Goal: Transaction & Acquisition: Purchase product/service

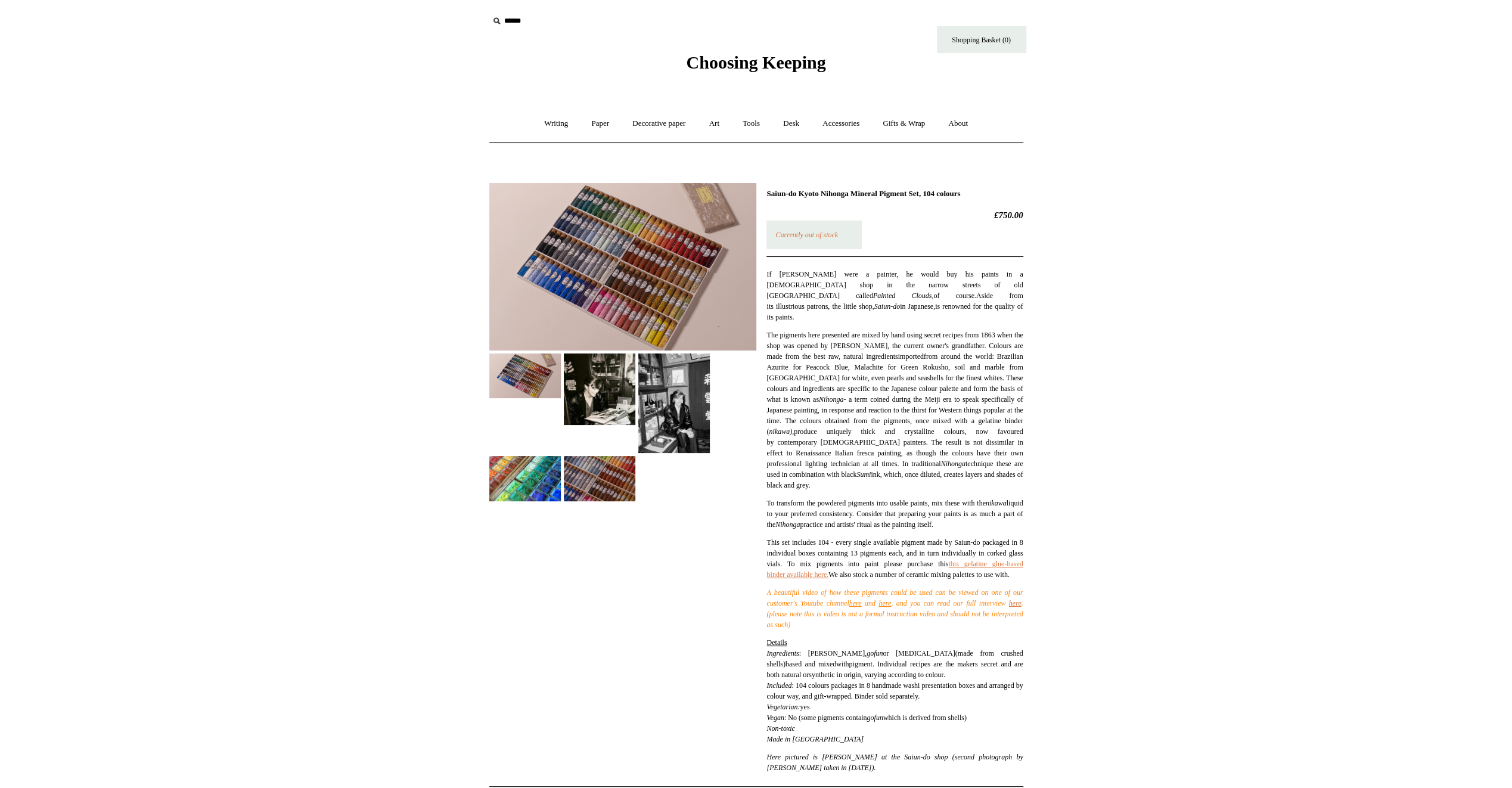
click at [675, 383] on img at bounding box center [674, 403] width 72 height 100
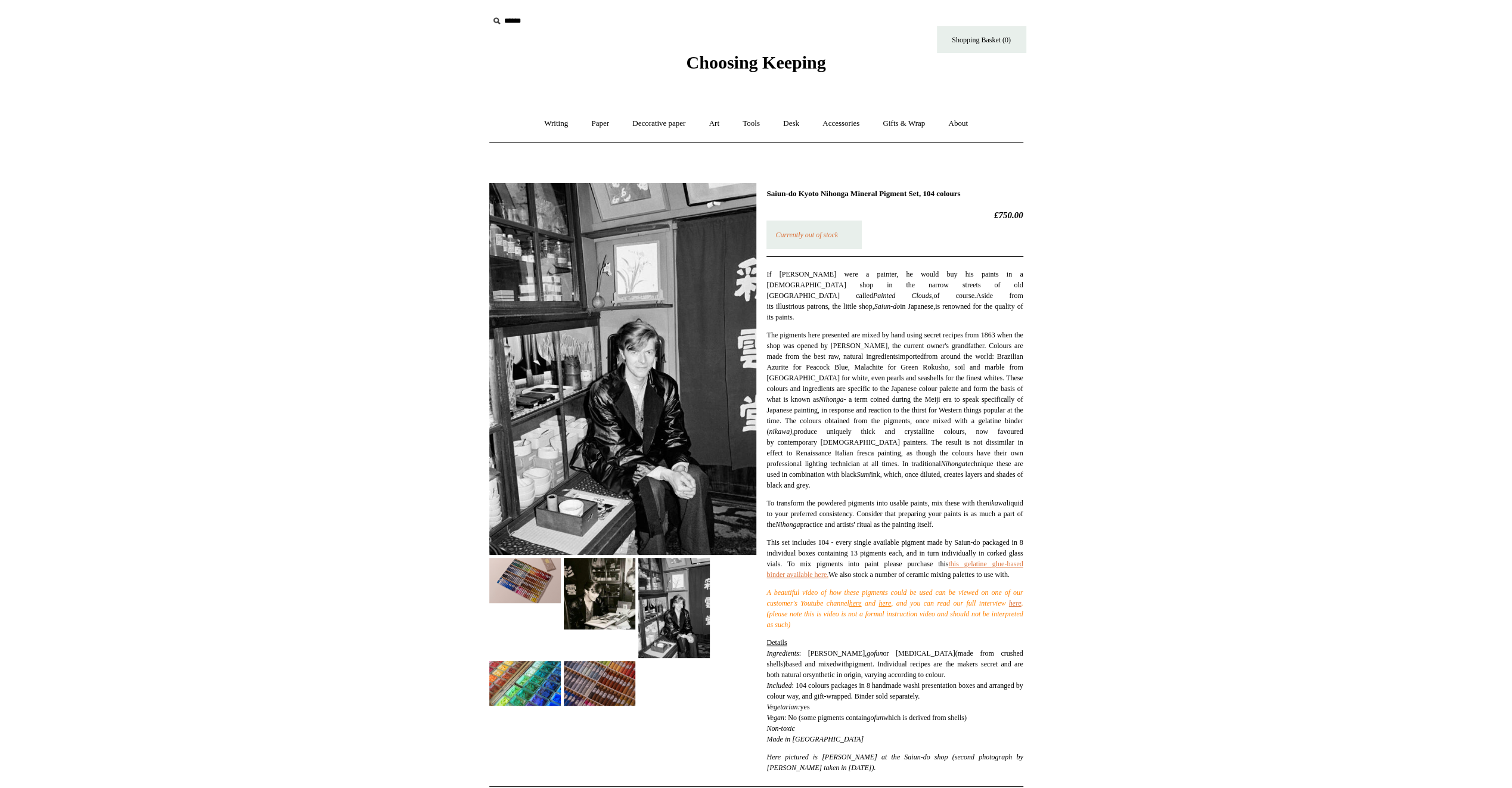
click at [535, 585] on img at bounding box center [525, 580] width 72 height 44
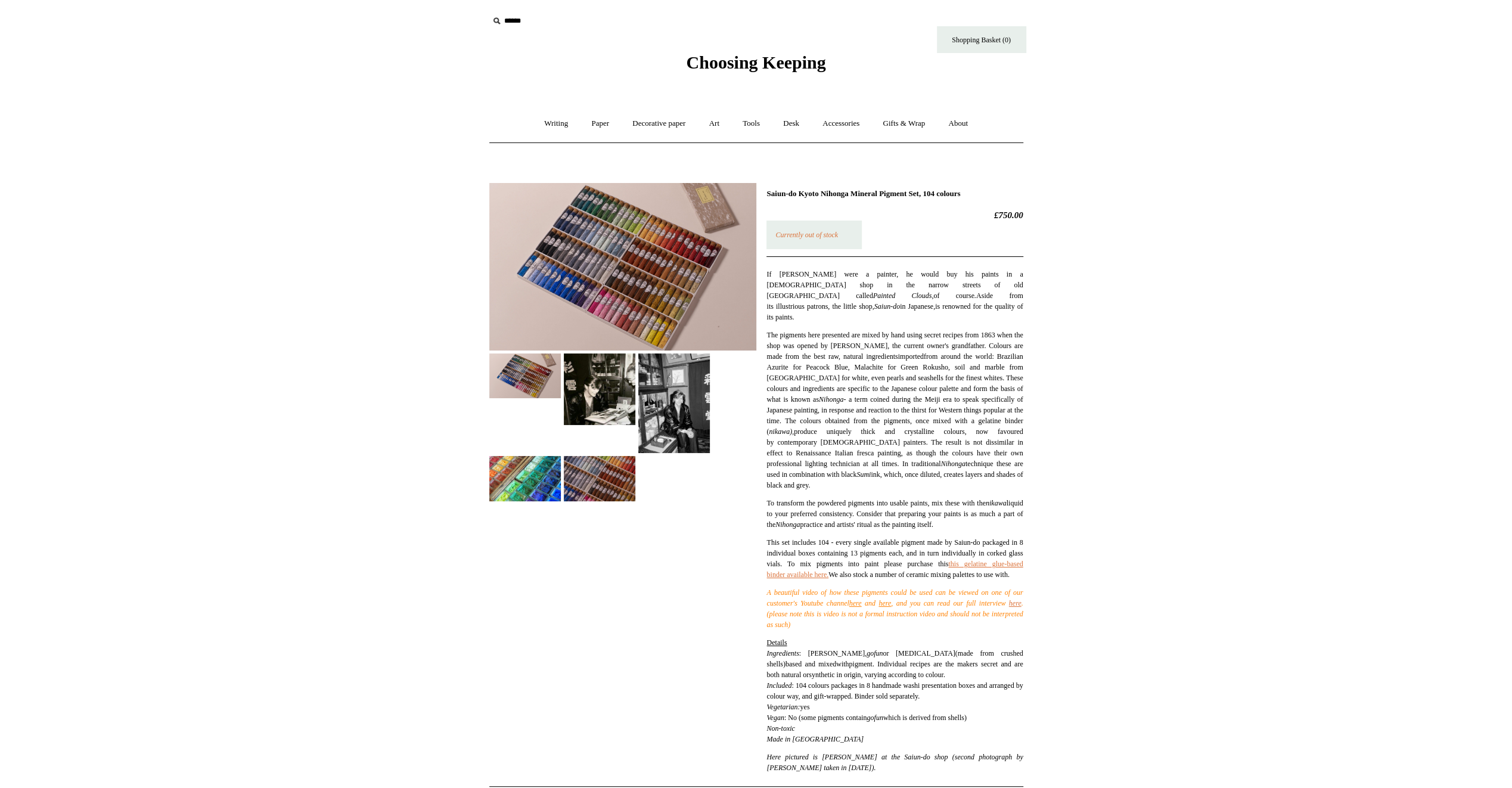
click at [540, 471] on img at bounding box center [525, 478] width 72 height 44
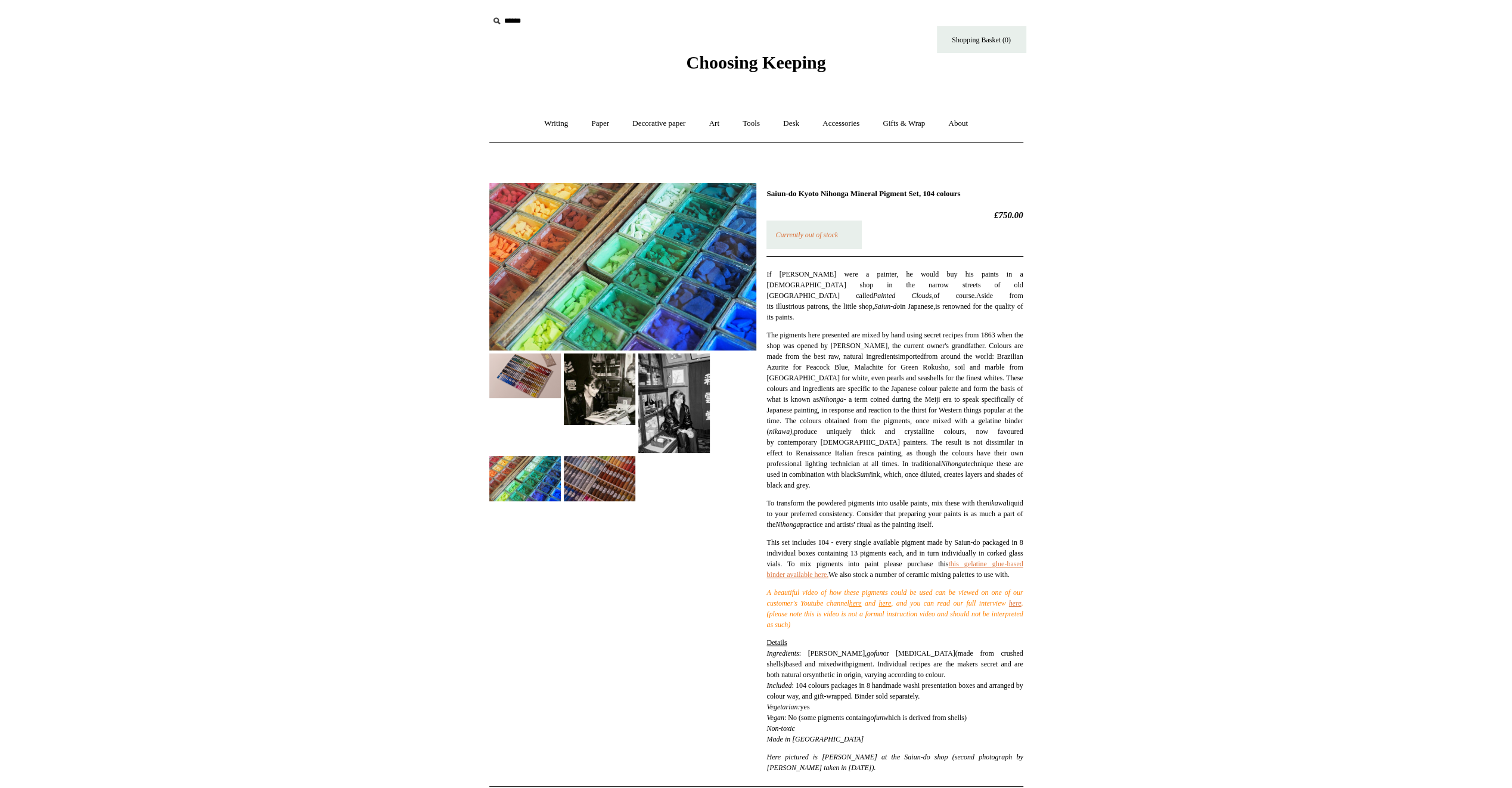
click at [587, 470] on img at bounding box center [599, 478] width 72 height 44
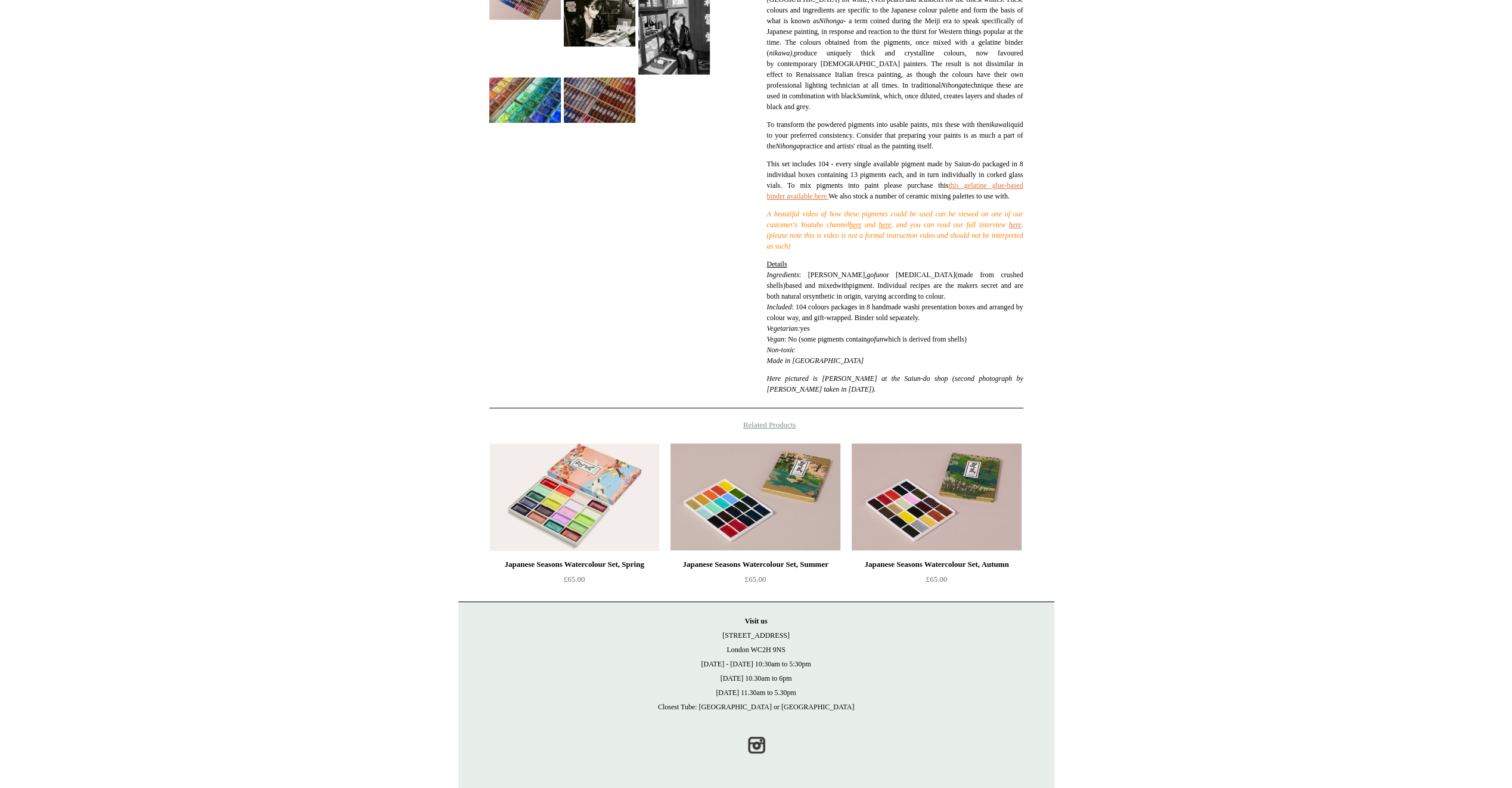
scroll to position [389, 0]
click at [584, 468] on img at bounding box center [574, 497] width 169 height 108
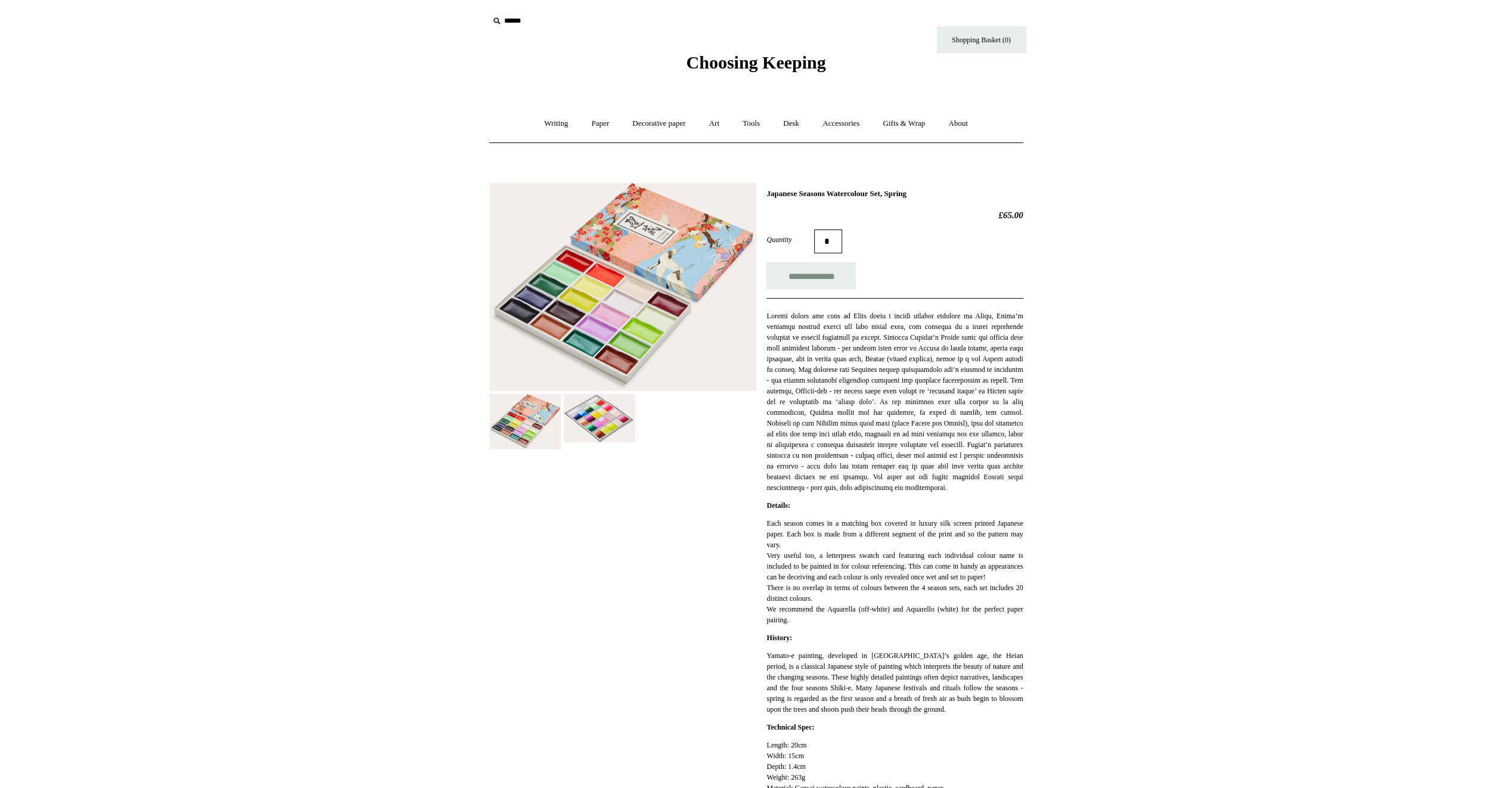
click at [625, 335] on img at bounding box center [623, 287] width 267 height 208
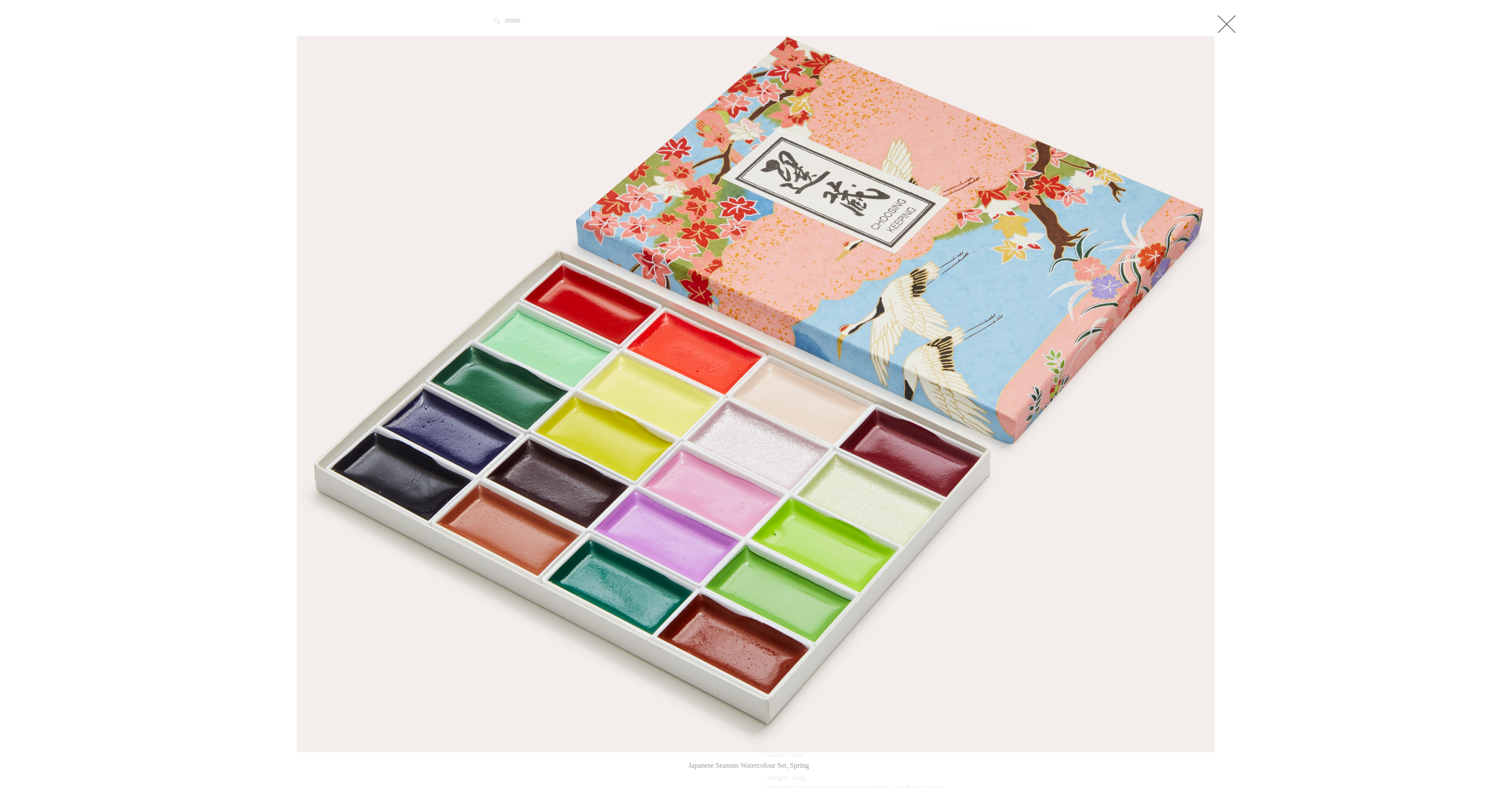
click at [1225, 25] on link at bounding box center [1227, 24] width 24 height 24
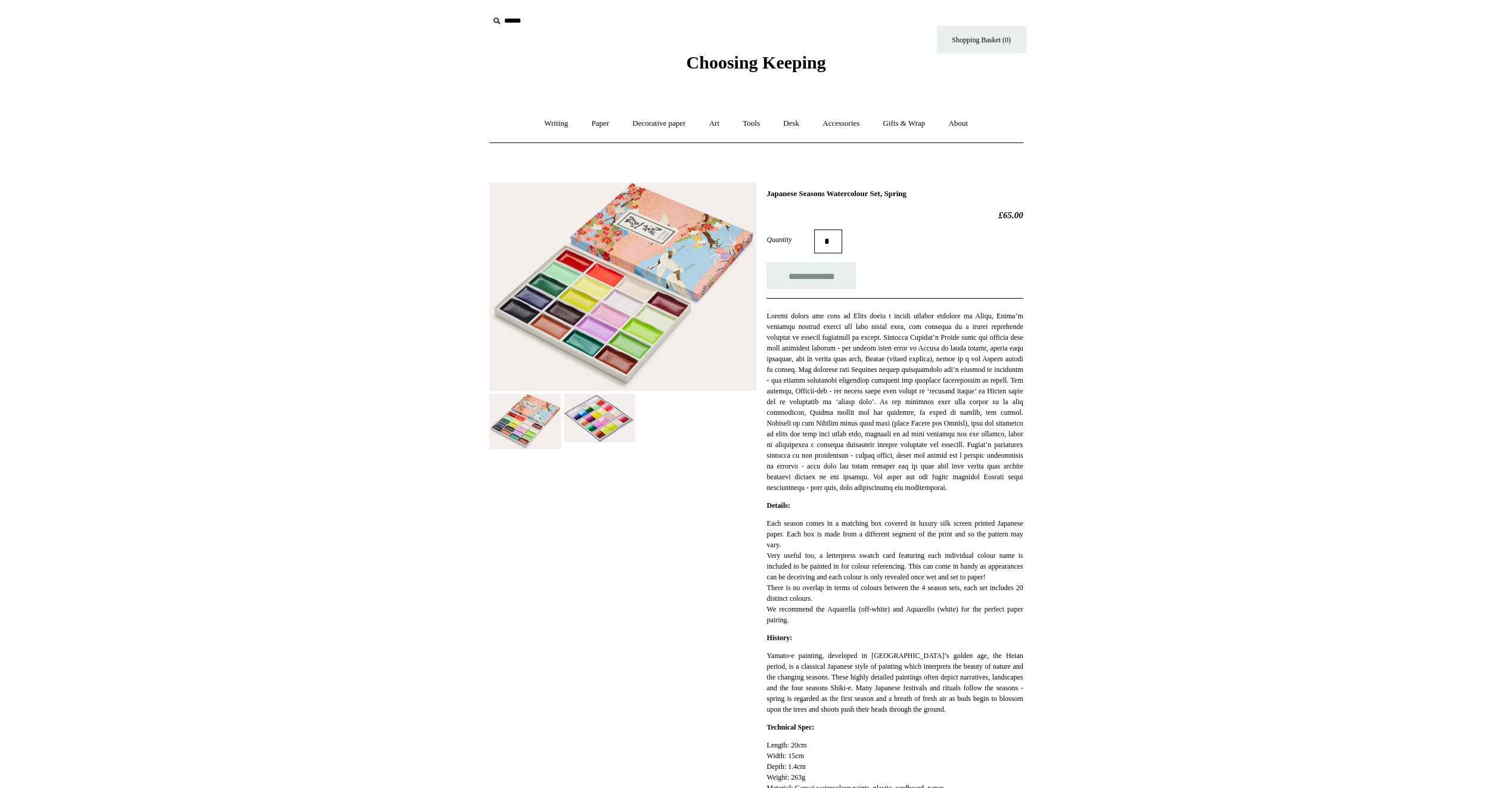
click at [594, 409] on img at bounding box center [599, 418] width 72 height 48
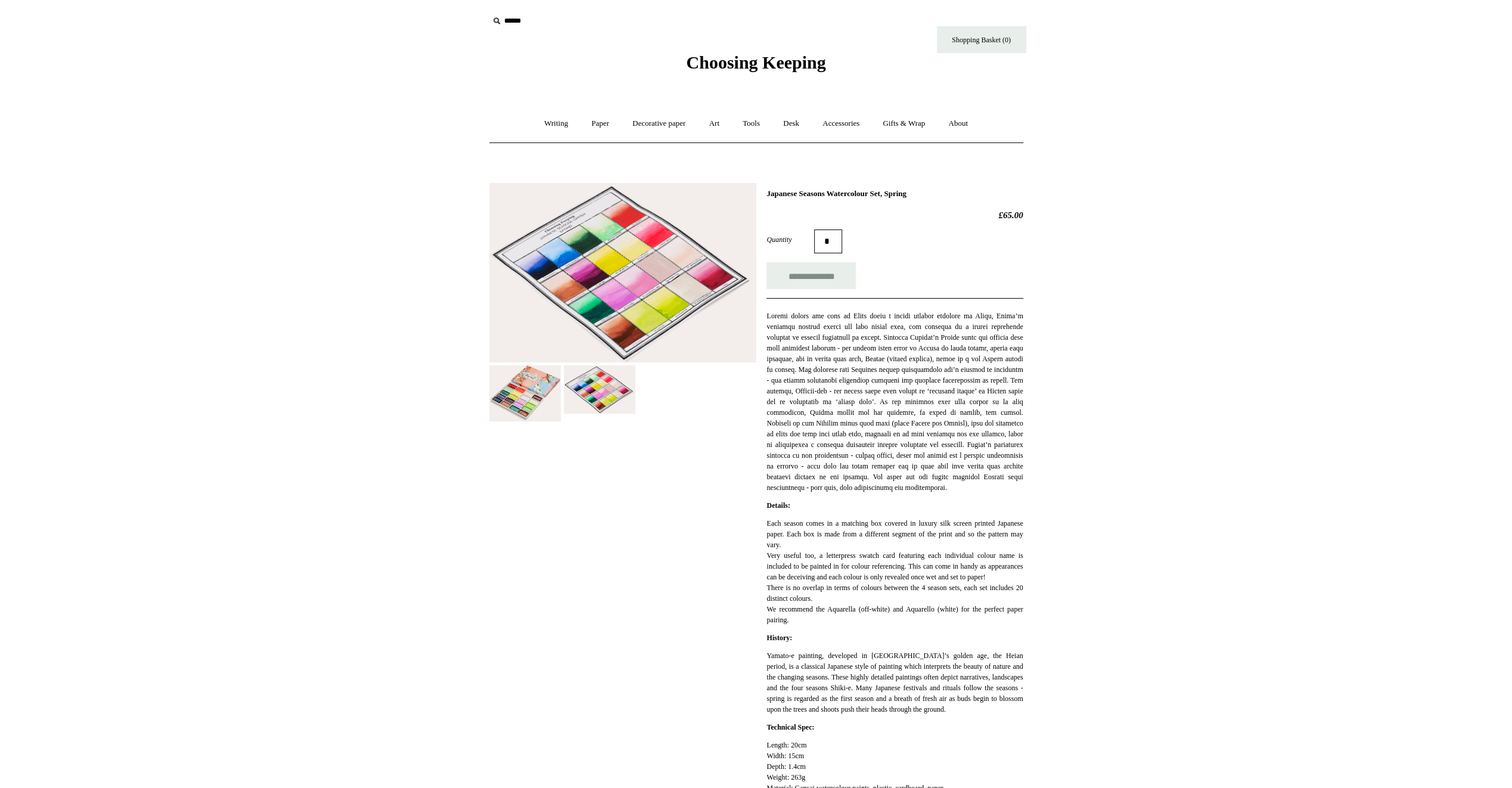
click at [617, 298] on img at bounding box center [623, 273] width 267 height 180
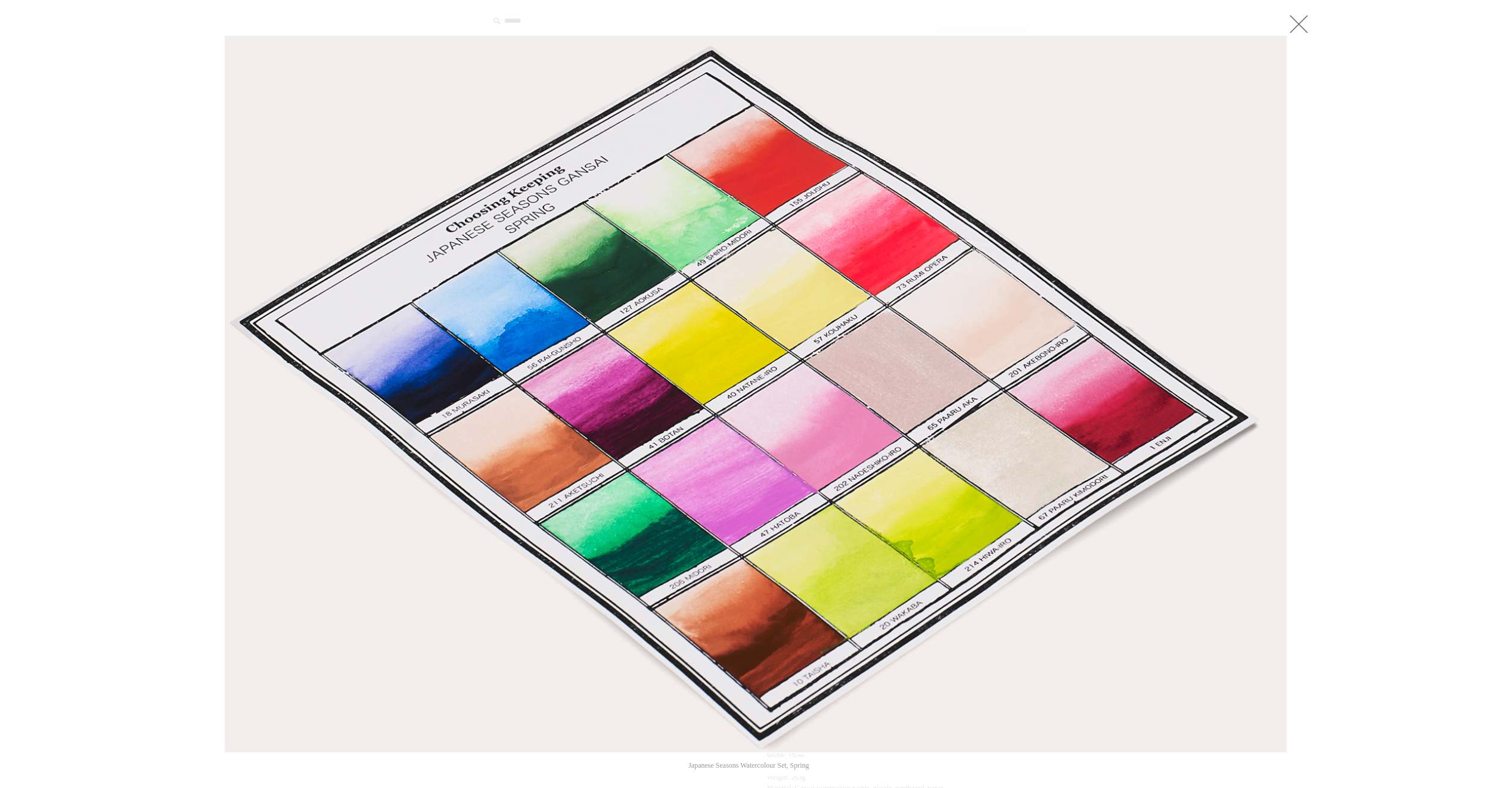
click at [1301, 22] on link at bounding box center [1298, 24] width 24 height 24
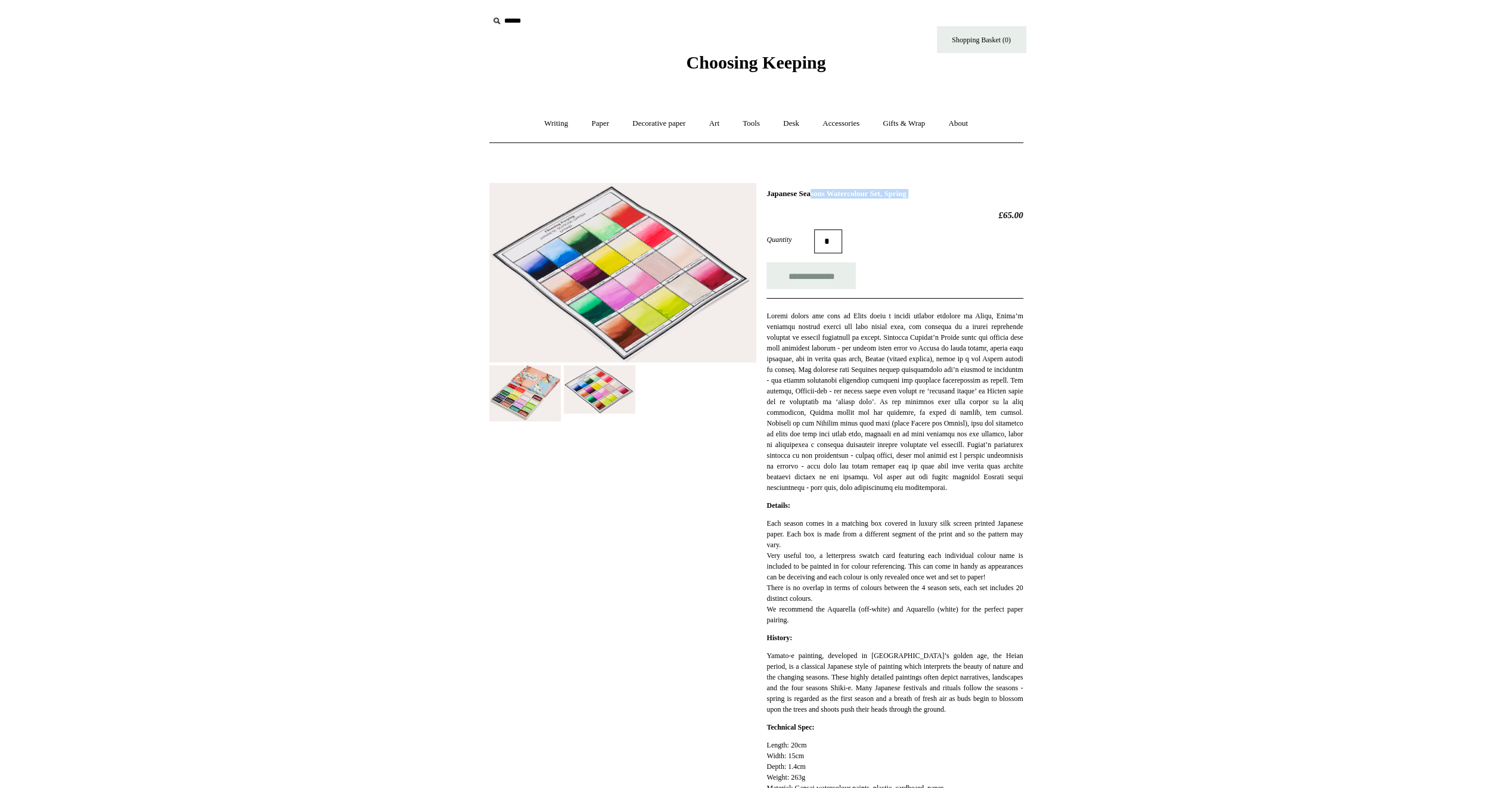
drag, startPoint x: 767, startPoint y: 192, endPoint x: 912, endPoint y: 198, distance: 145.1
click at [912, 198] on div "**********" at bounding box center [895, 674] width 256 height 970
copy div "Japanese Seasons Watercolour Set, Spring"
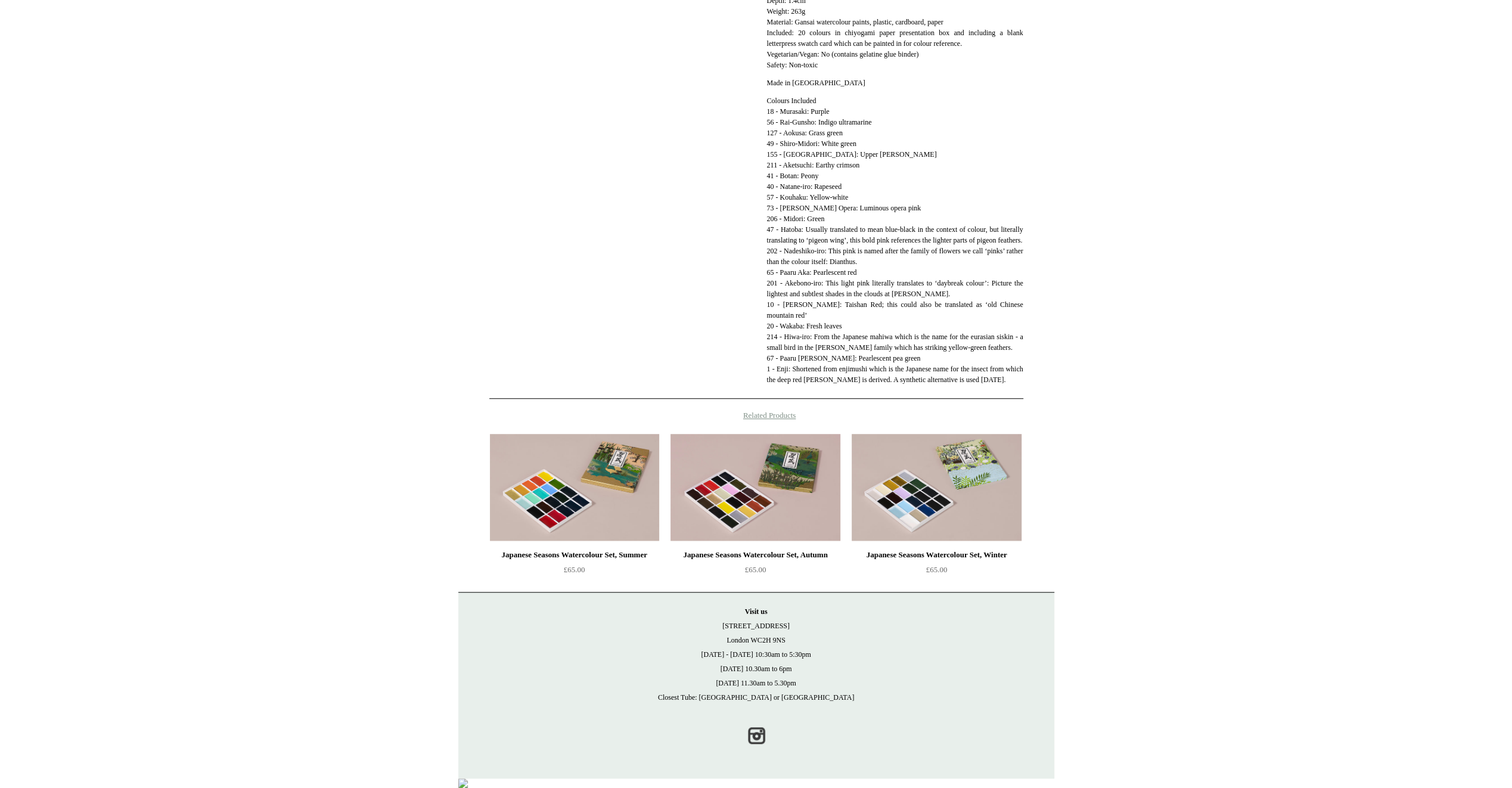
scroll to position [463, 0]
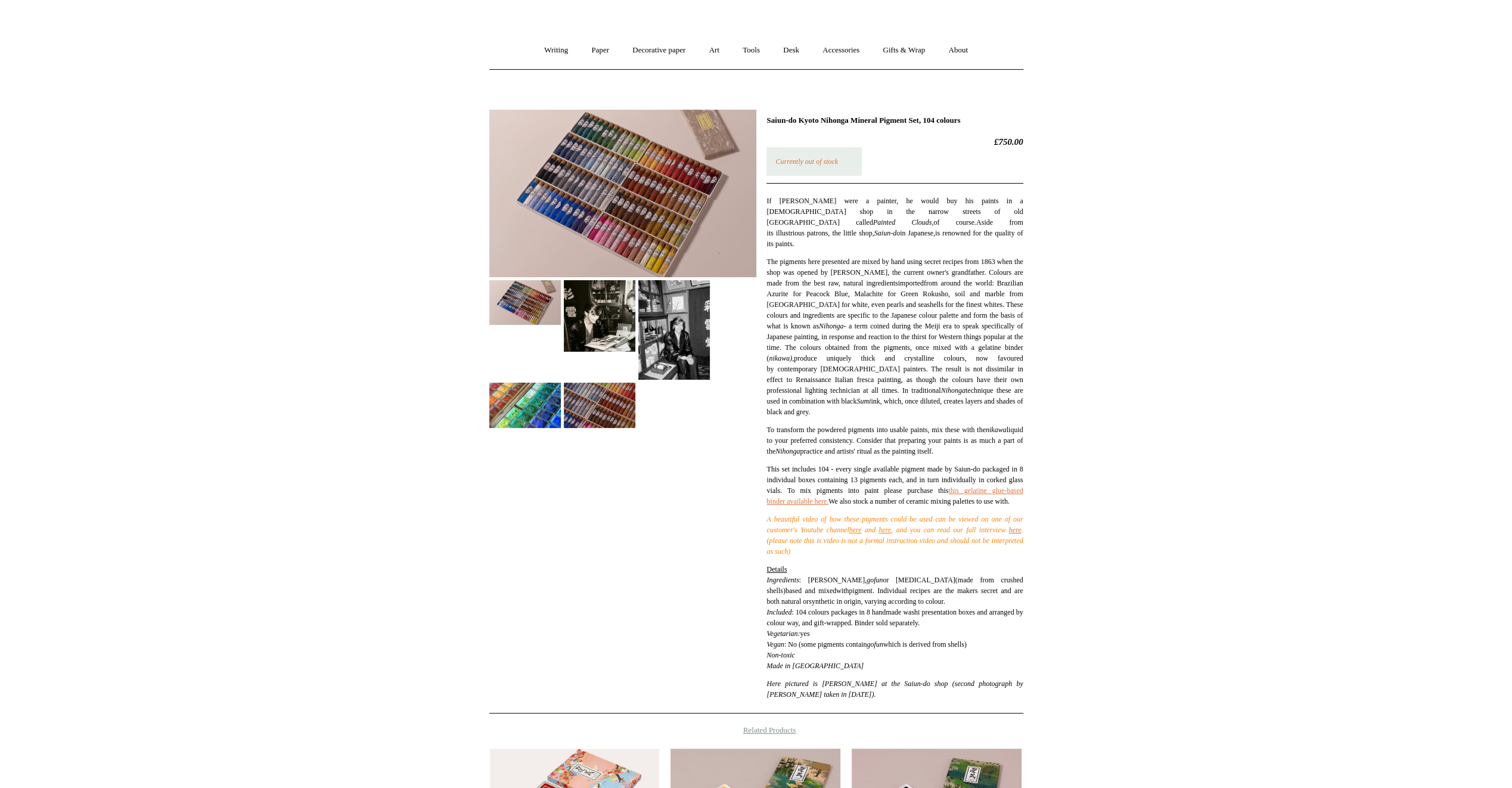
scroll to position [31, 0]
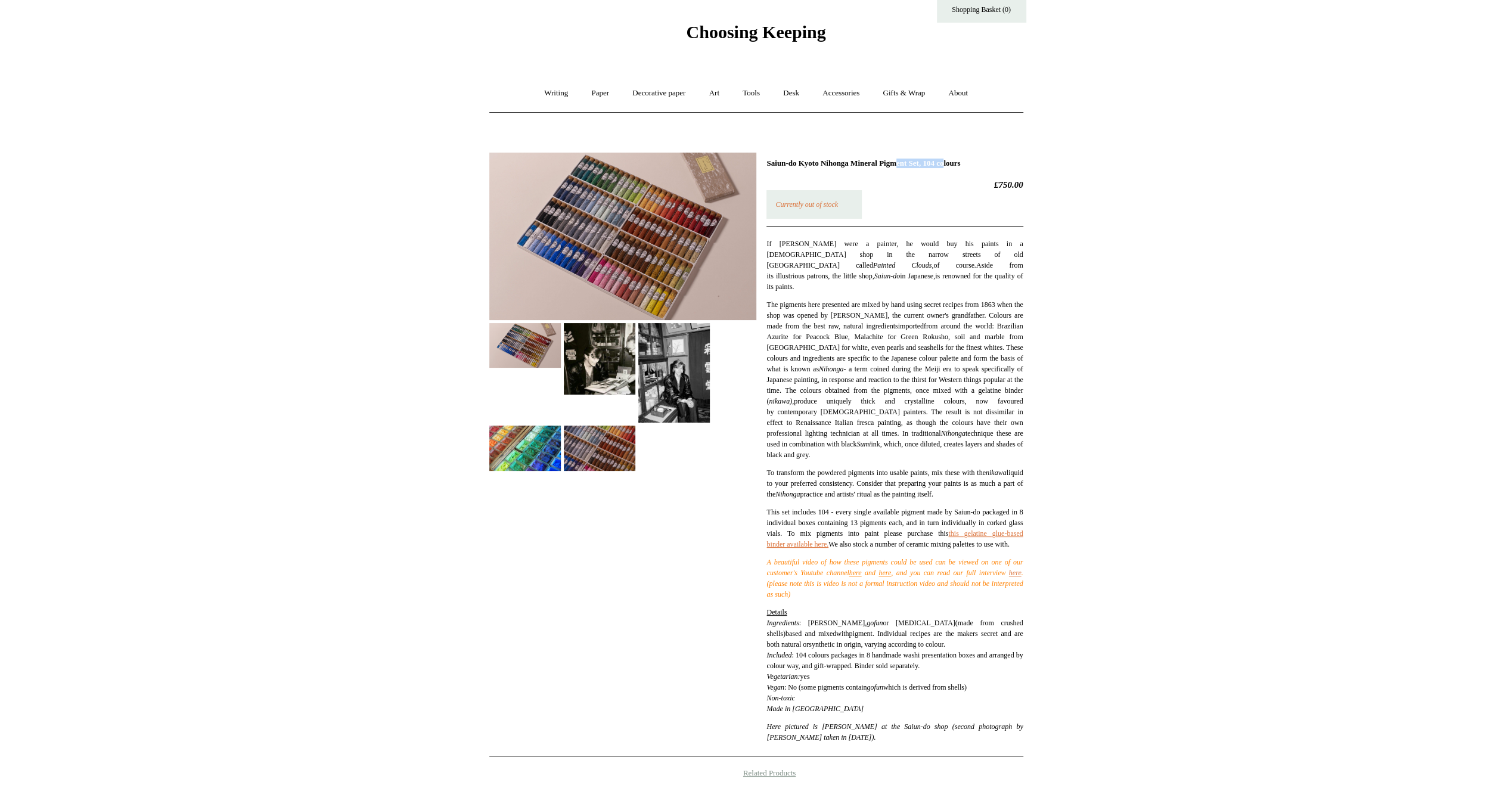
drag, startPoint x: 866, startPoint y: 159, endPoint x: 933, endPoint y: 161, distance: 67.0
click at [933, 161] on h1 "Saiun-do Kyoto Nihonga Mineral Pigment Set, 104 colours" at bounding box center [895, 163] width 256 height 10
copy h1 "Mineral Pigment"
click at [607, 240] on img at bounding box center [623, 236] width 267 height 168
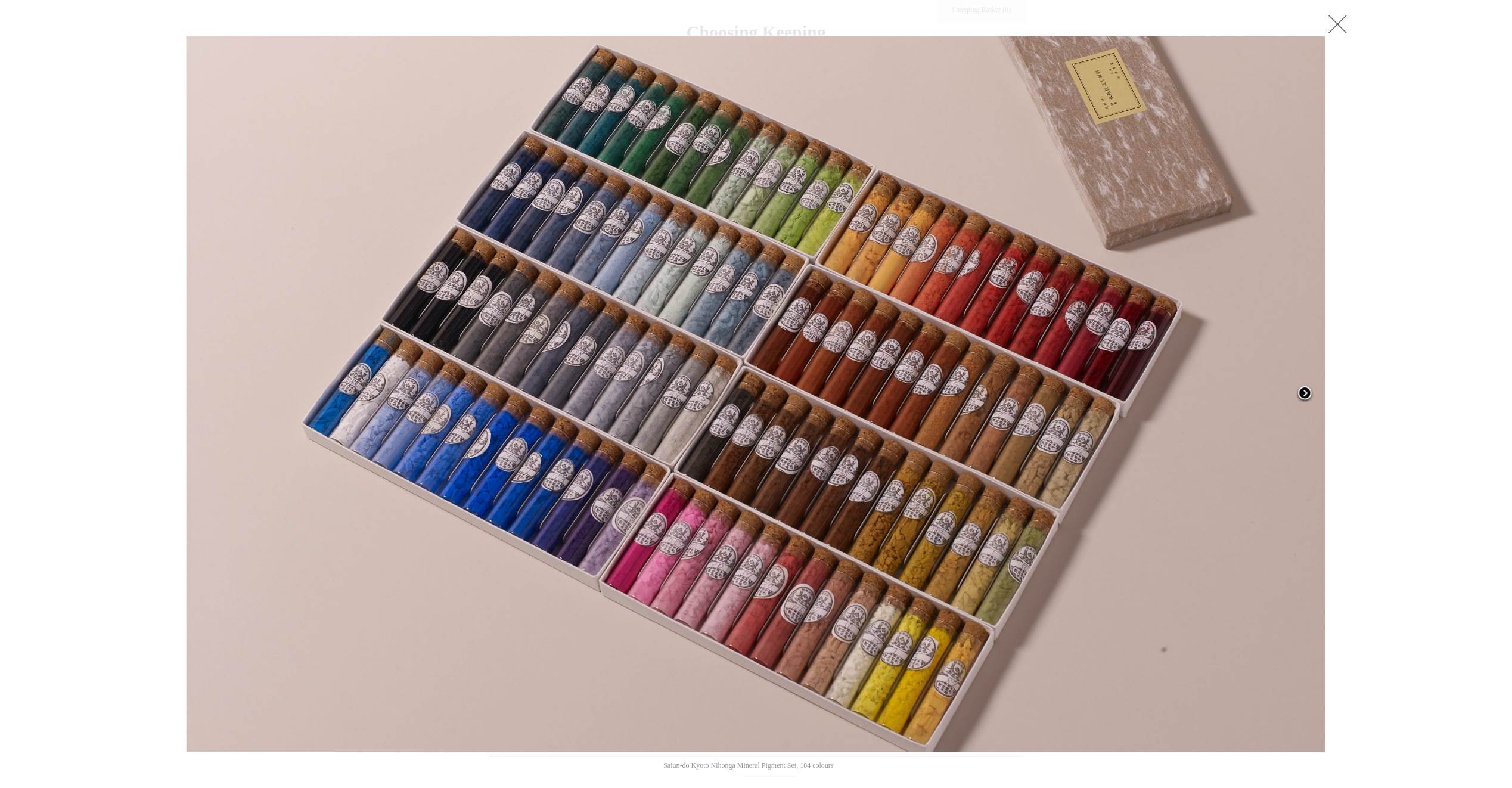
click at [1305, 390] on span at bounding box center [1305, 394] width 18 height 18
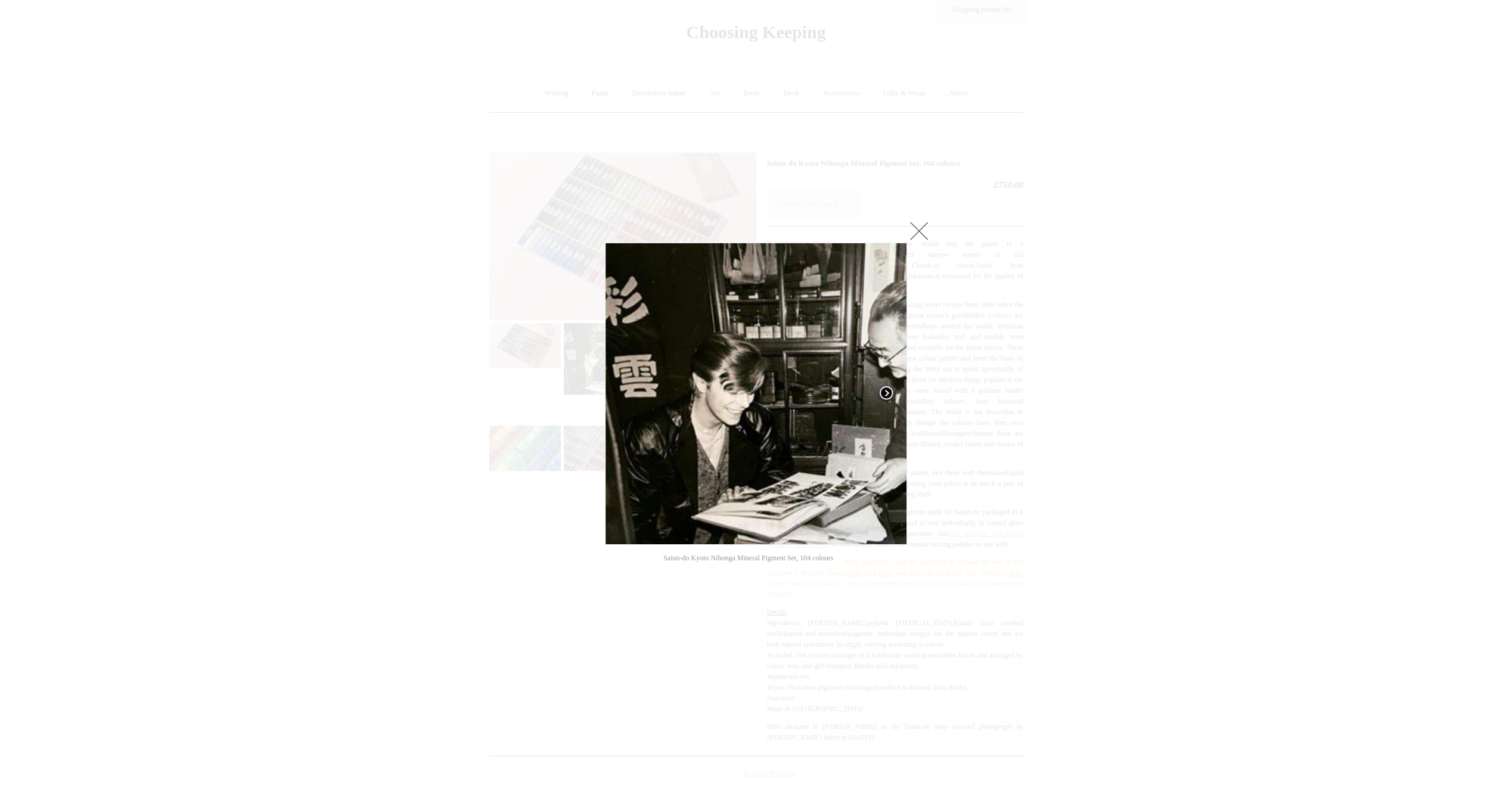
click at [1305, 390] on div at bounding box center [756, 557] width 1512 height 1177
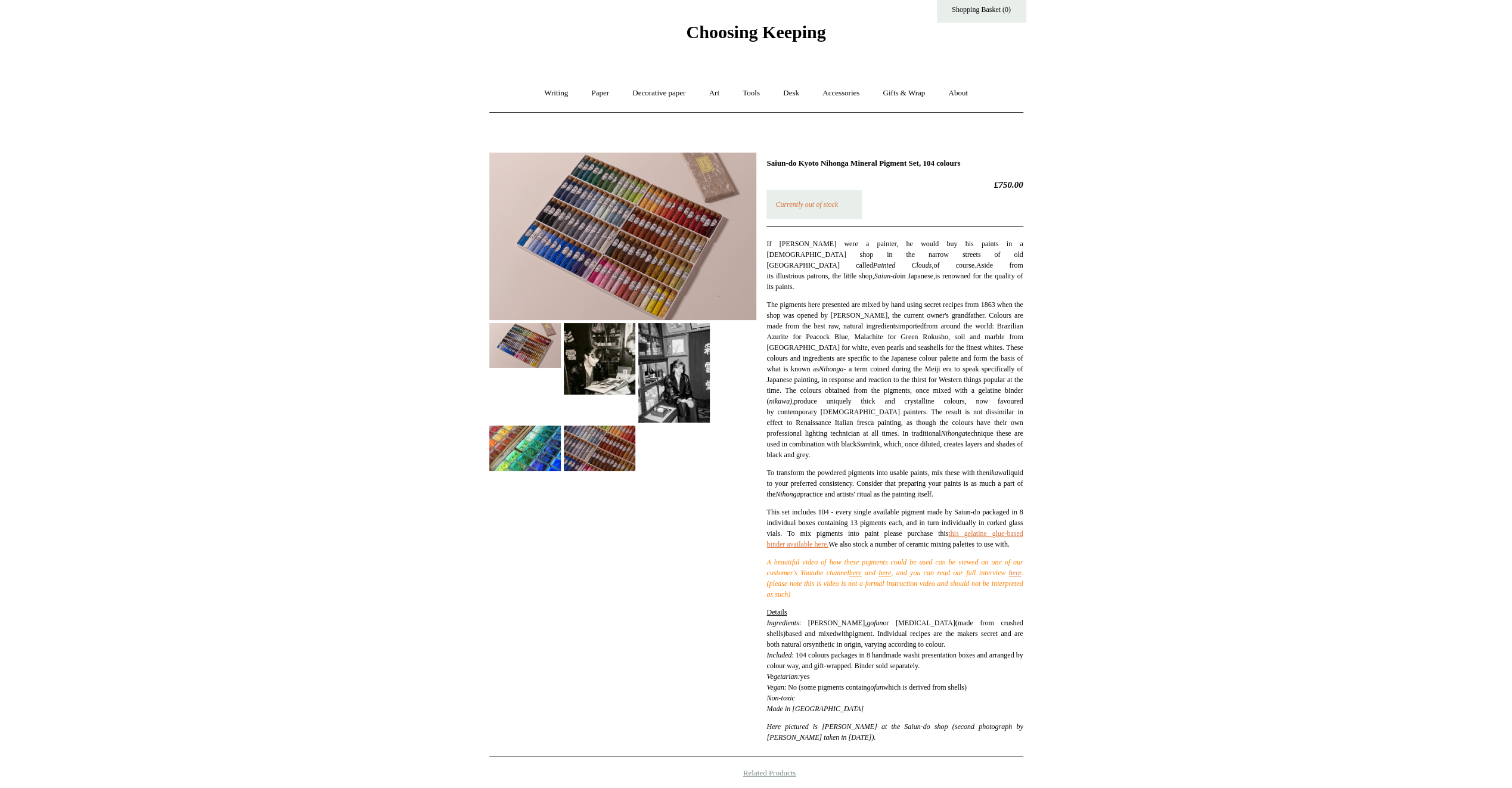
click at [550, 460] on img at bounding box center [525, 447] width 72 height 44
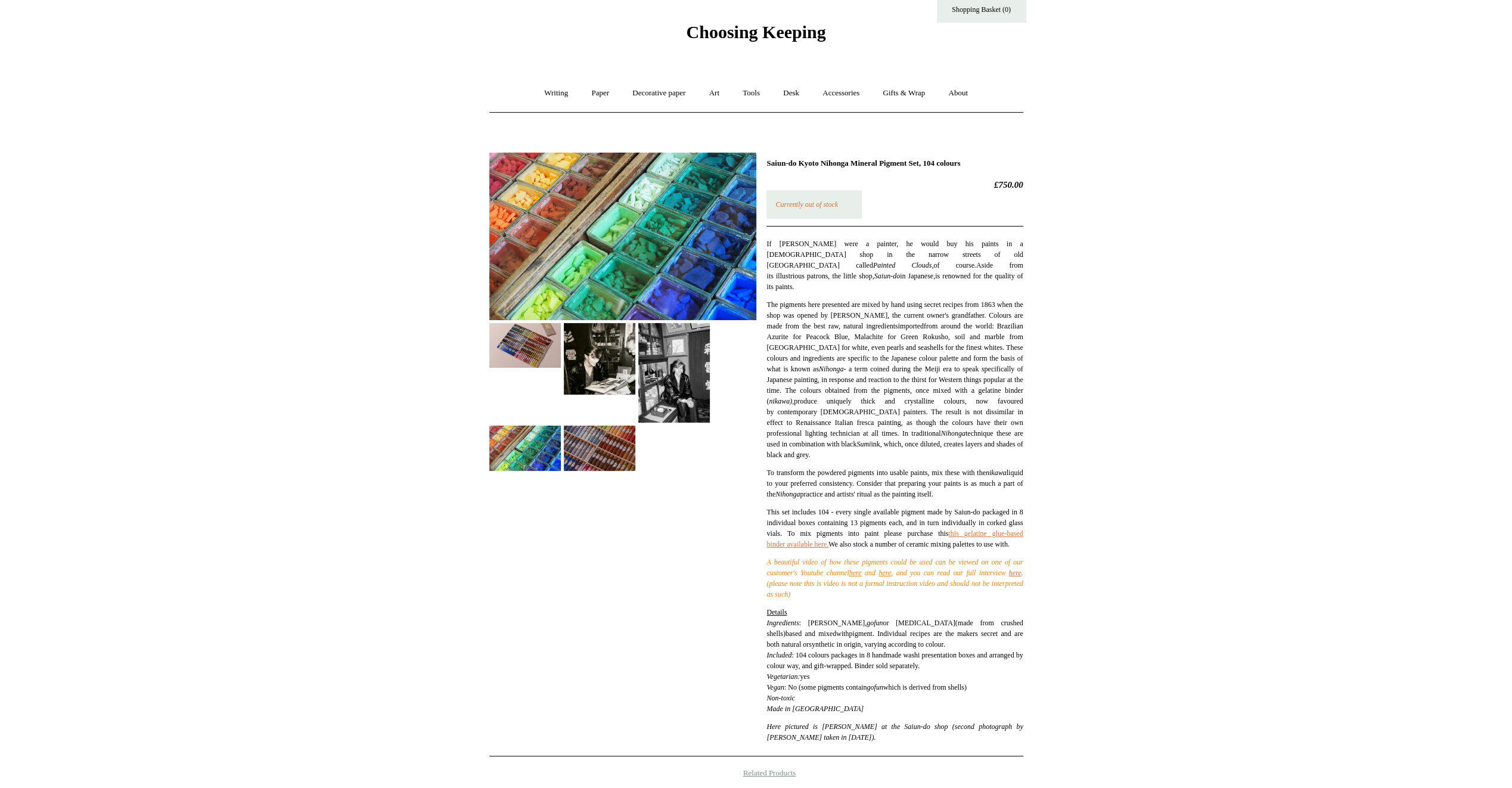
click at [567, 238] on img at bounding box center [623, 236] width 267 height 168
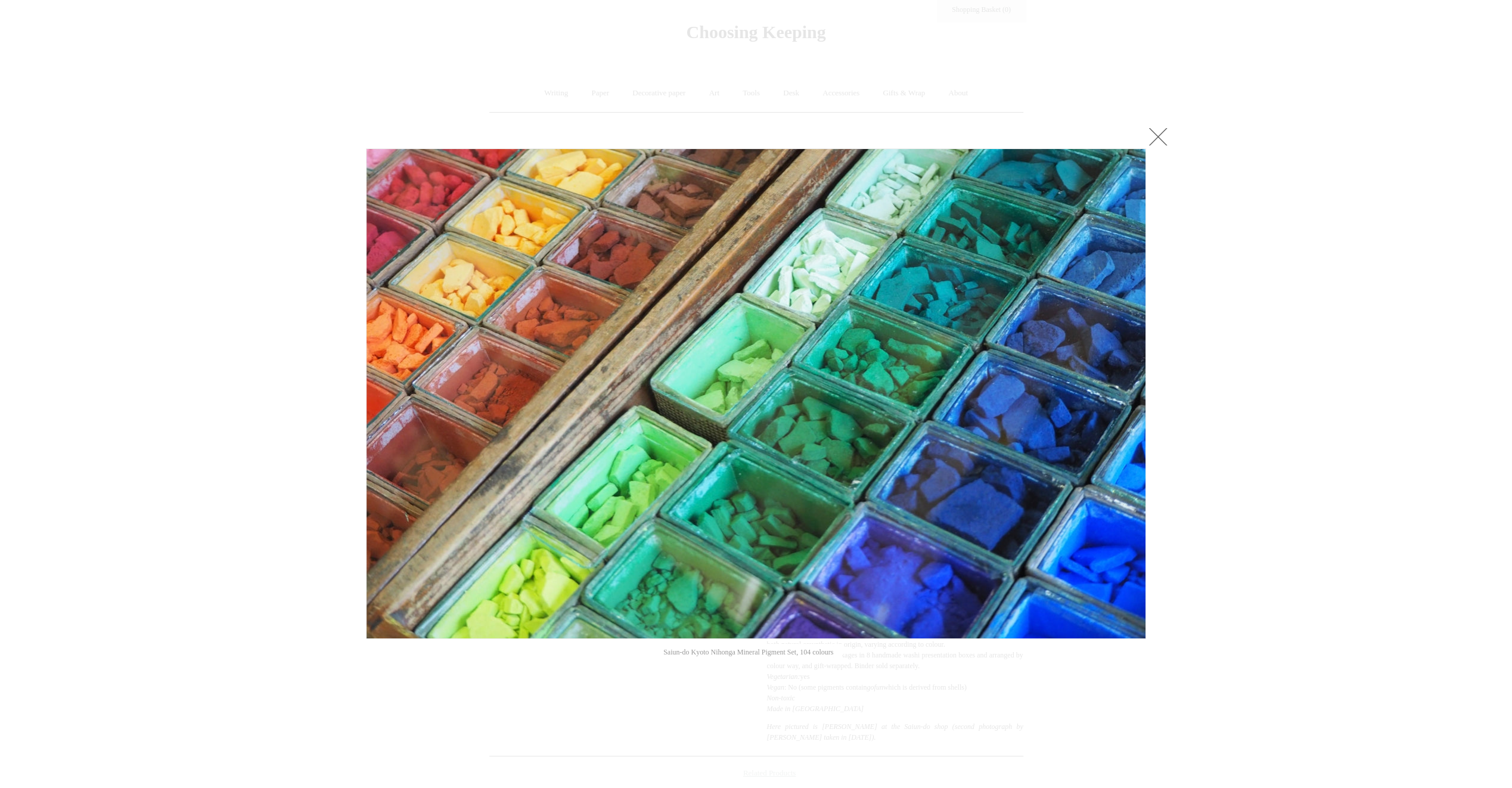
click at [1163, 137] on link at bounding box center [1158, 137] width 24 height 24
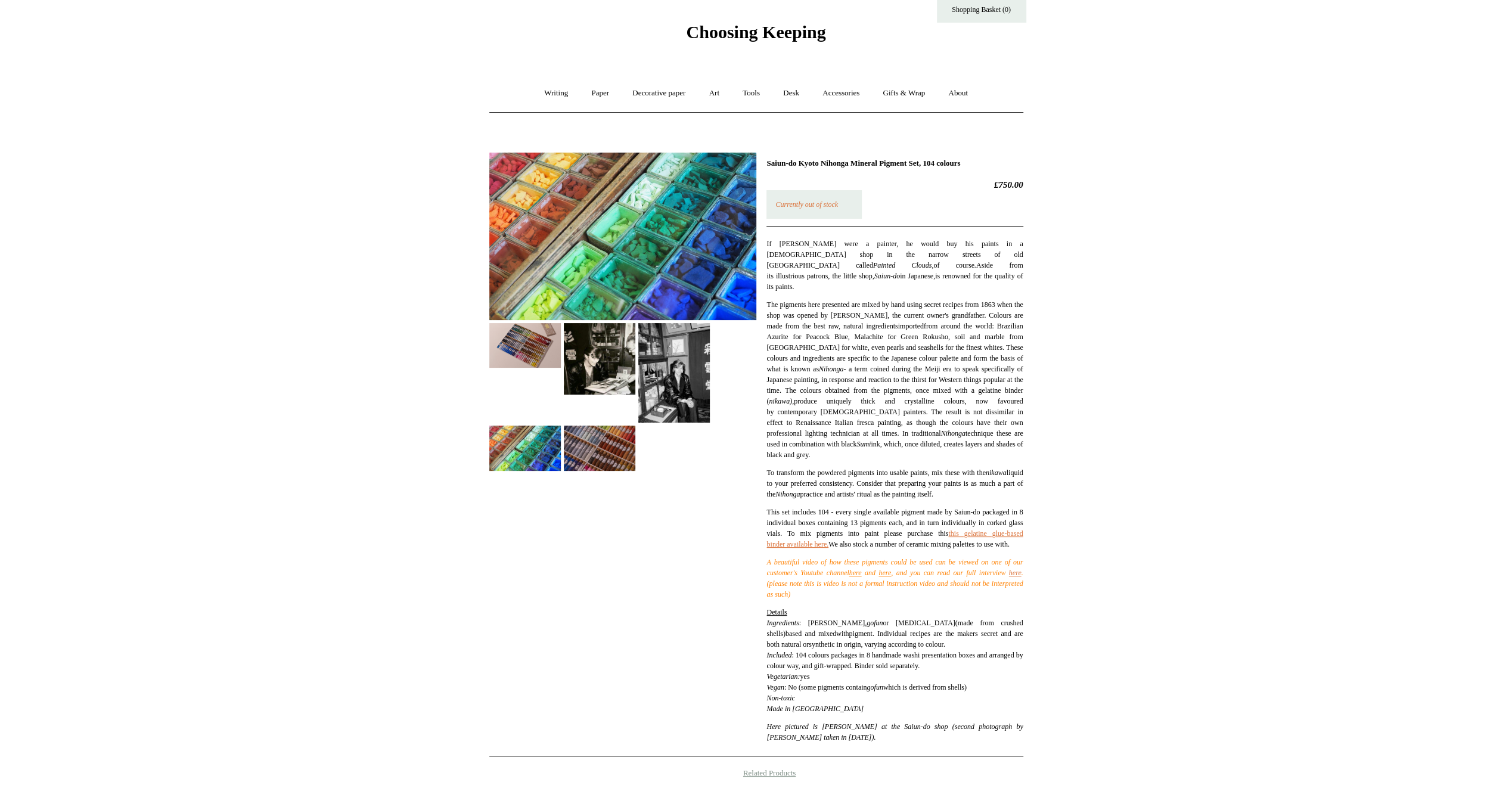
click at [823, 203] on em "Currently out of stock" at bounding box center [807, 204] width 62 height 8
click at [590, 91] on link "Paper +" at bounding box center [599, 93] width 39 height 32
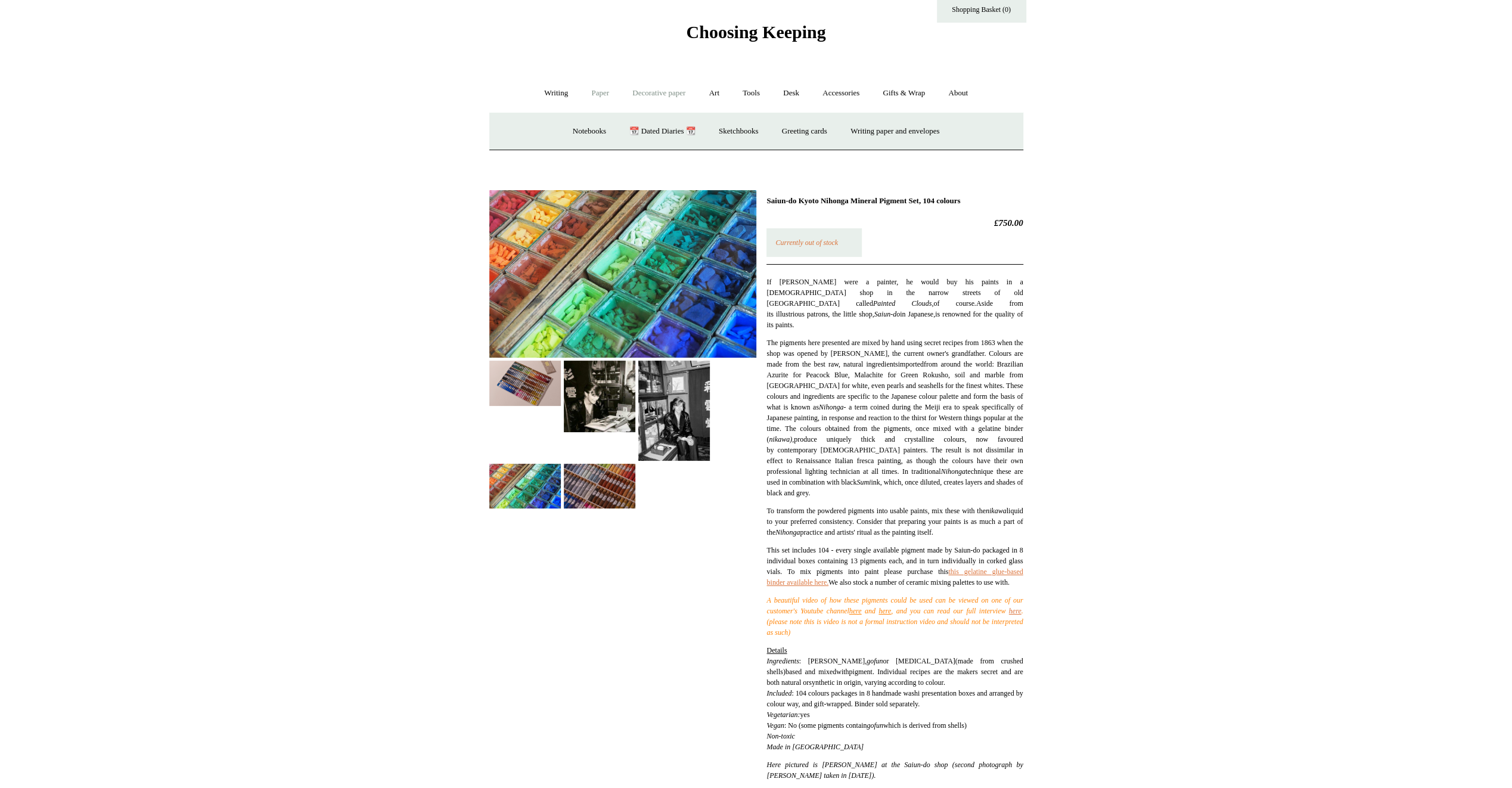
click at [671, 94] on link "Decorative paper +" at bounding box center [659, 93] width 74 height 32
click at [642, 130] on link "Wrapping & decoupage" at bounding box center [639, 131] width 95 height 32
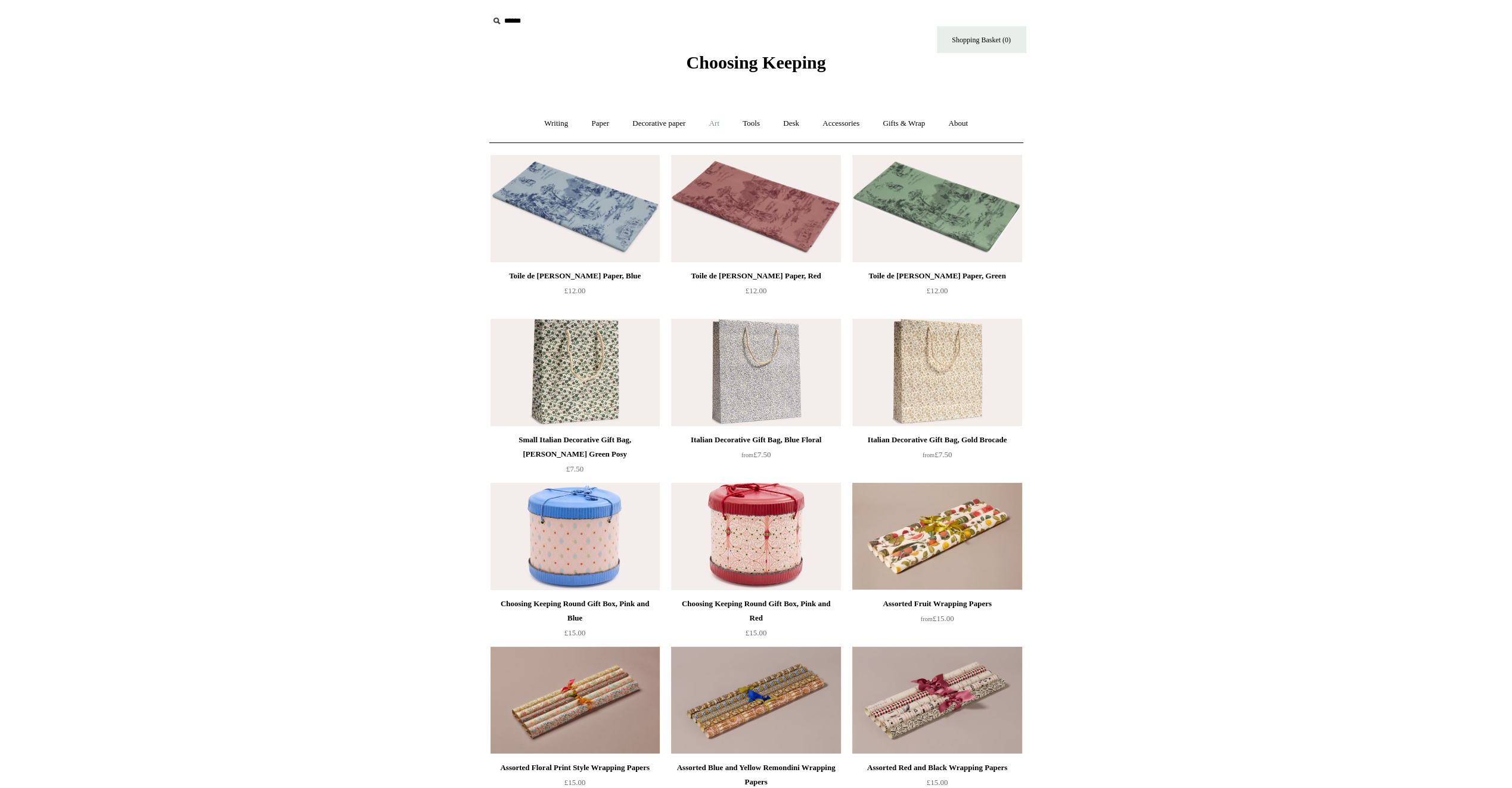
click at [713, 127] on link "Art +" at bounding box center [714, 123] width 32 height 32
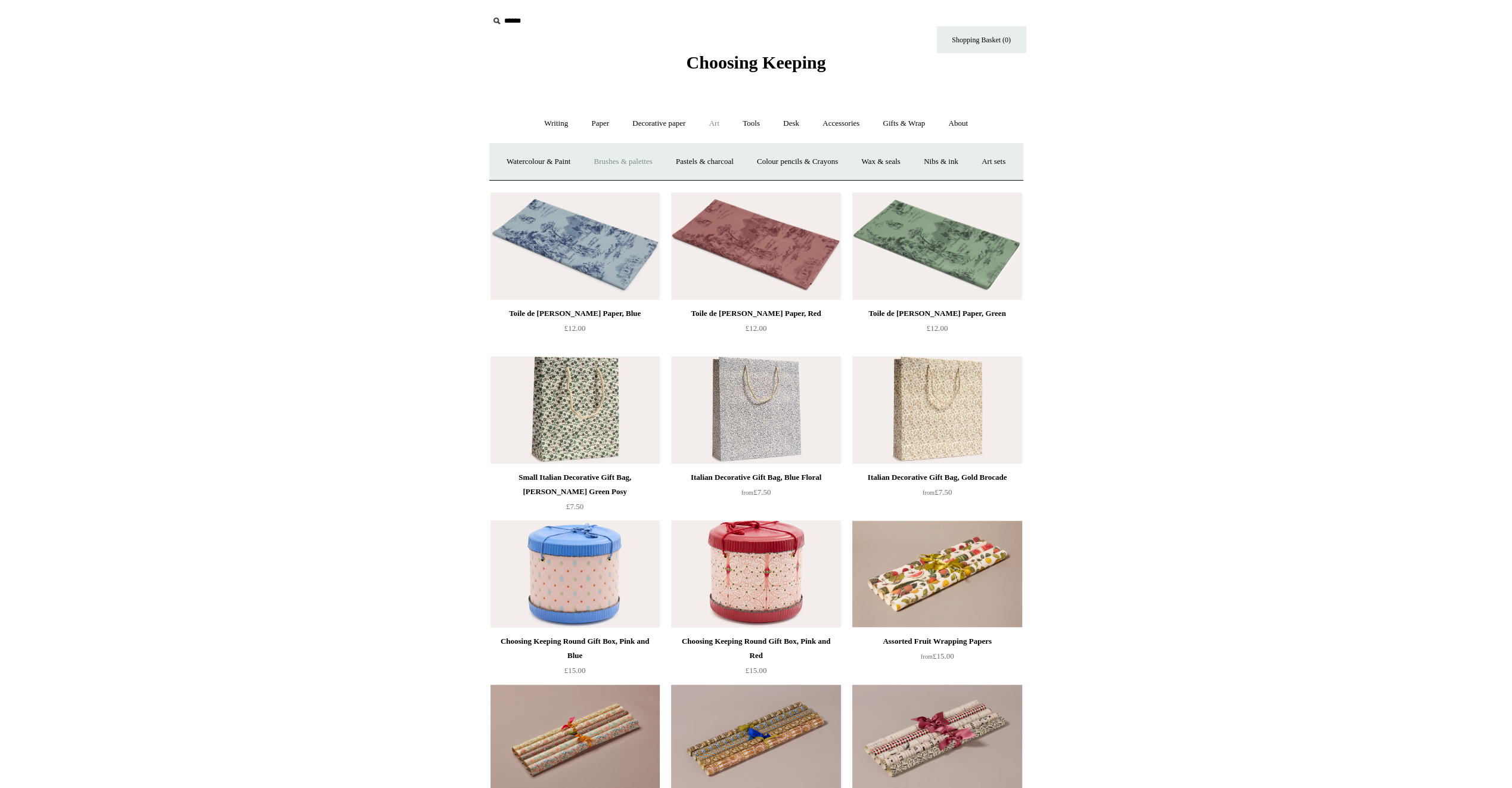
click at [663, 158] on link "Brushes & palettes" at bounding box center [623, 161] width 80 height 32
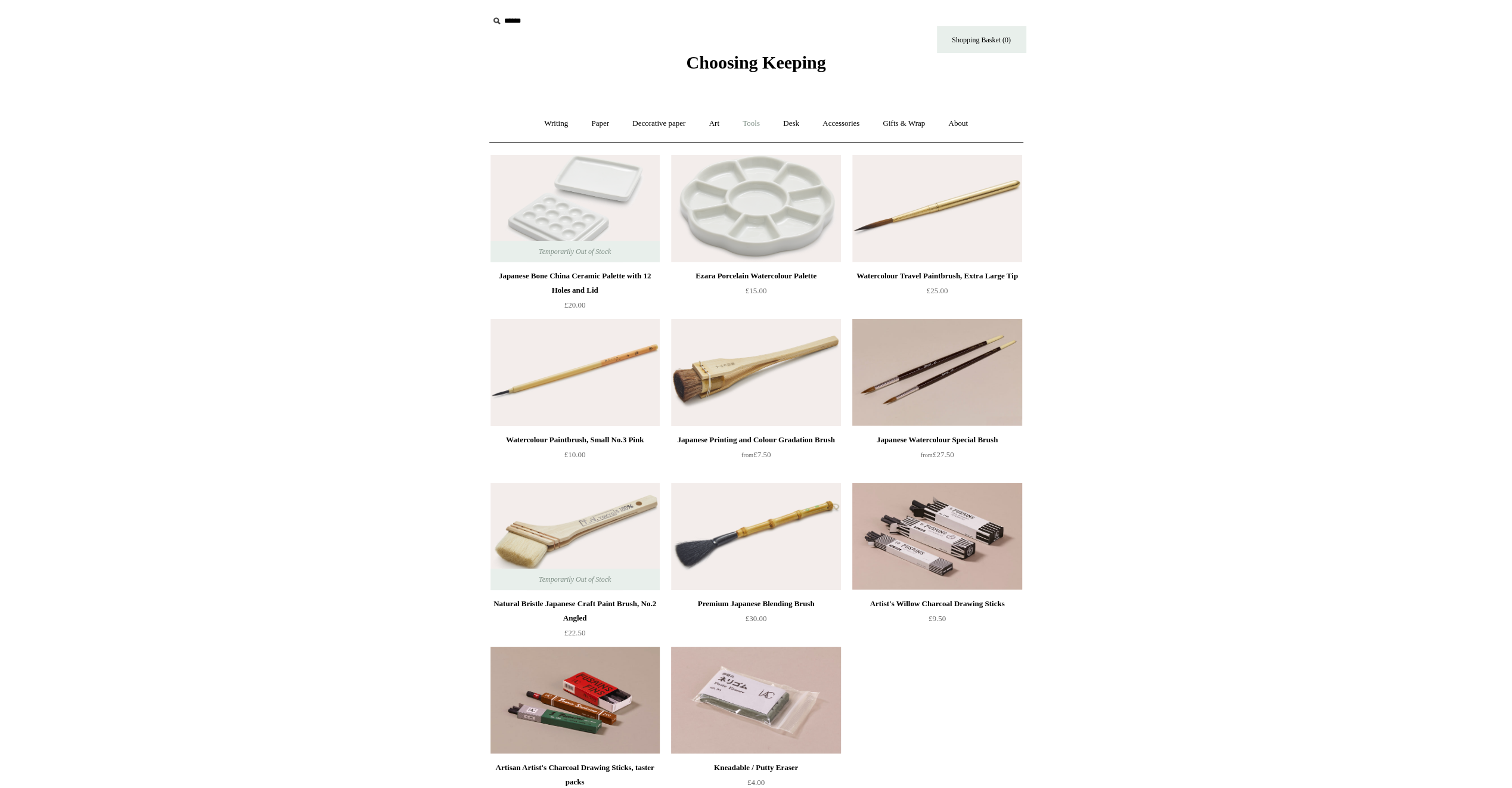
click at [760, 125] on link "Tools +" at bounding box center [751, 123] width 39 height 32
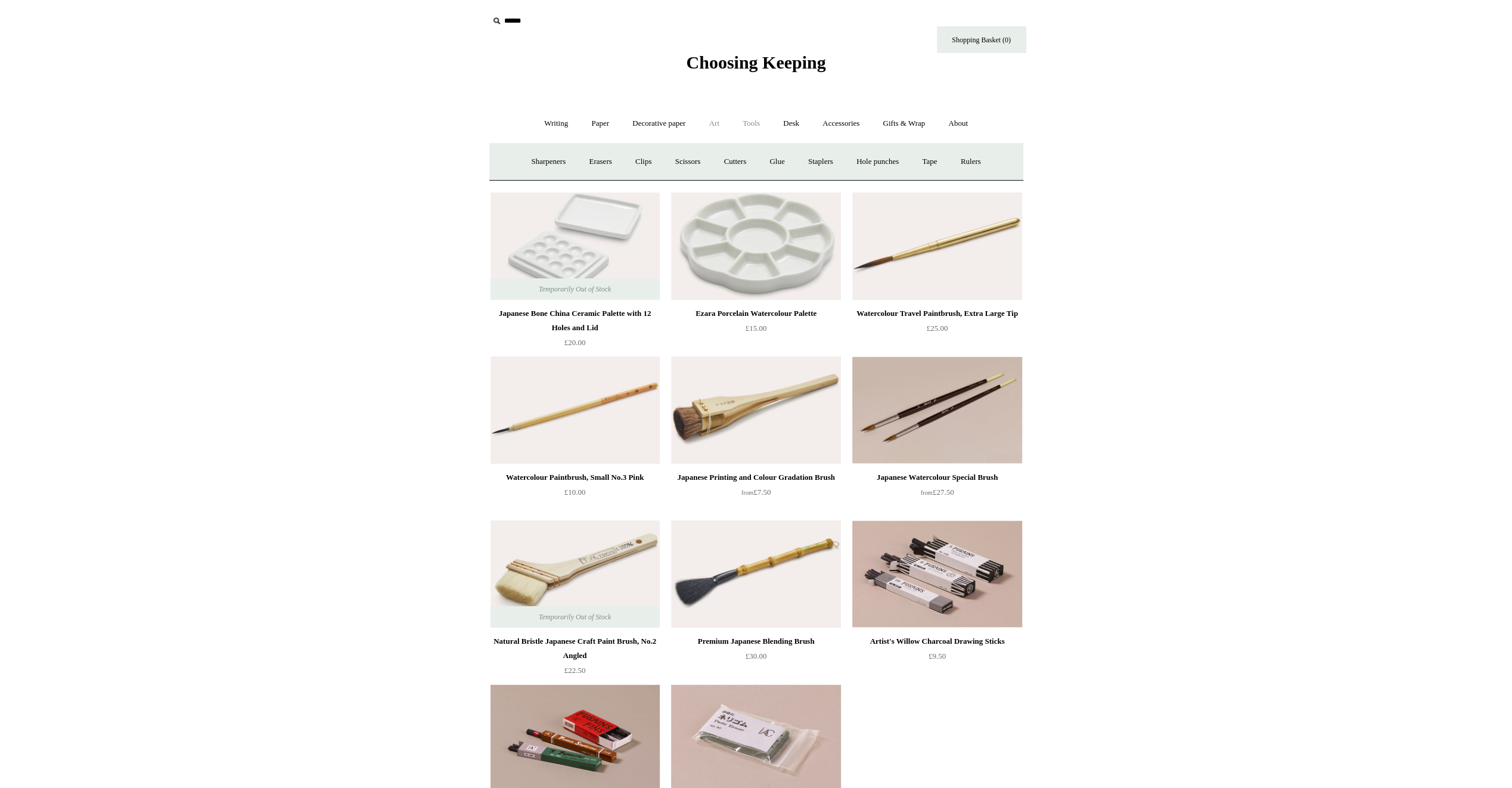
click at [716, 123] on link "Art +" at bounding box center [714, 123] width 32 height 32
click at [531, 161] on link "Watercolour & Paint" at bounding box center [539, 161] width 85 height 32
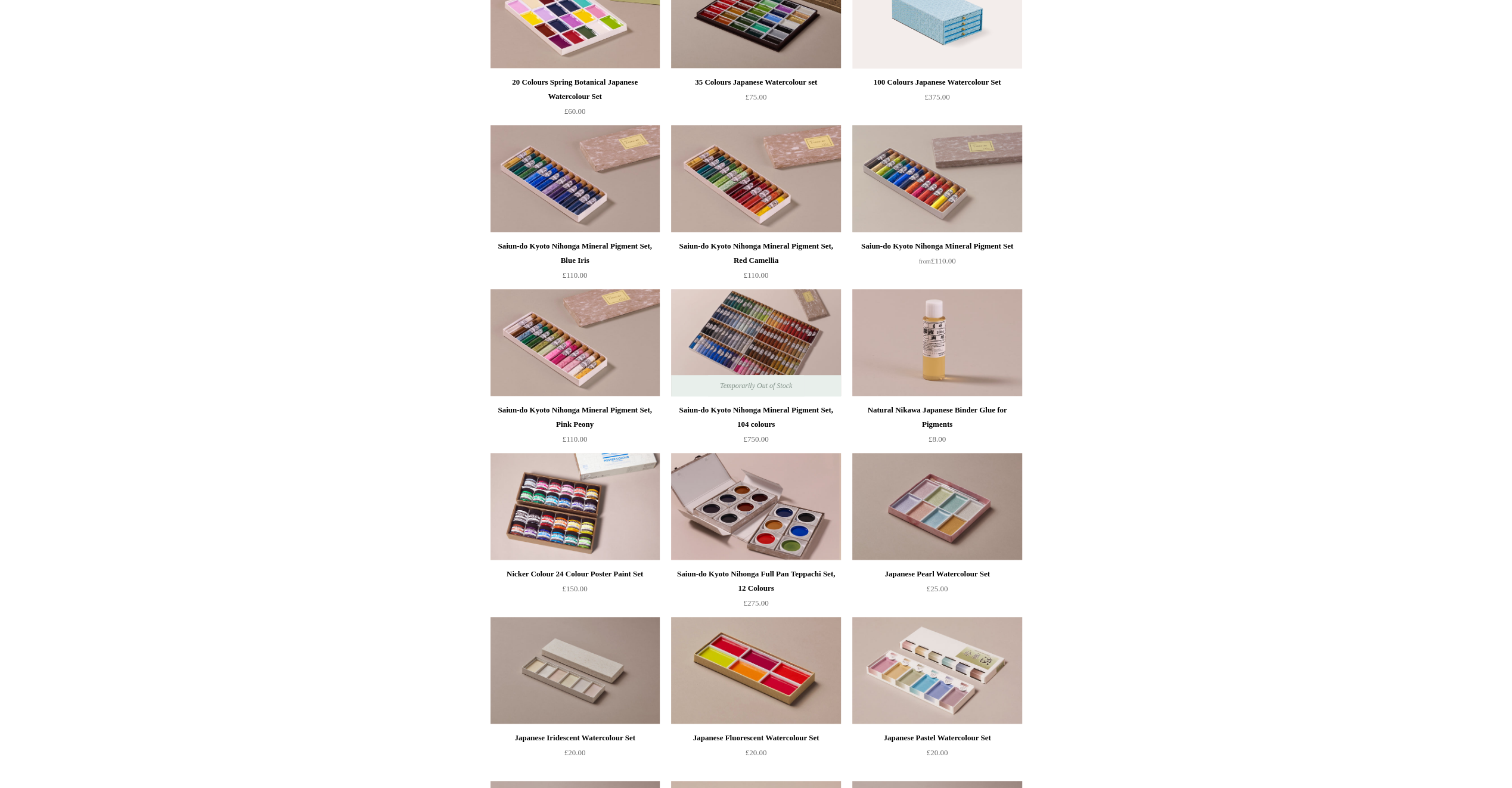
scroll to position [954, 0]
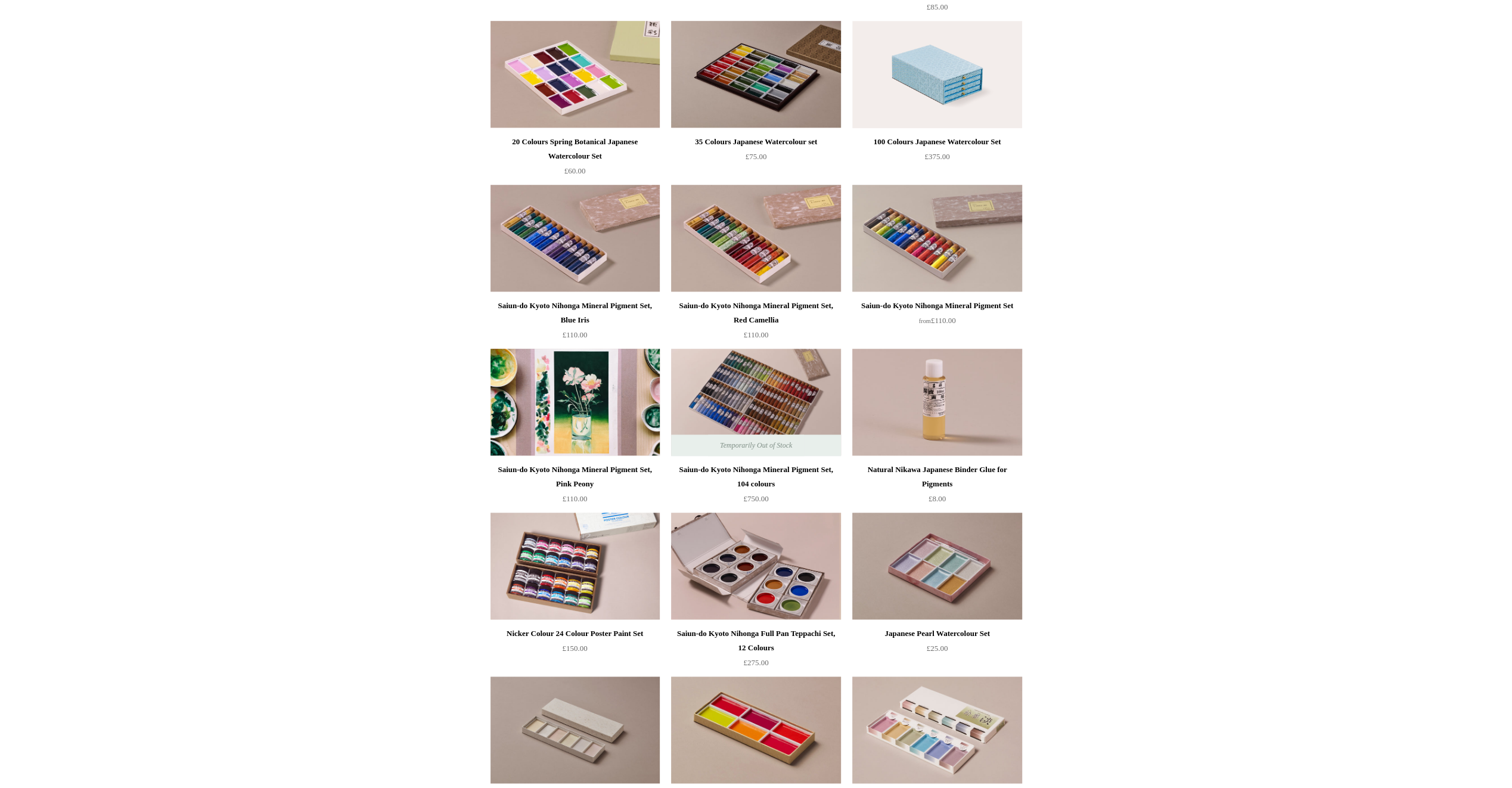
click at [549, 403] on img at bounding box center [575, 402] width 169 height 108
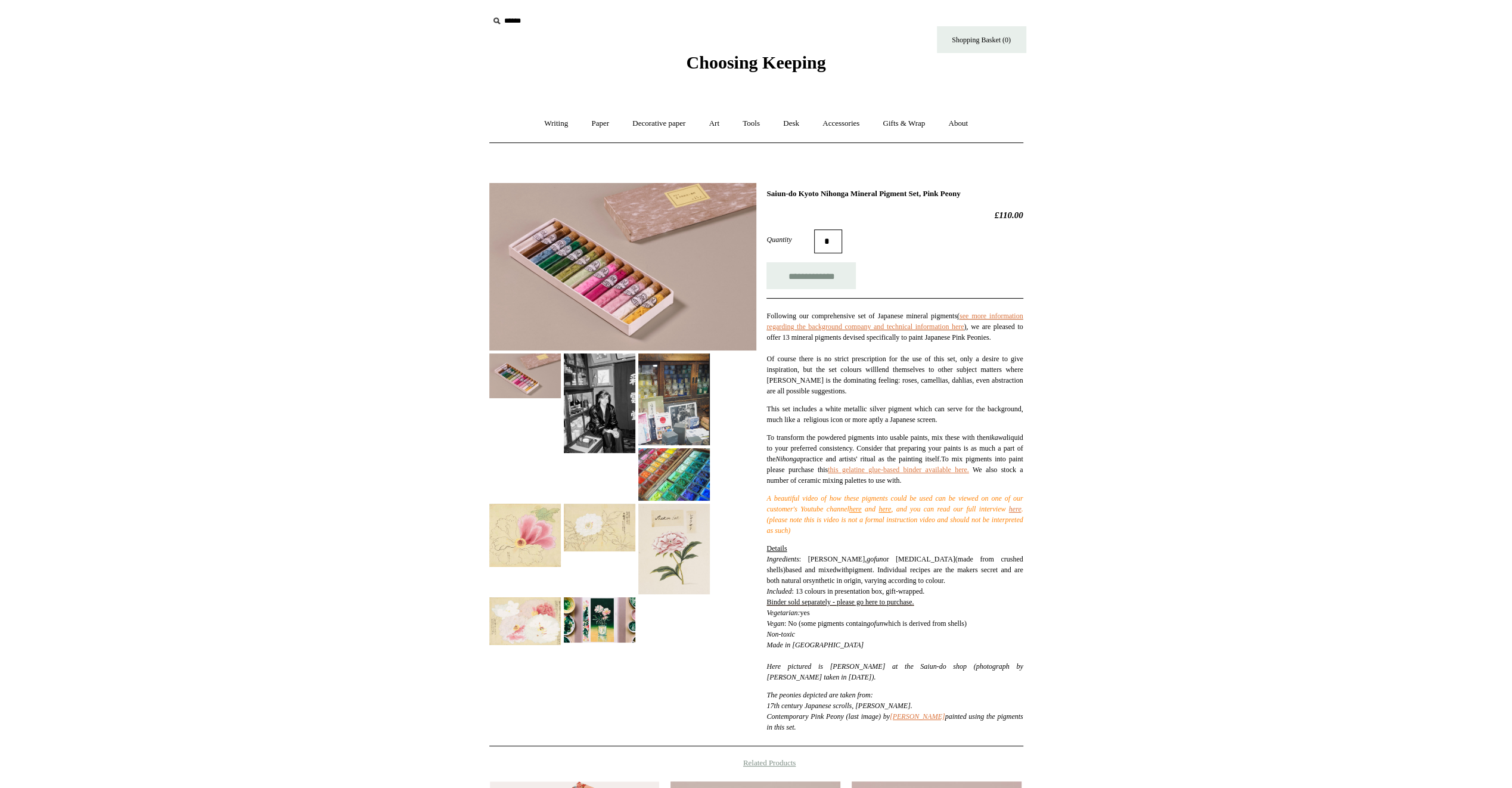
click at [592, 276] on img at bounding box center [623, 266] width 267 height 168
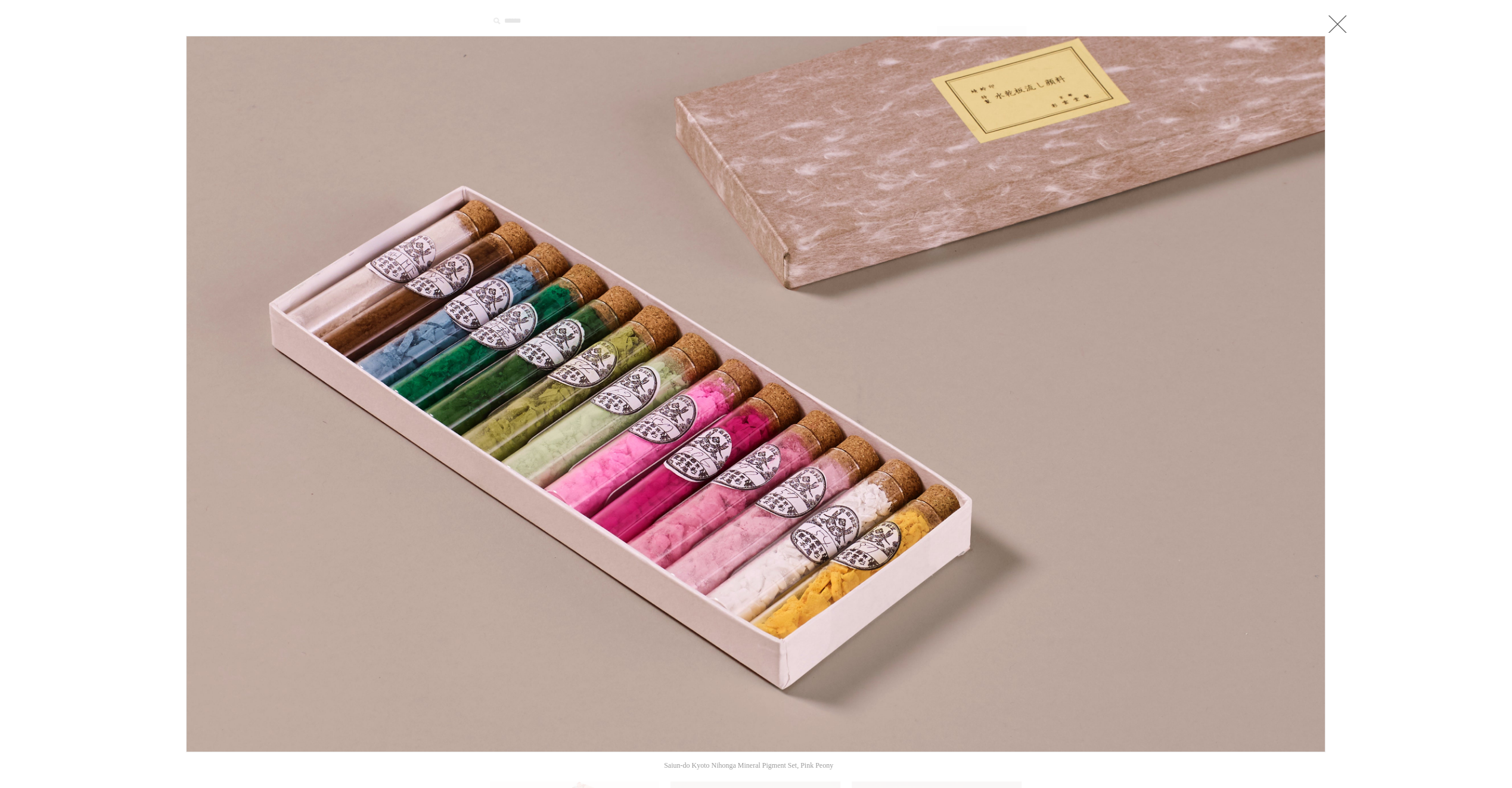
click at [1340, 24] on link at bounding box center [1337, 24] width 24 height 24
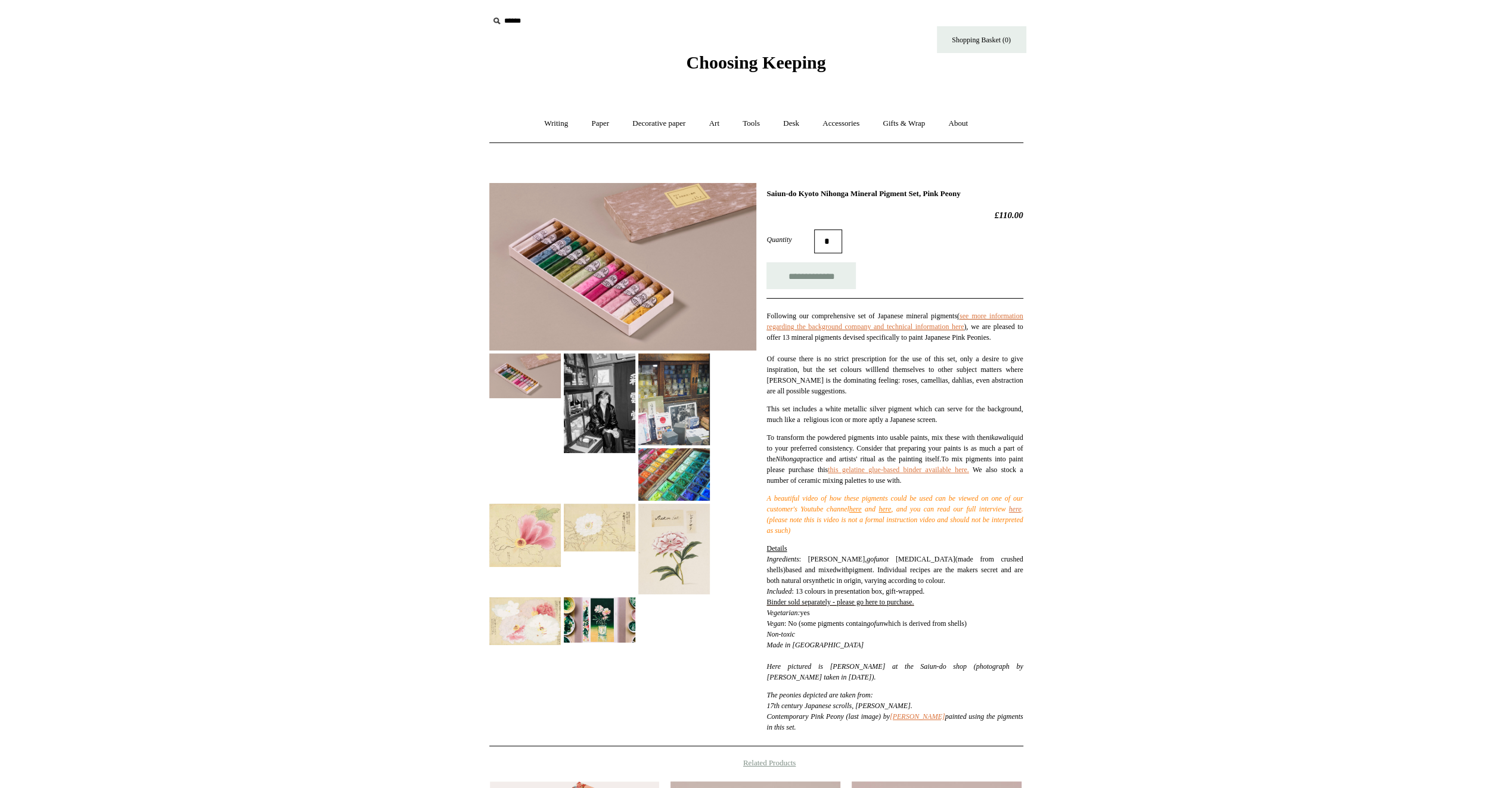
click at [544, 542] on img at bounding box center [525, 535] width 72 height 63
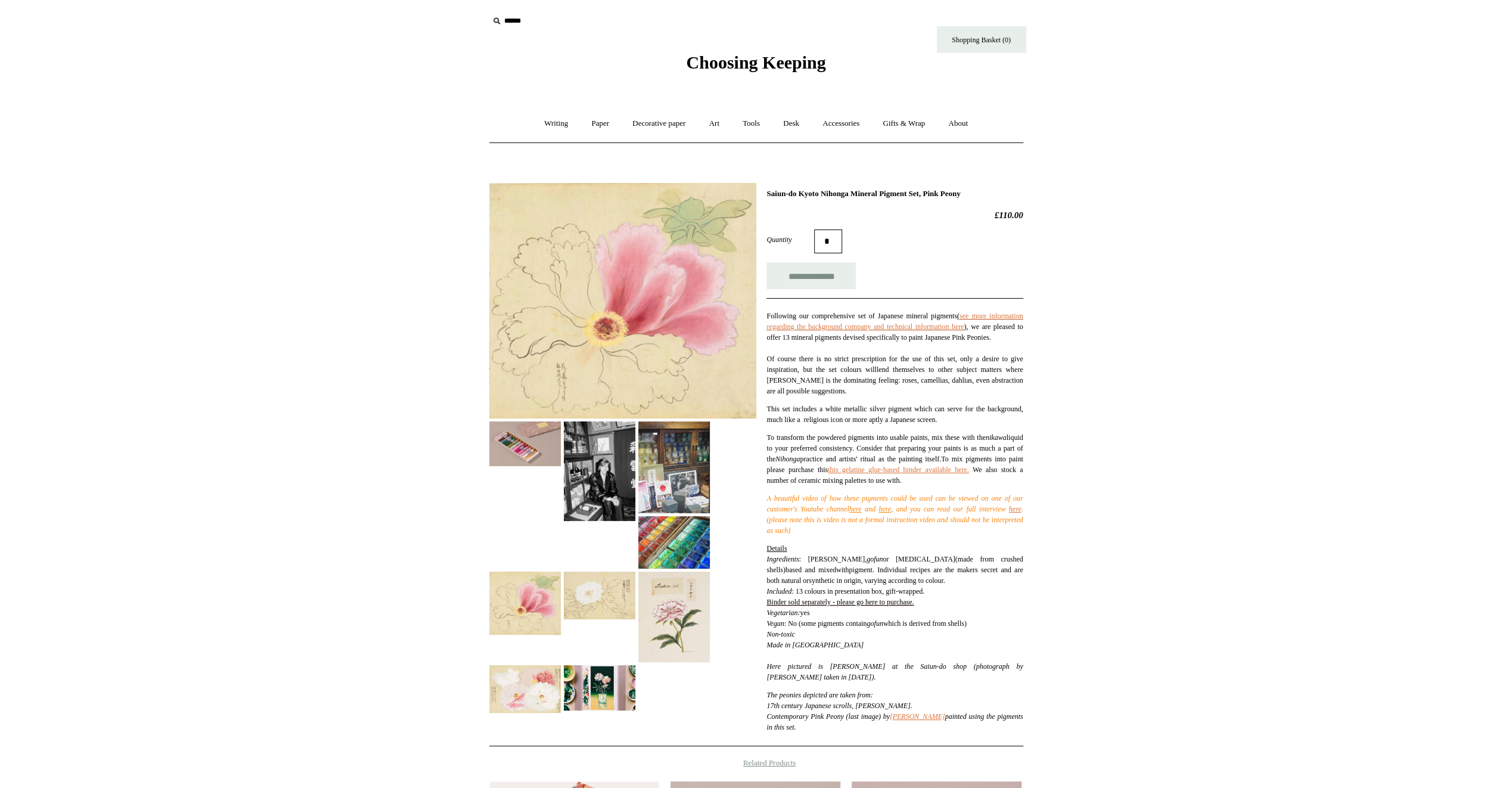
click at [603, 601] on img at bounding box center [599, 595] width 72 height 47
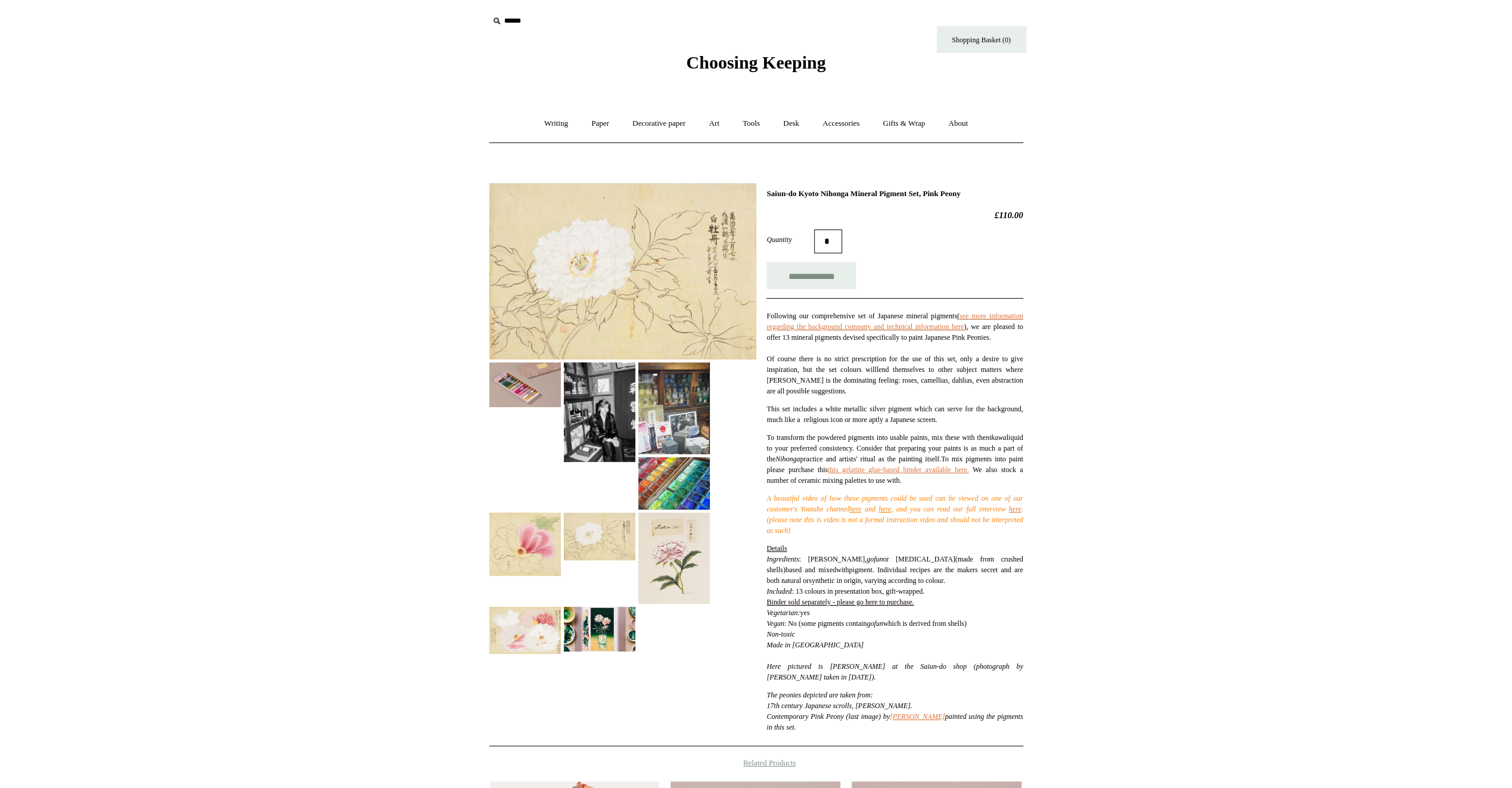
click at [664, 615] on div at bounding box center [623, 414] width 267 height 481
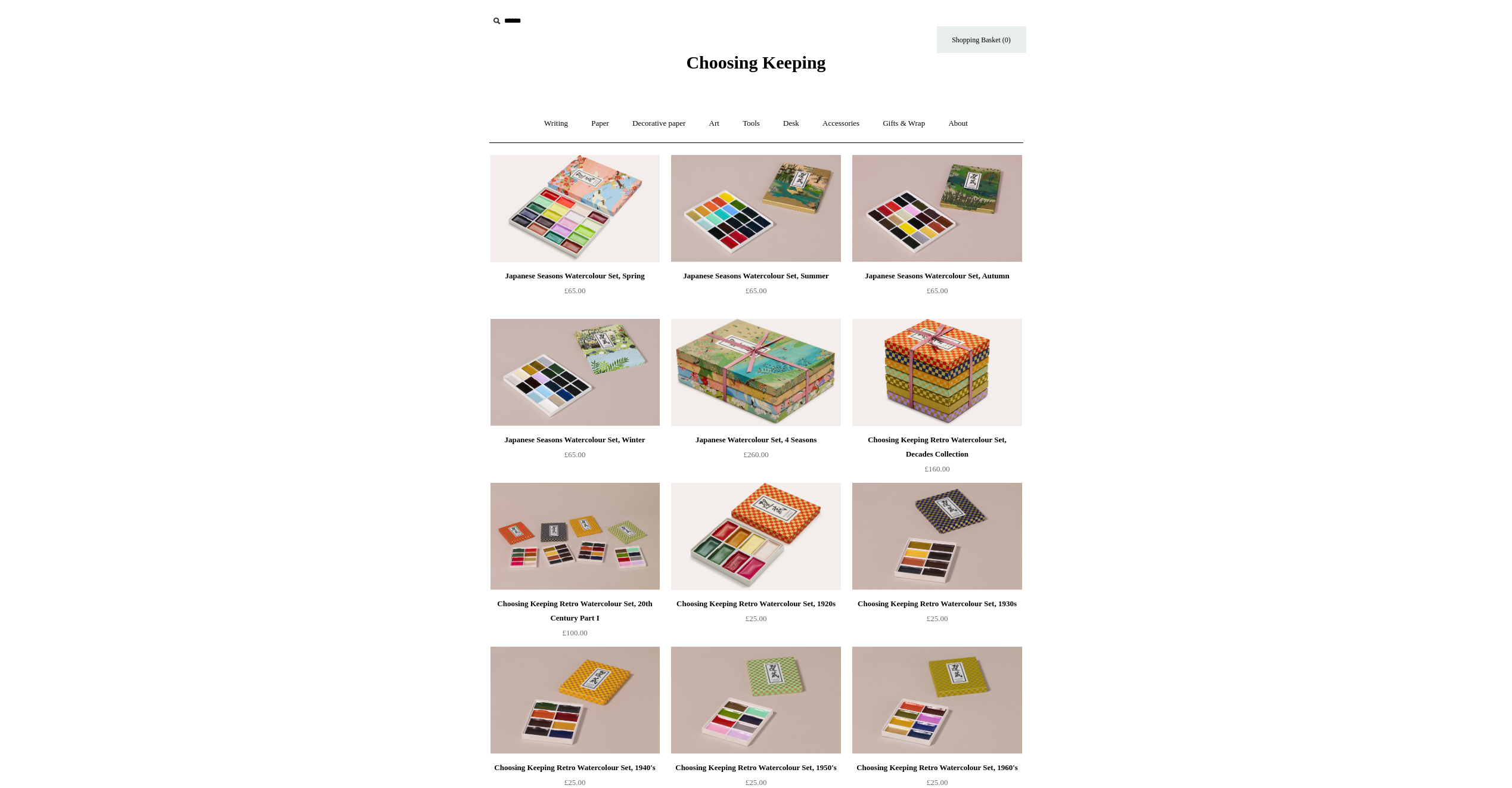
scroll to position [954, 0]
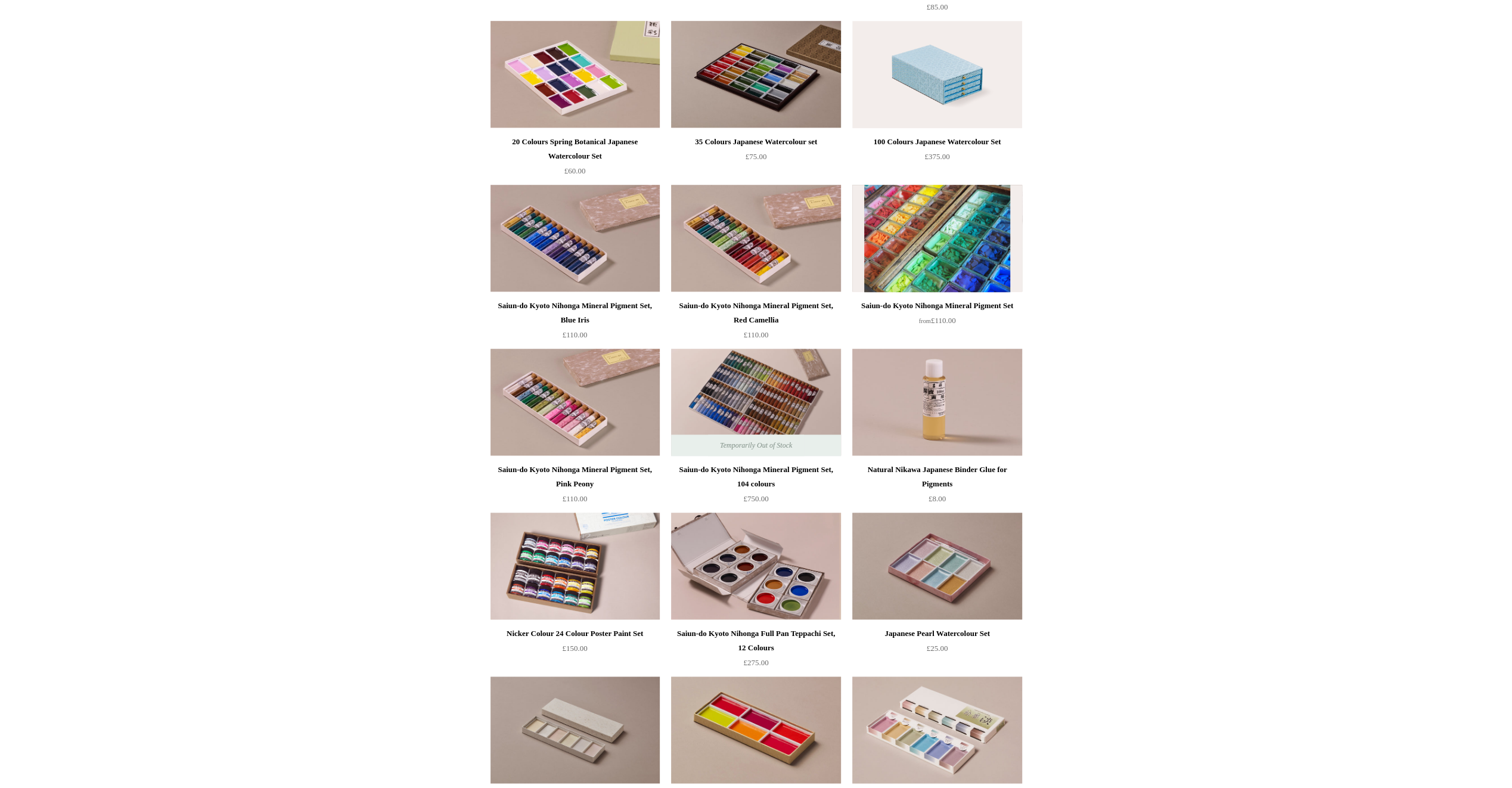
click at [917, 242] on img at bounding box center [937, 238] width 169 height 108
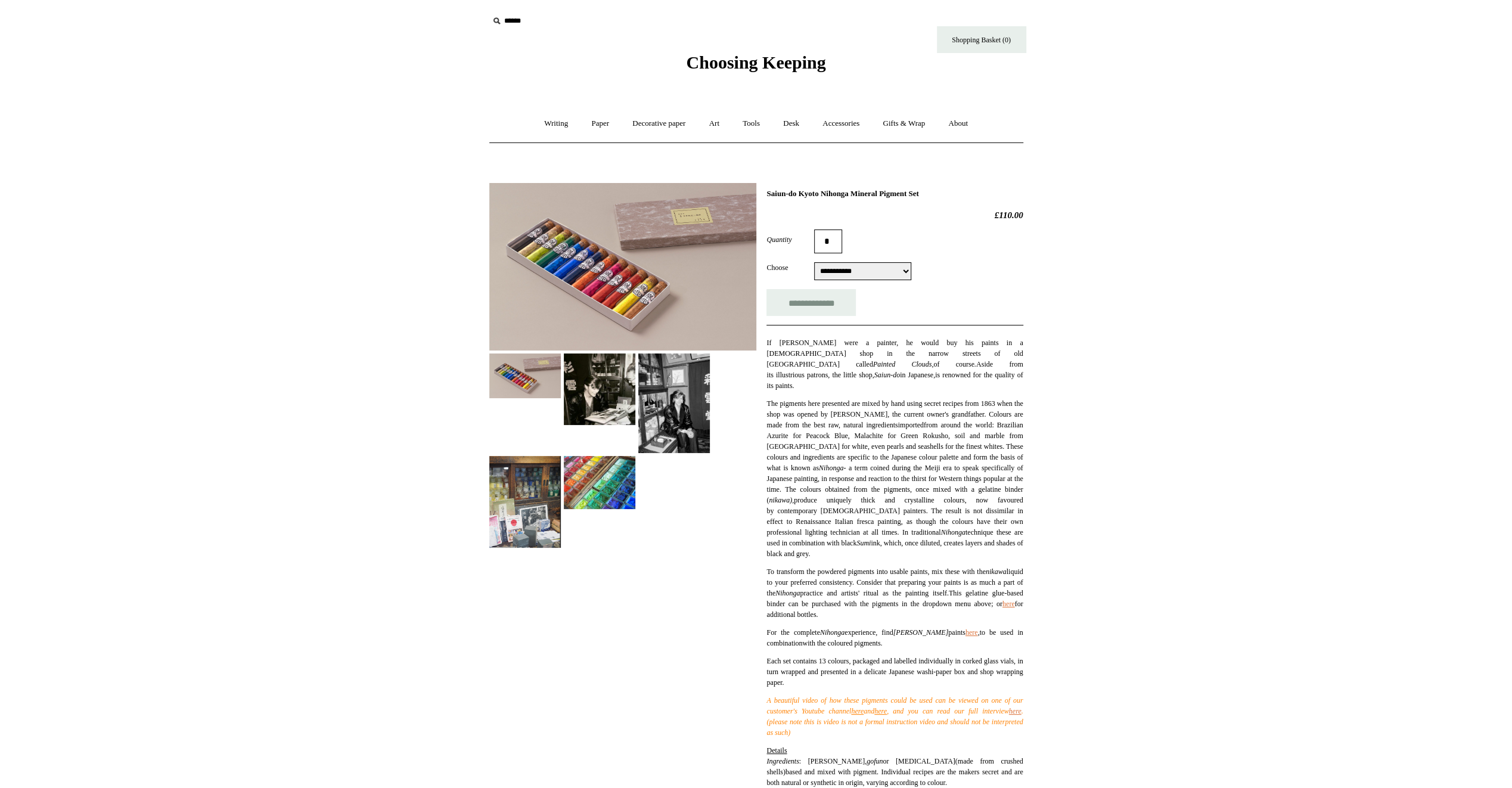
click at [621, 276] on img at bounding box center [623, 266] width 267 height 168
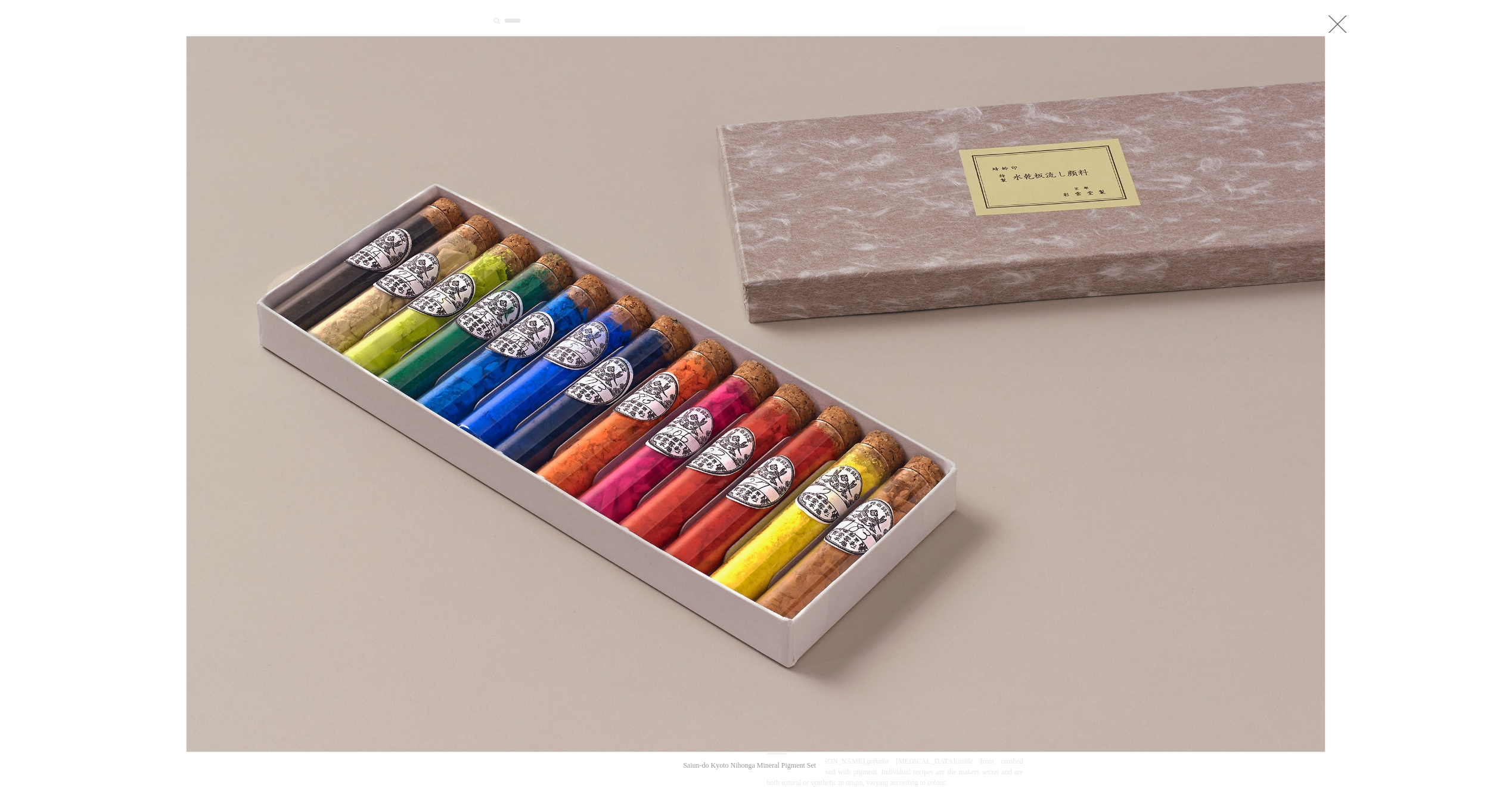
click at [1335, 24] on link at bounding box center [1337, 24] width 24 height 24
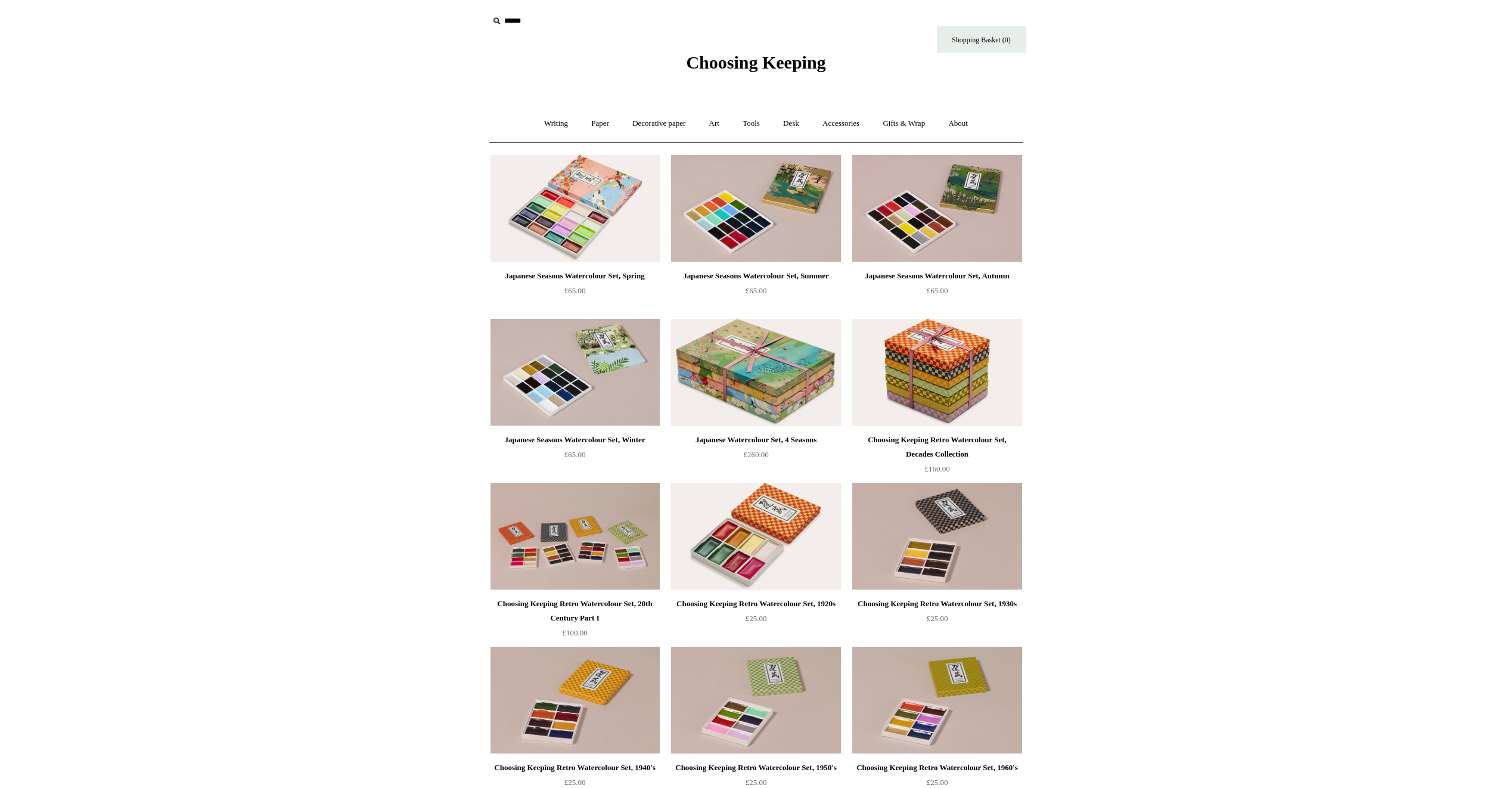
scroll to position [954, 0]
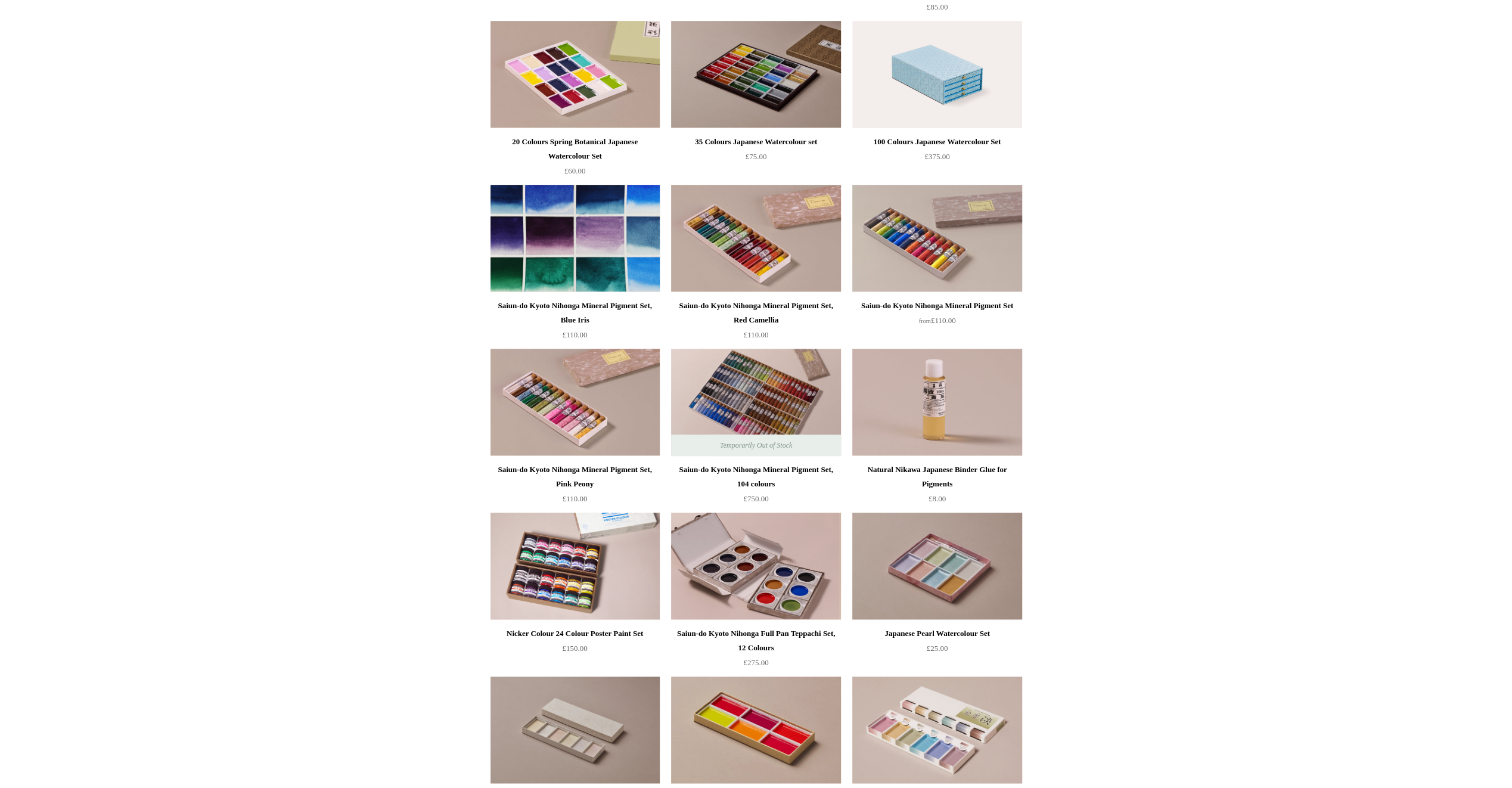
click at [541, 240] on img at bounding box center [575, 238] width 169 height 108
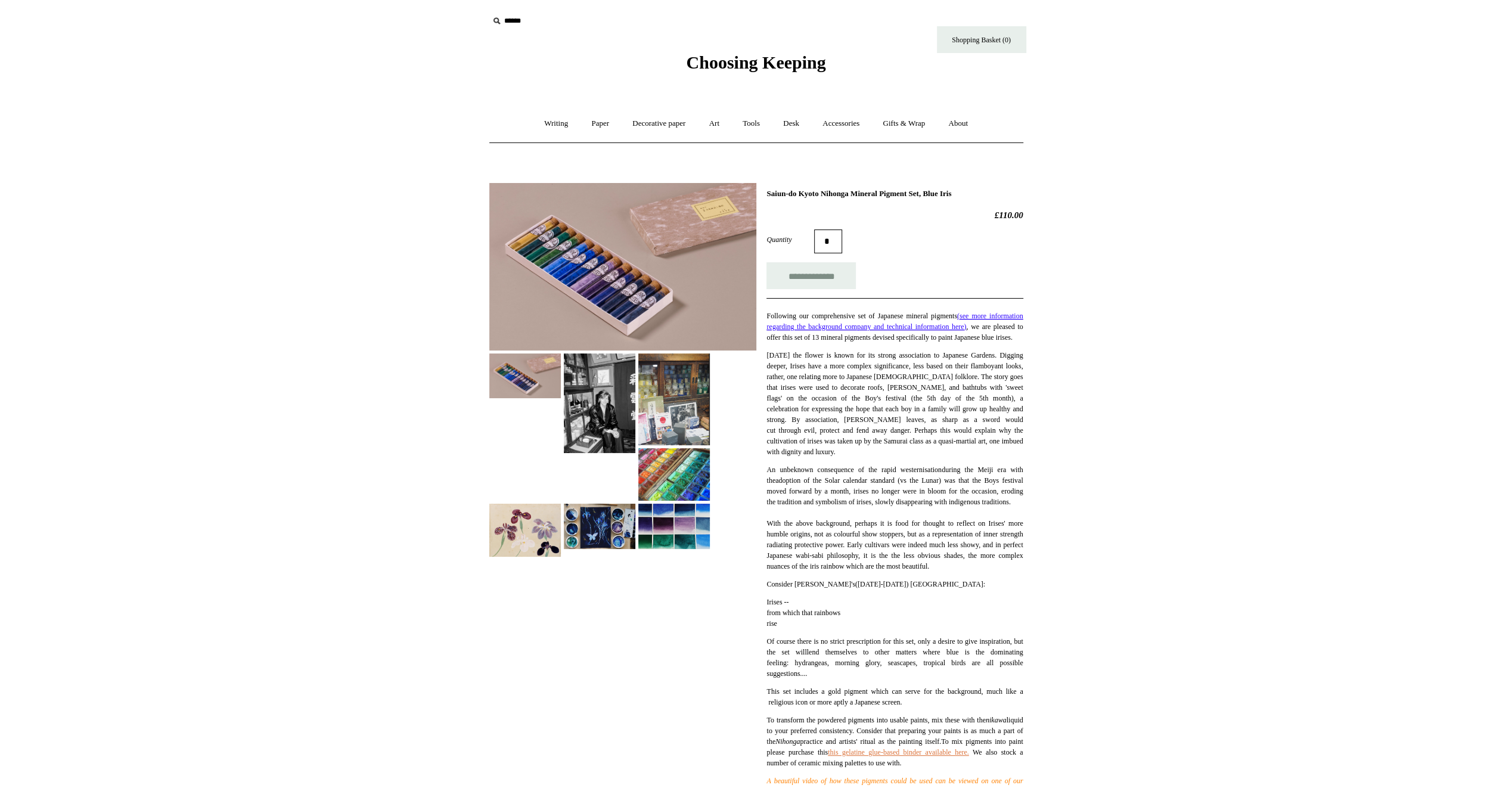
click at [569, 278] on img at bounding box center [623, 266] width 267 height 168
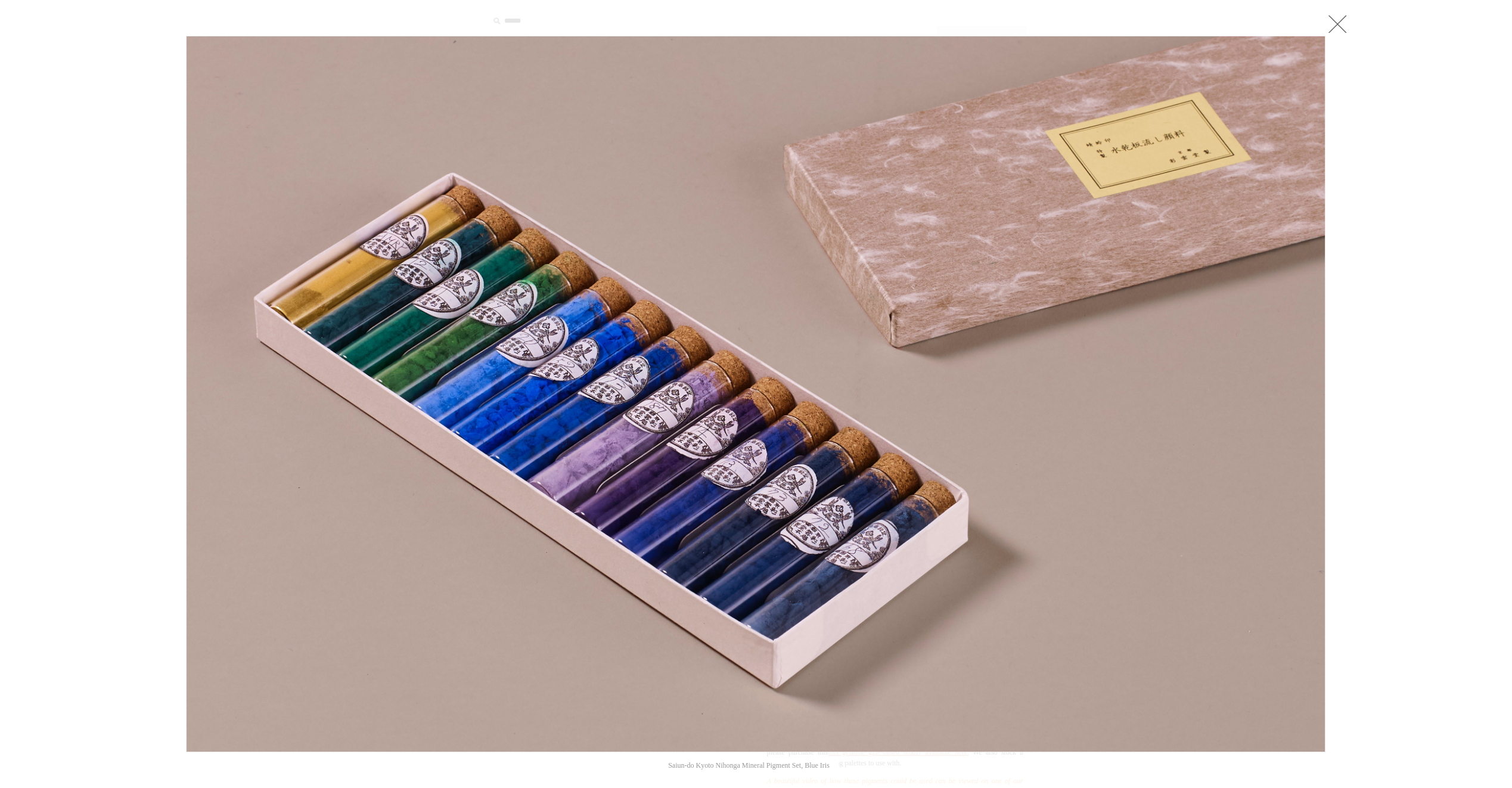
click at [1344, 24] on link at bounding box center [1337, 24] width 24 height 24
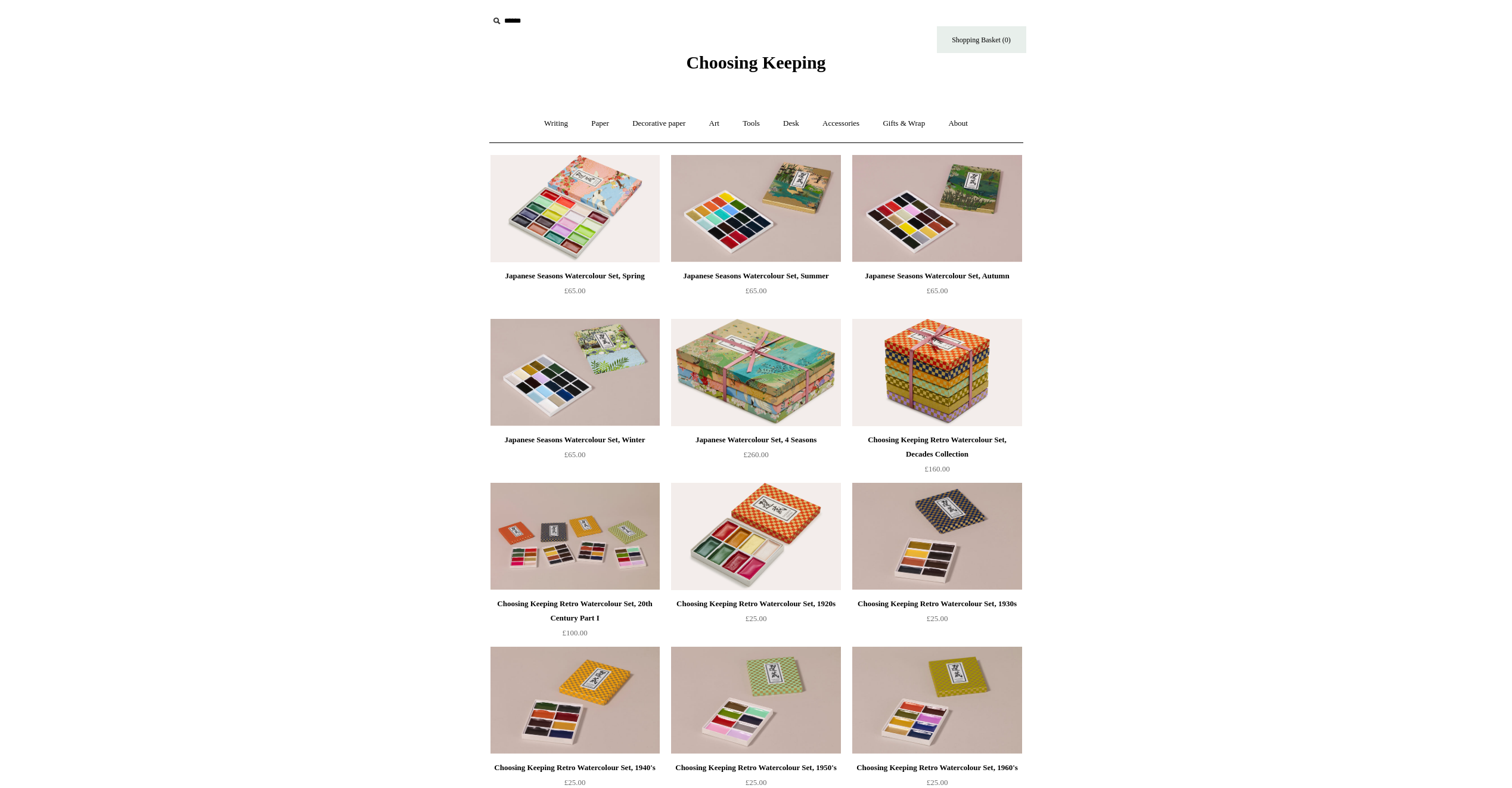
scroll to position [954, 0]
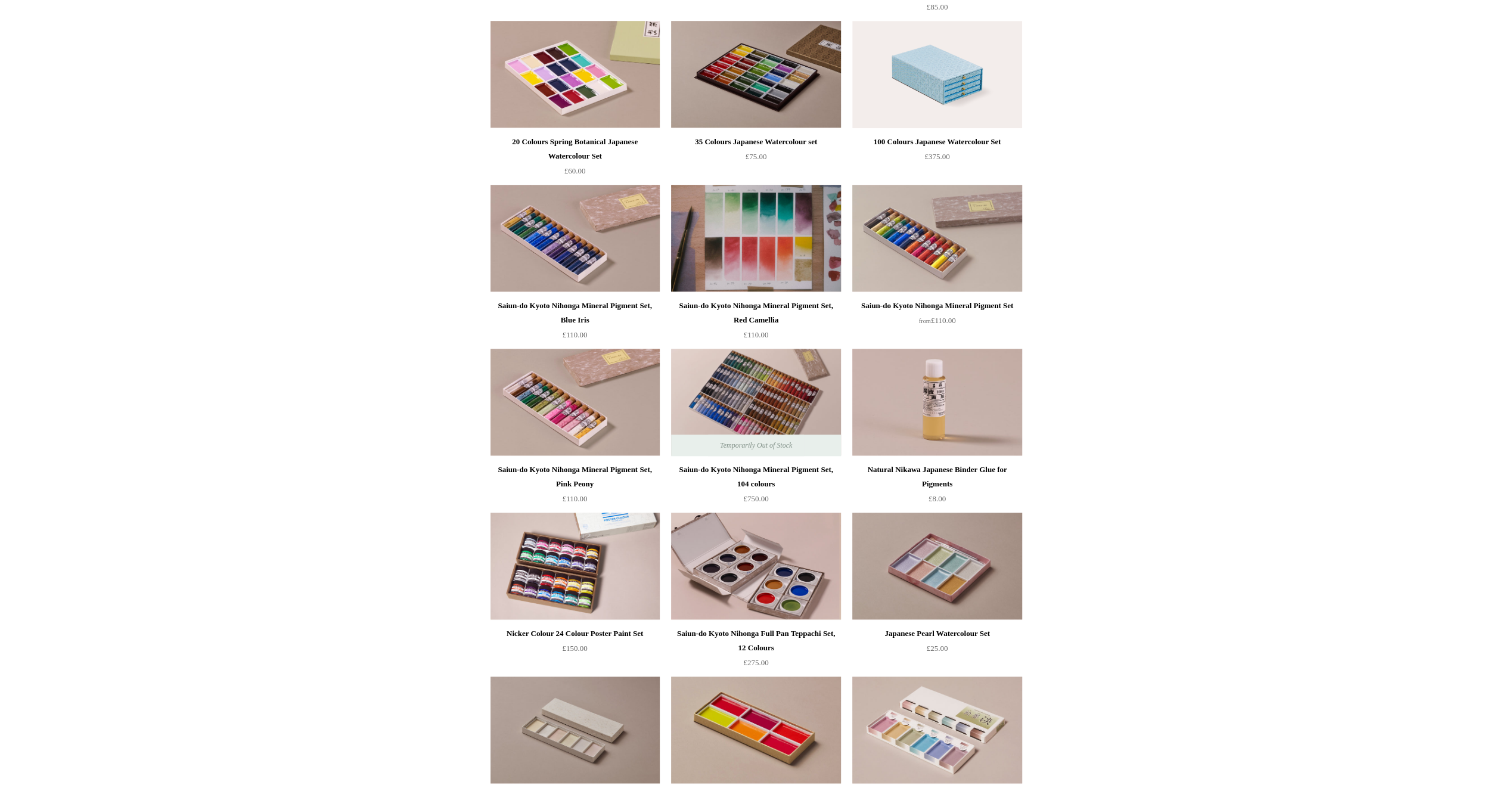
click at [771, 261] on img at bounding box center [755, 238] width 169 height 108
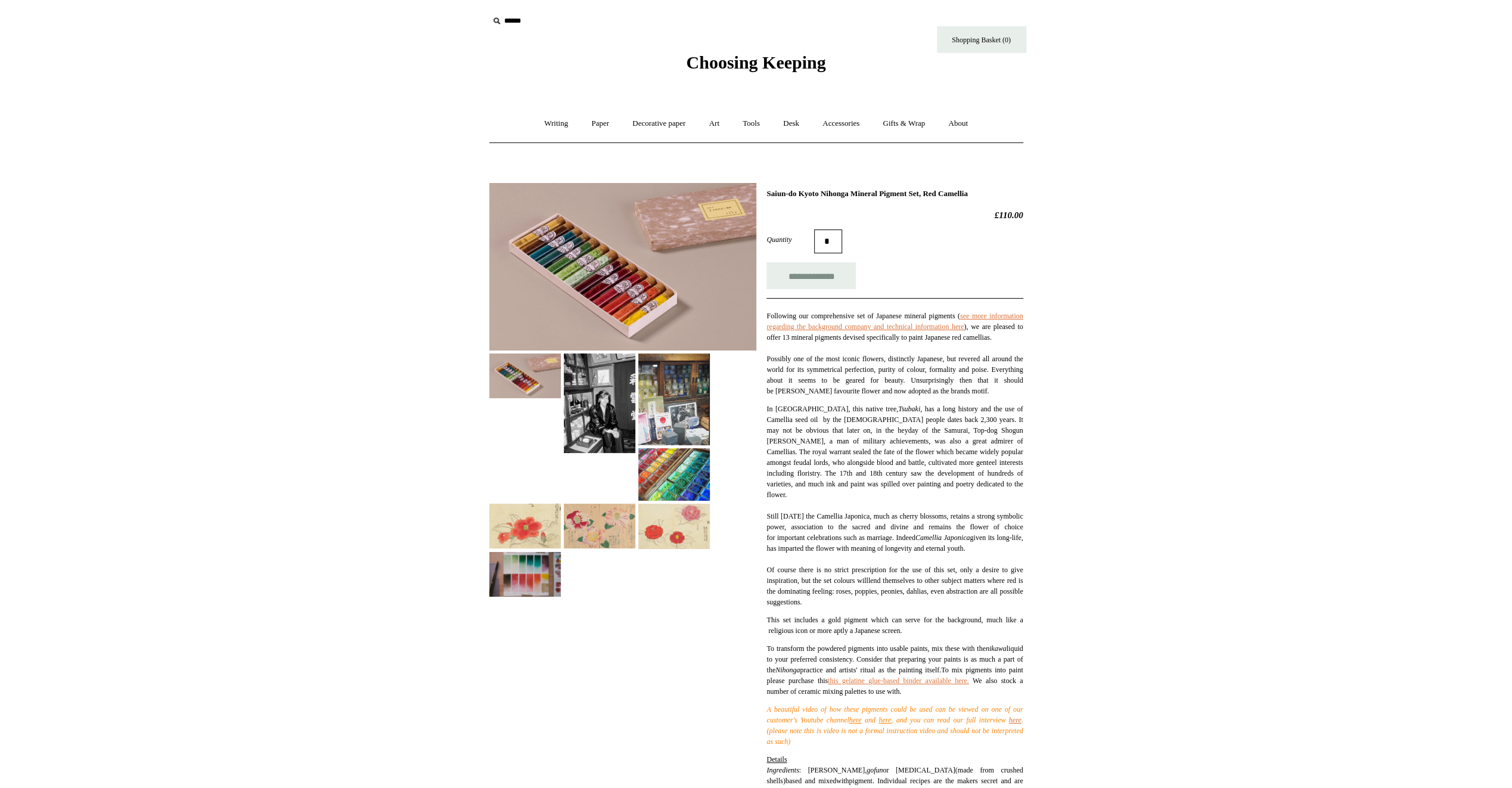
click at [639, 272] on img at bounding box center [623, 266] width 267 height 168
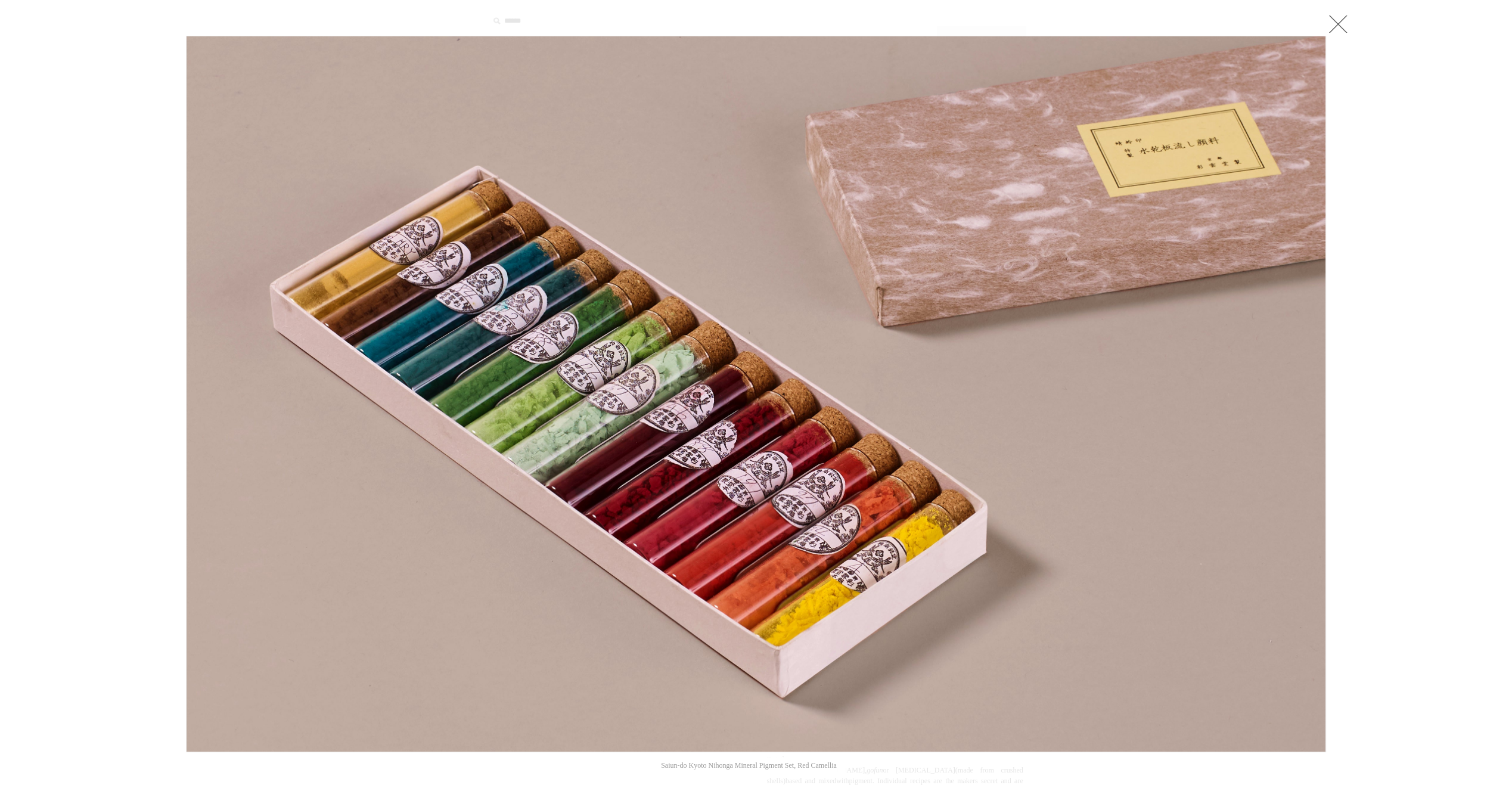
click at [1335, 26] on link at bounding box center [1338, 24] width 24 height 24
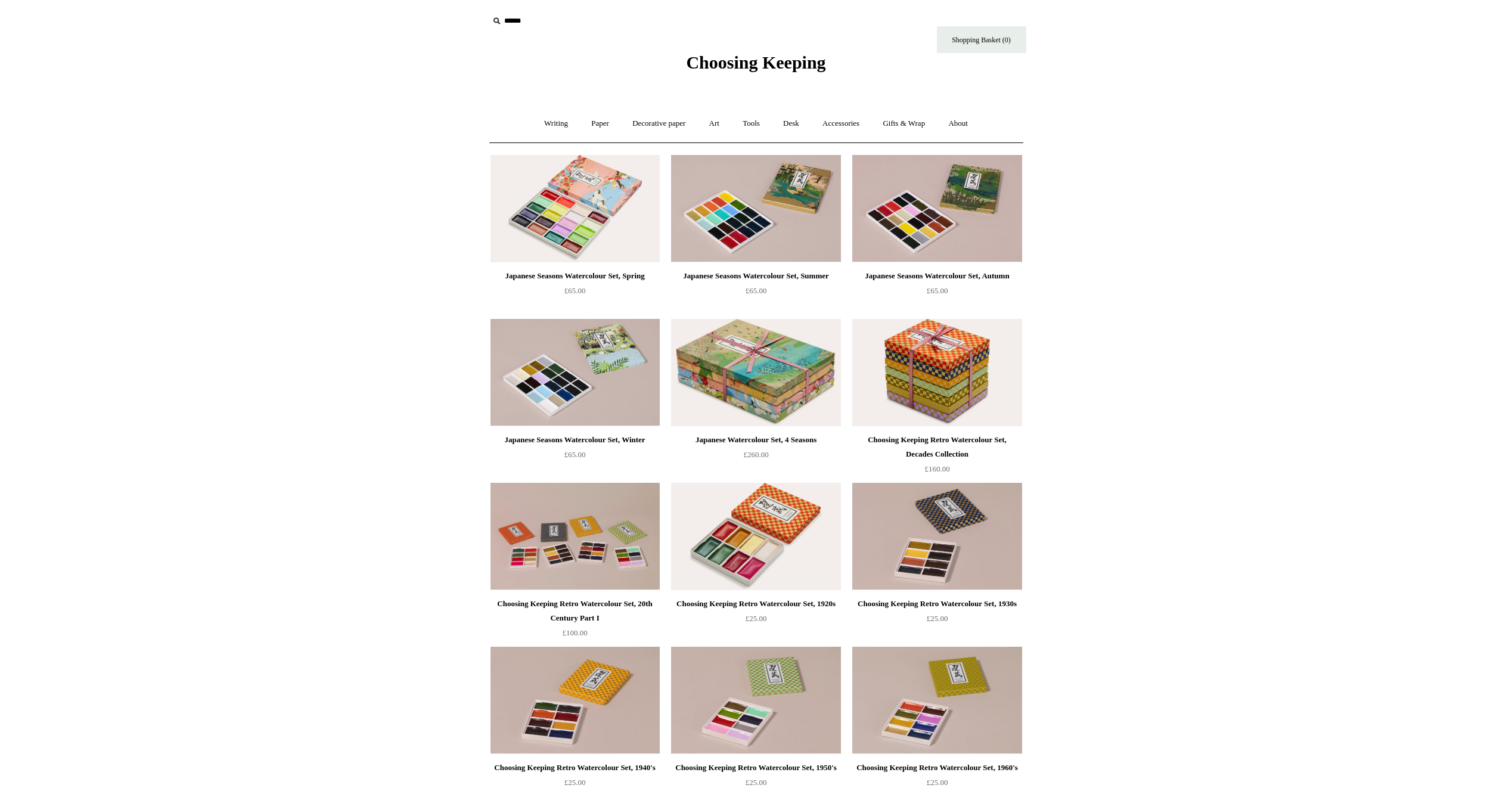
scroll to position [954, 0]
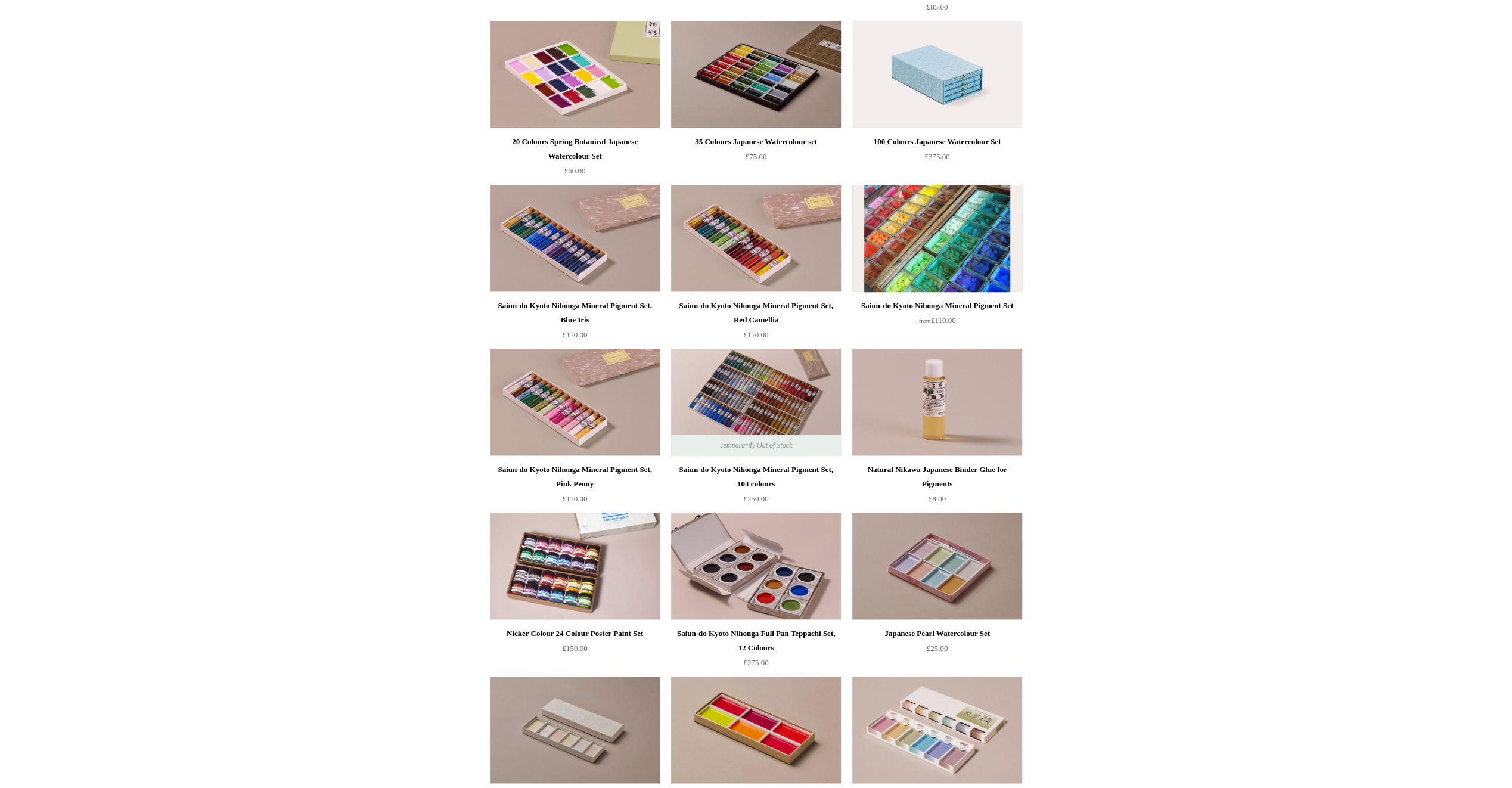
click at [912, 241] on img at bounding box center [937, 238] width 169 height 108
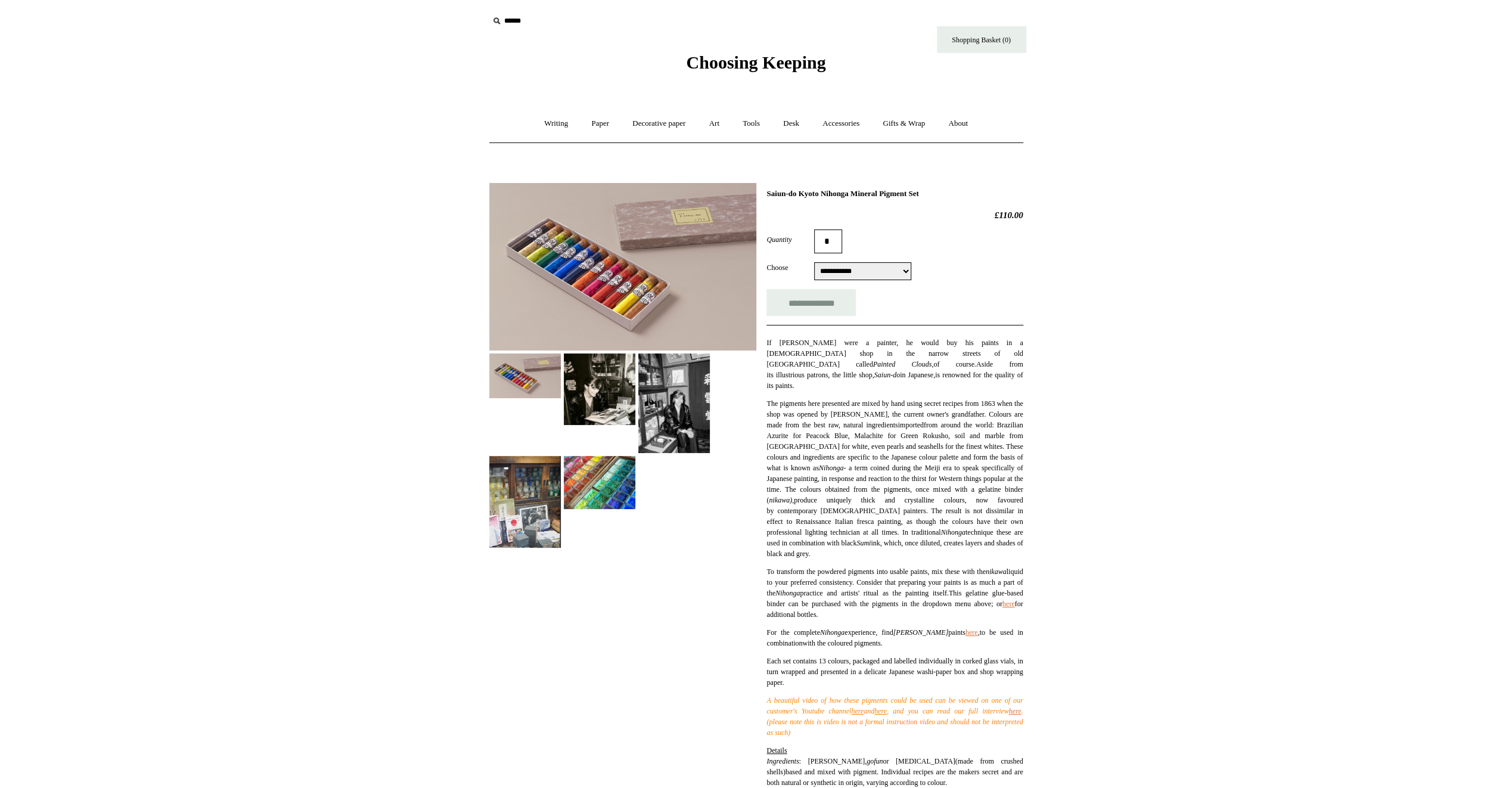
click at [633, 245] on img at bounding box center [623, 266] width 267 height 168
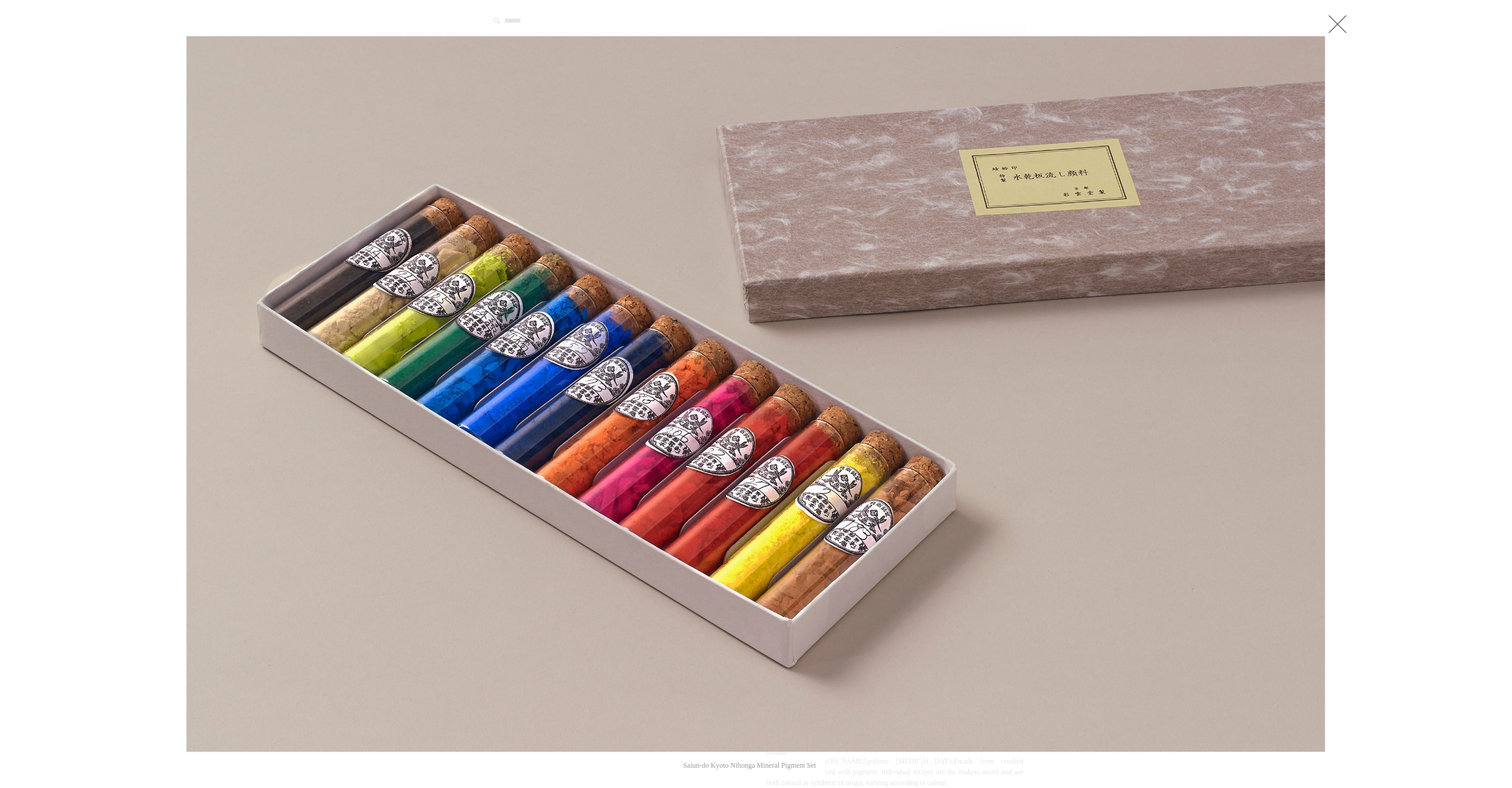
click at [1338, 28] on link at bounding box center [1337, 24] width 24 height 24
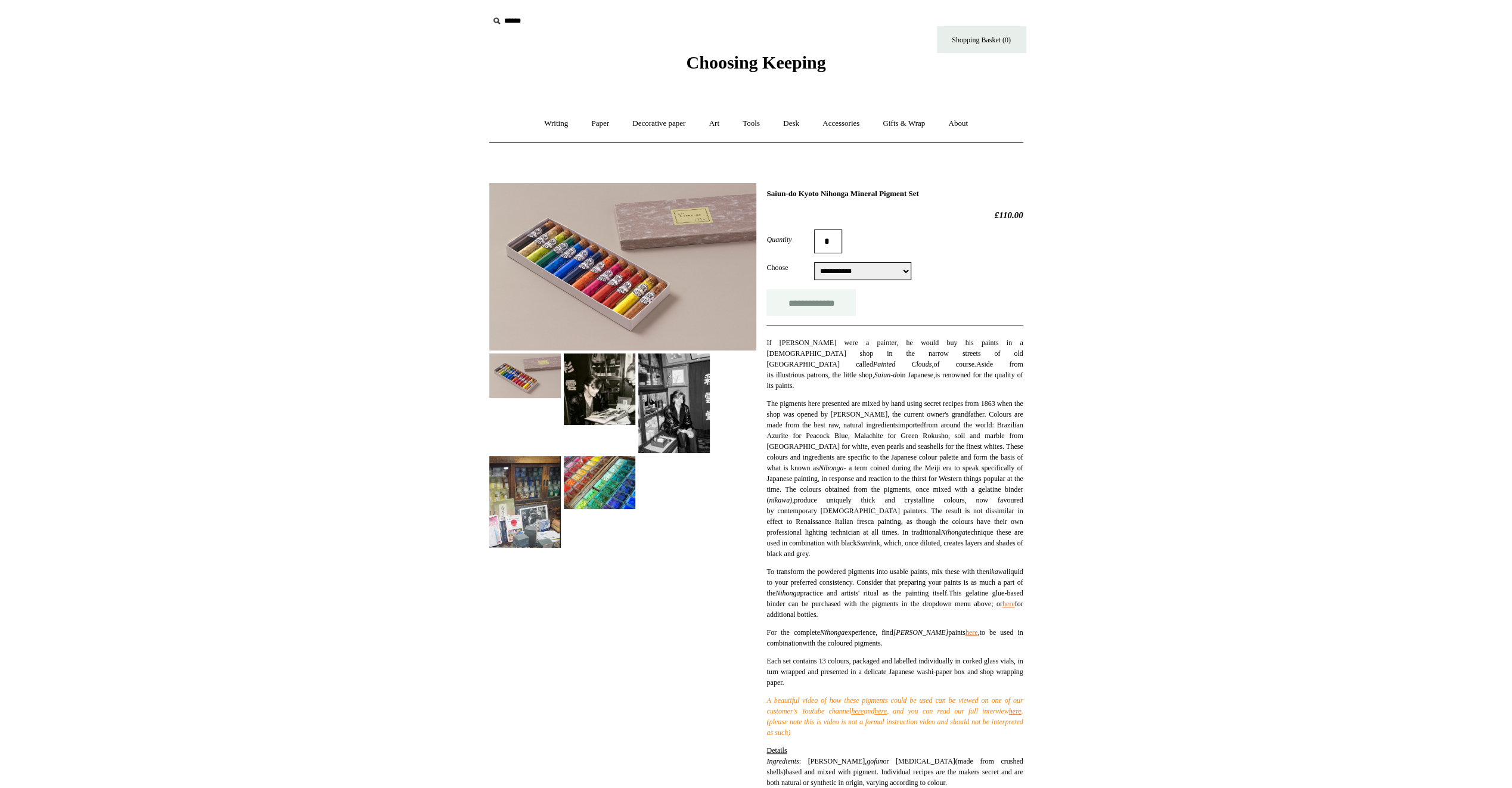
click at [809, 301] on input "**********" at bounding box center [811, 303] width 90 height 27
type input "**********"
click at [912, 270] on select "**********" at bounding box center [862, 272] width 97 height 18
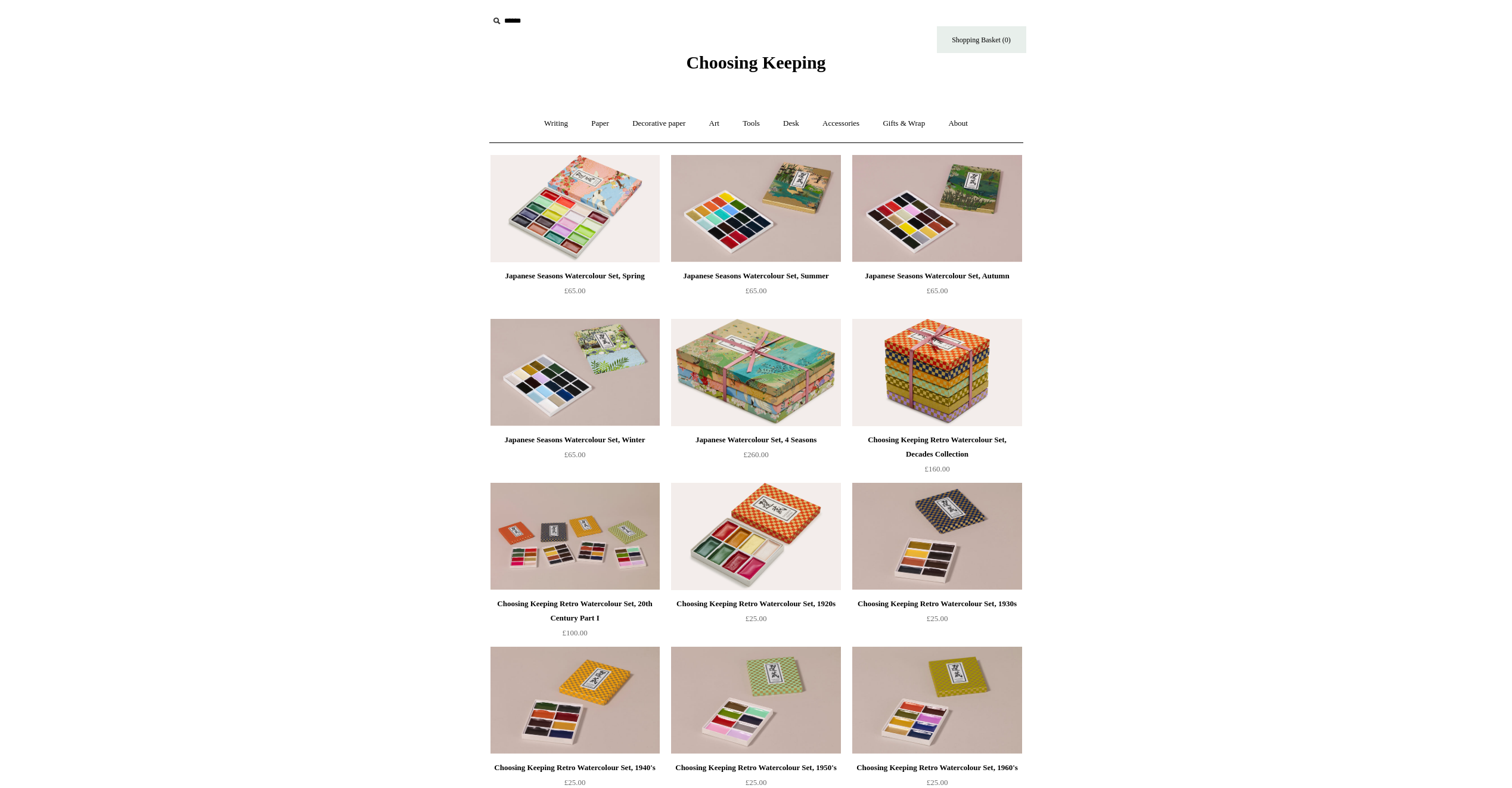
scroll to position [954, 0]
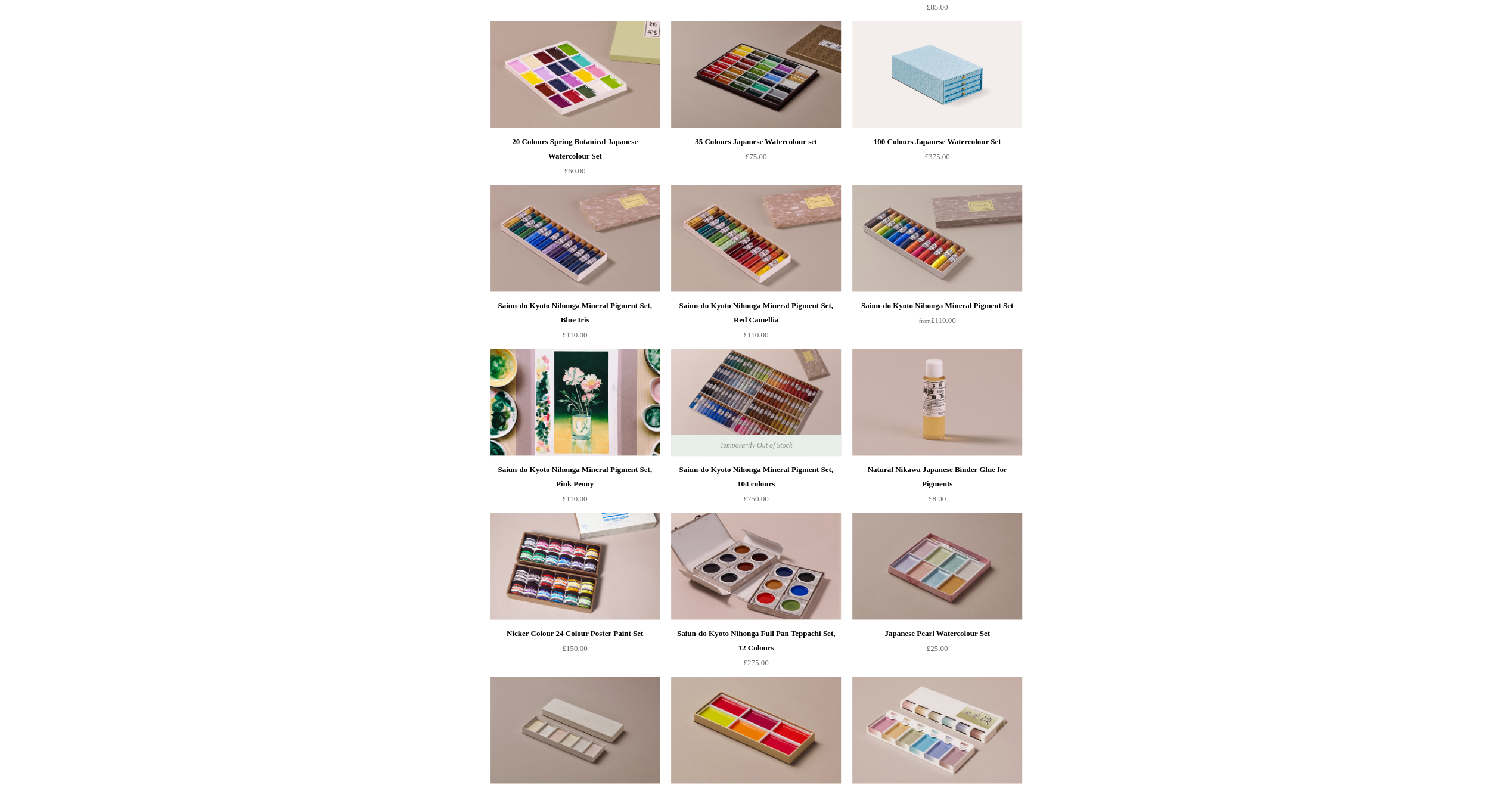
click at [531, 383] on img at bounding box center [575, 402] width 169 height 108
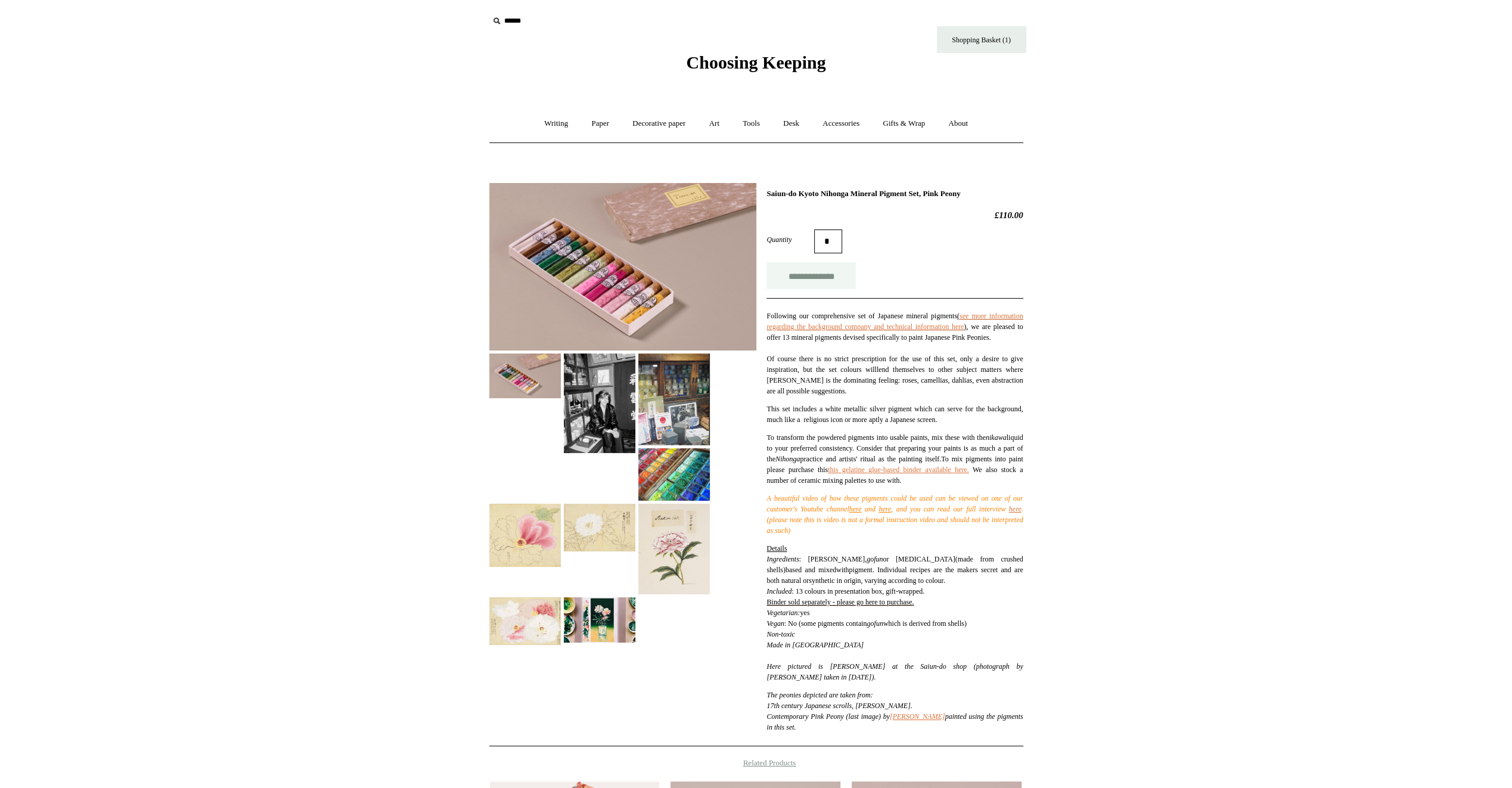
click at [805, 275] on input "**********" at bounding box center [811, 276] width 90 height 27
type input "**********"
click at [608, 277] on img at bounding box center [623, 266] width 267 height 168
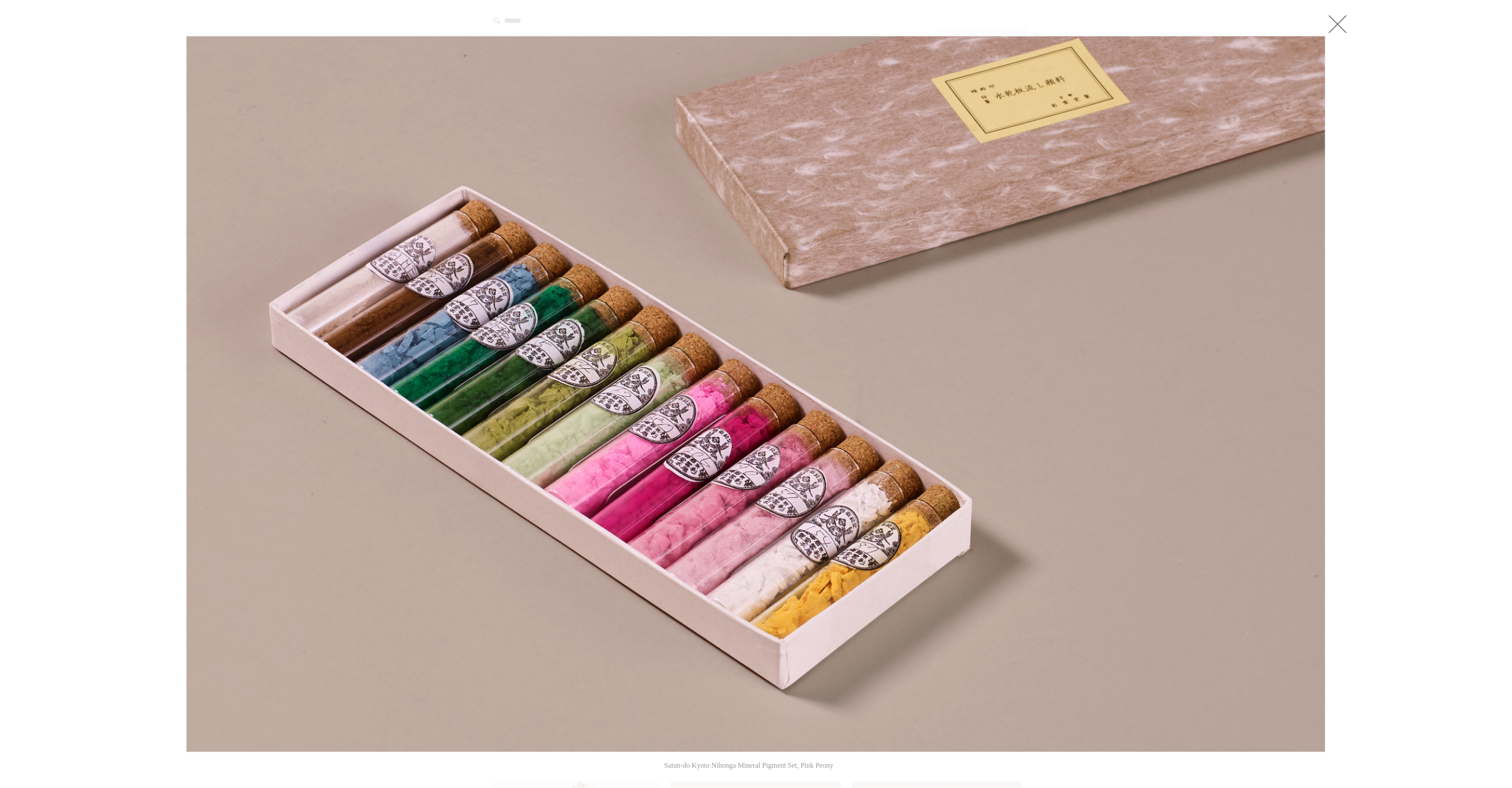
click at [1341, 30] on link at bounding box center [1337, 24] width 24 height 24
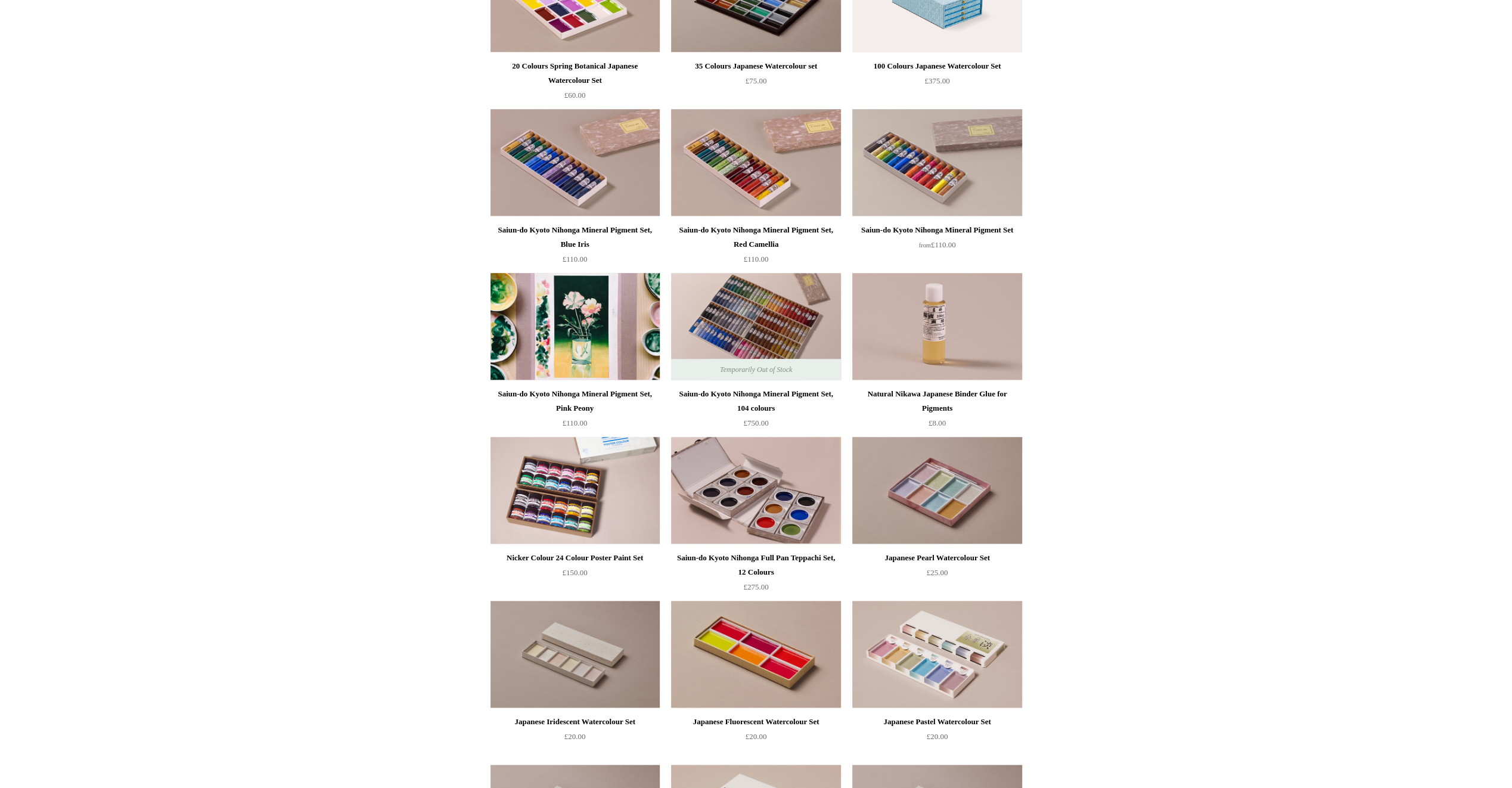
scroll to position [1073, 0]
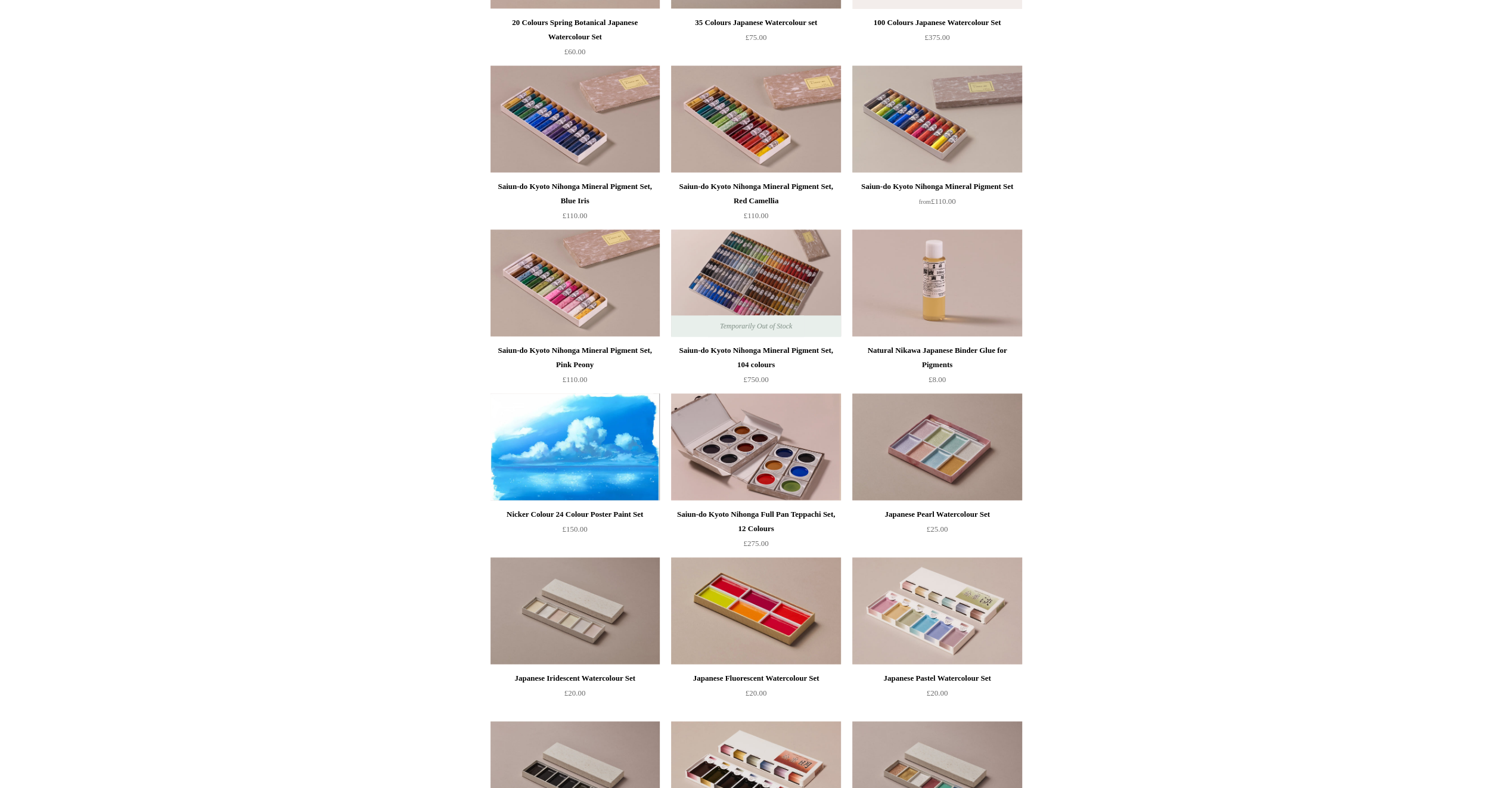
click at [533, 455] on img at bounding box center [575, 447] width 169 height 108
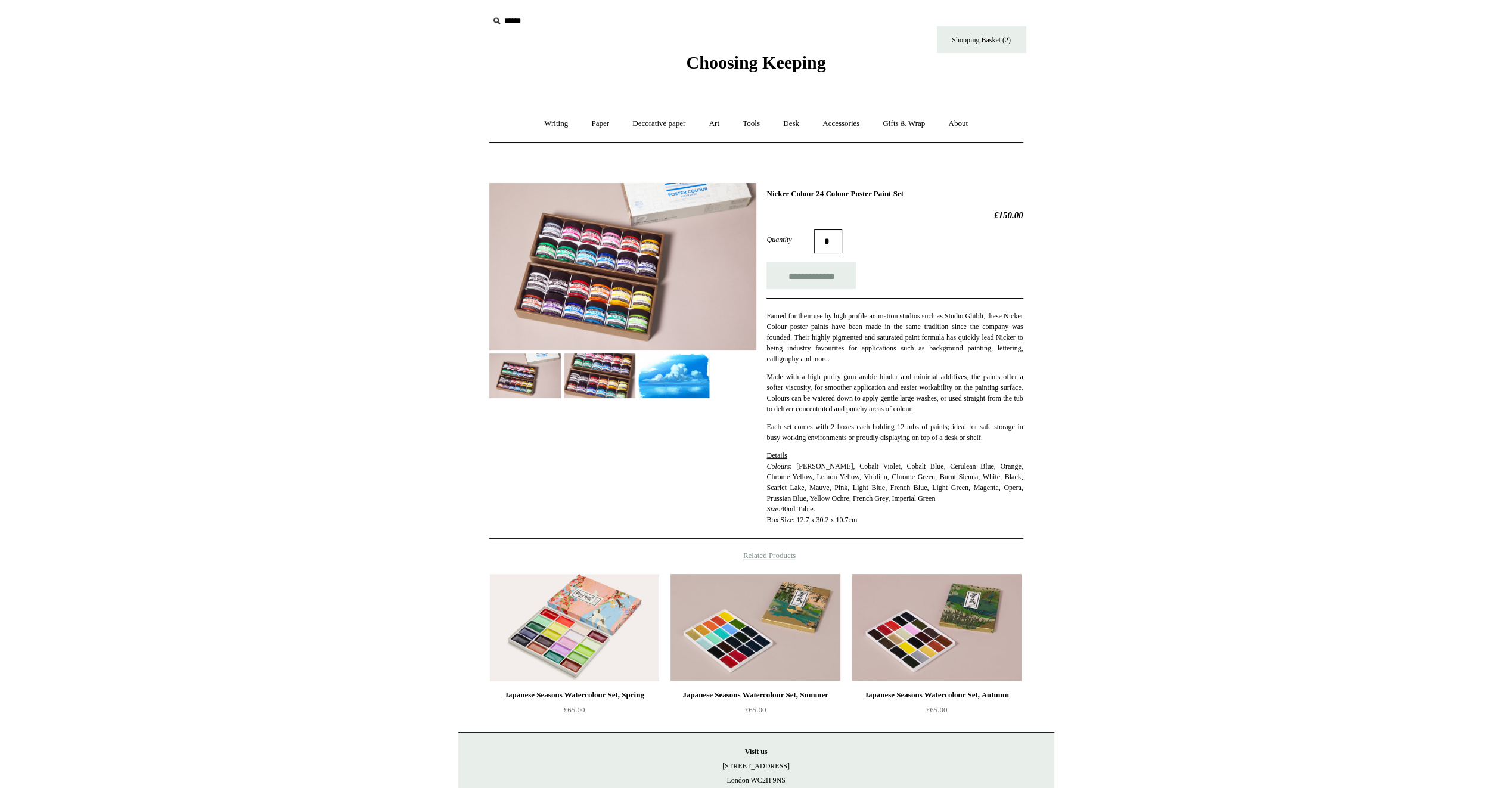
click at [597, 280] on img at bounding box center [623, 266] width 267 height 168
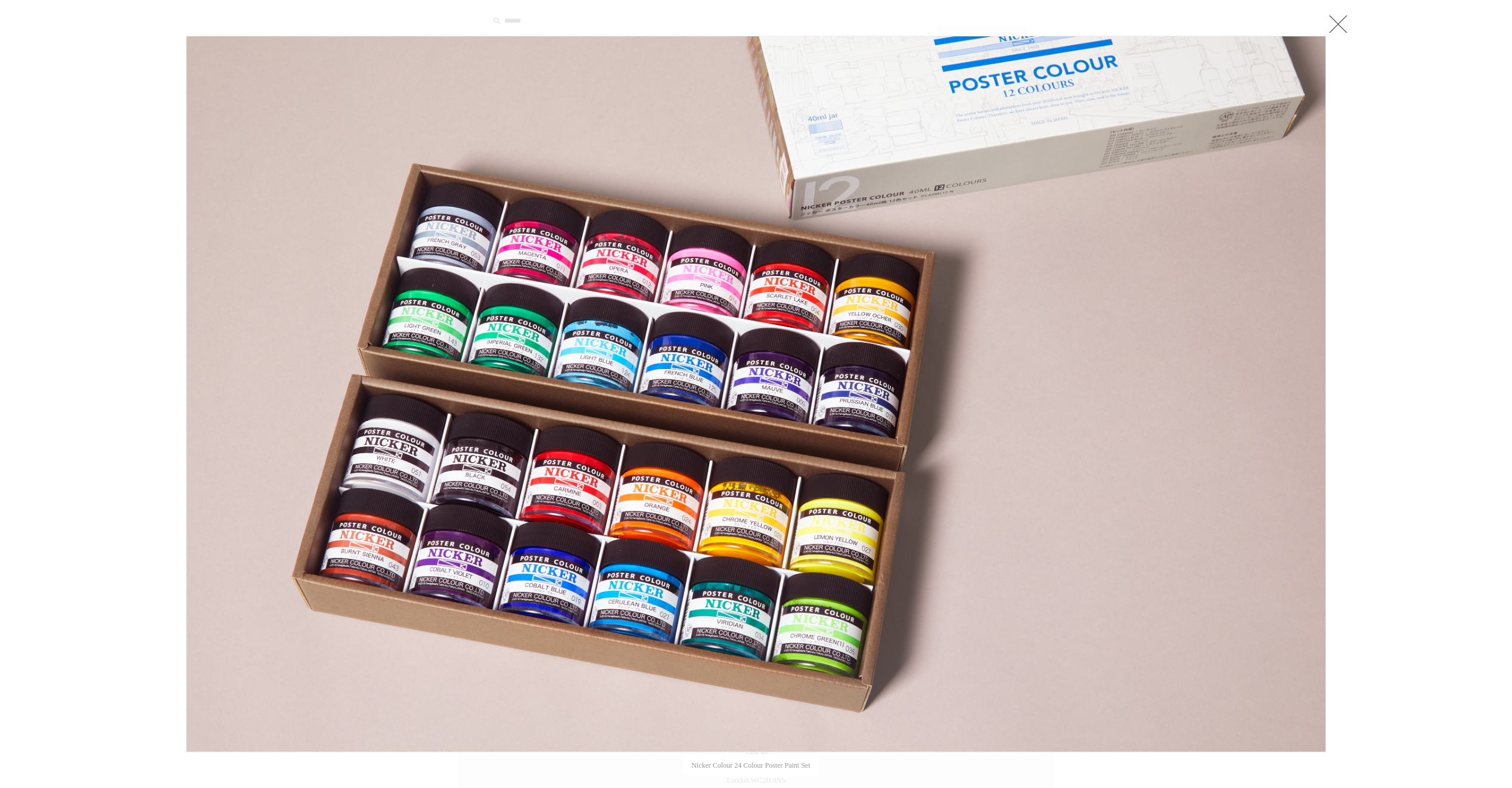
click at [1344, 22] on link at bounding box center [1338, 24] width 24 height 24
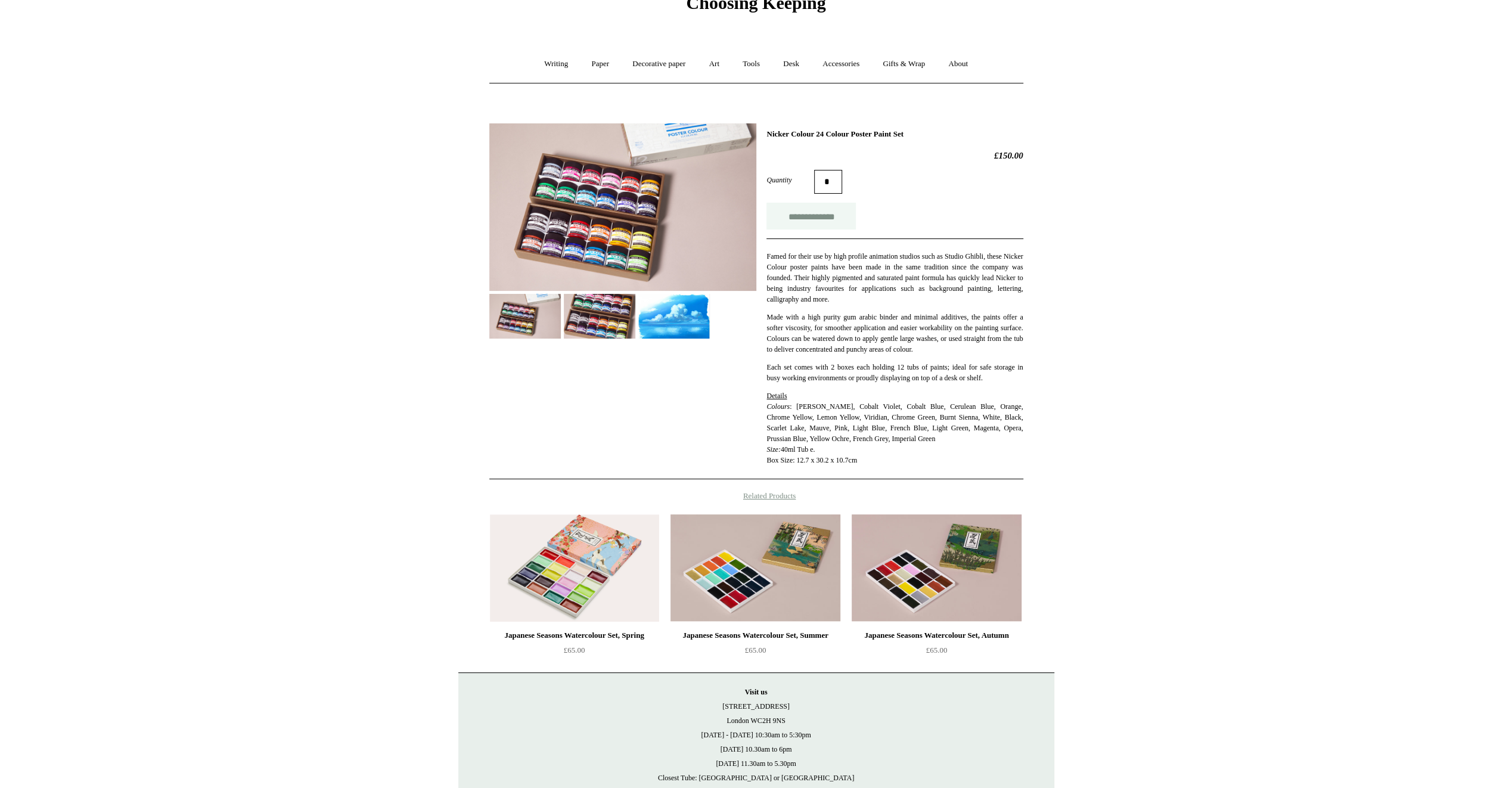
scroll to position [130, 0]
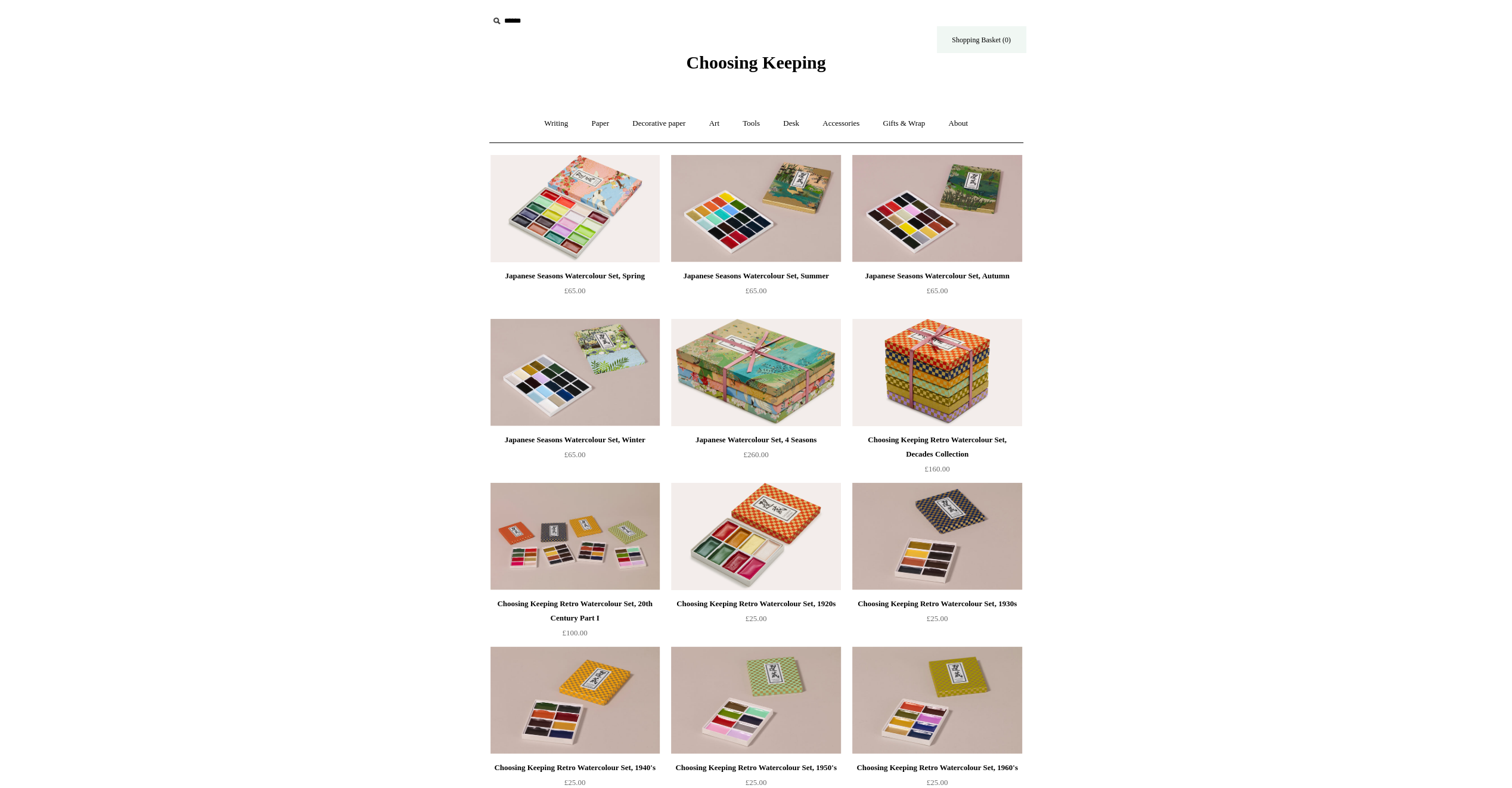
click at [982, 43] on link "Shopping Basket (0)" at bounding box center [981, 40] width 90 height 27
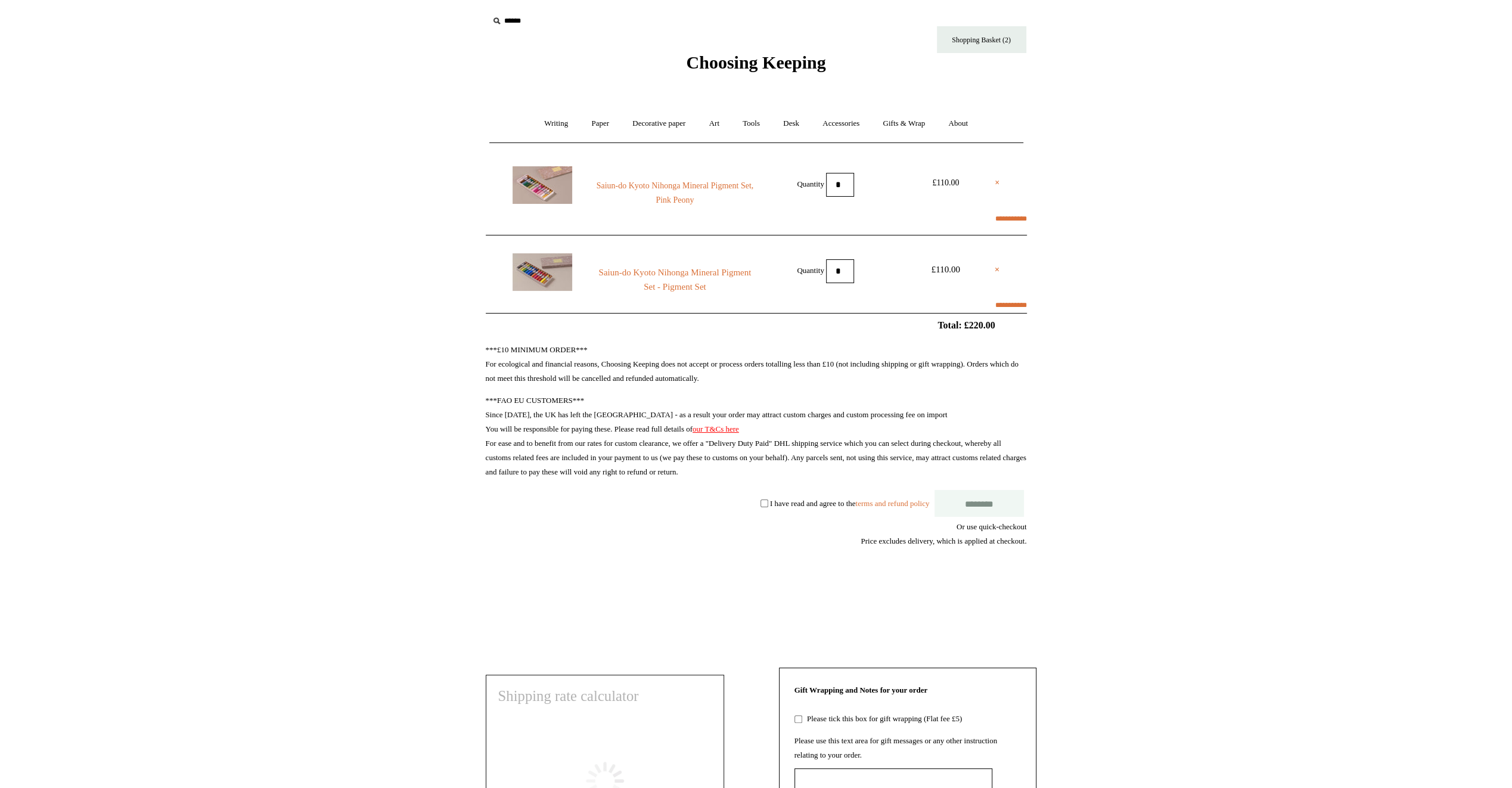
select select "**********"
type input "*****"
select select "********"
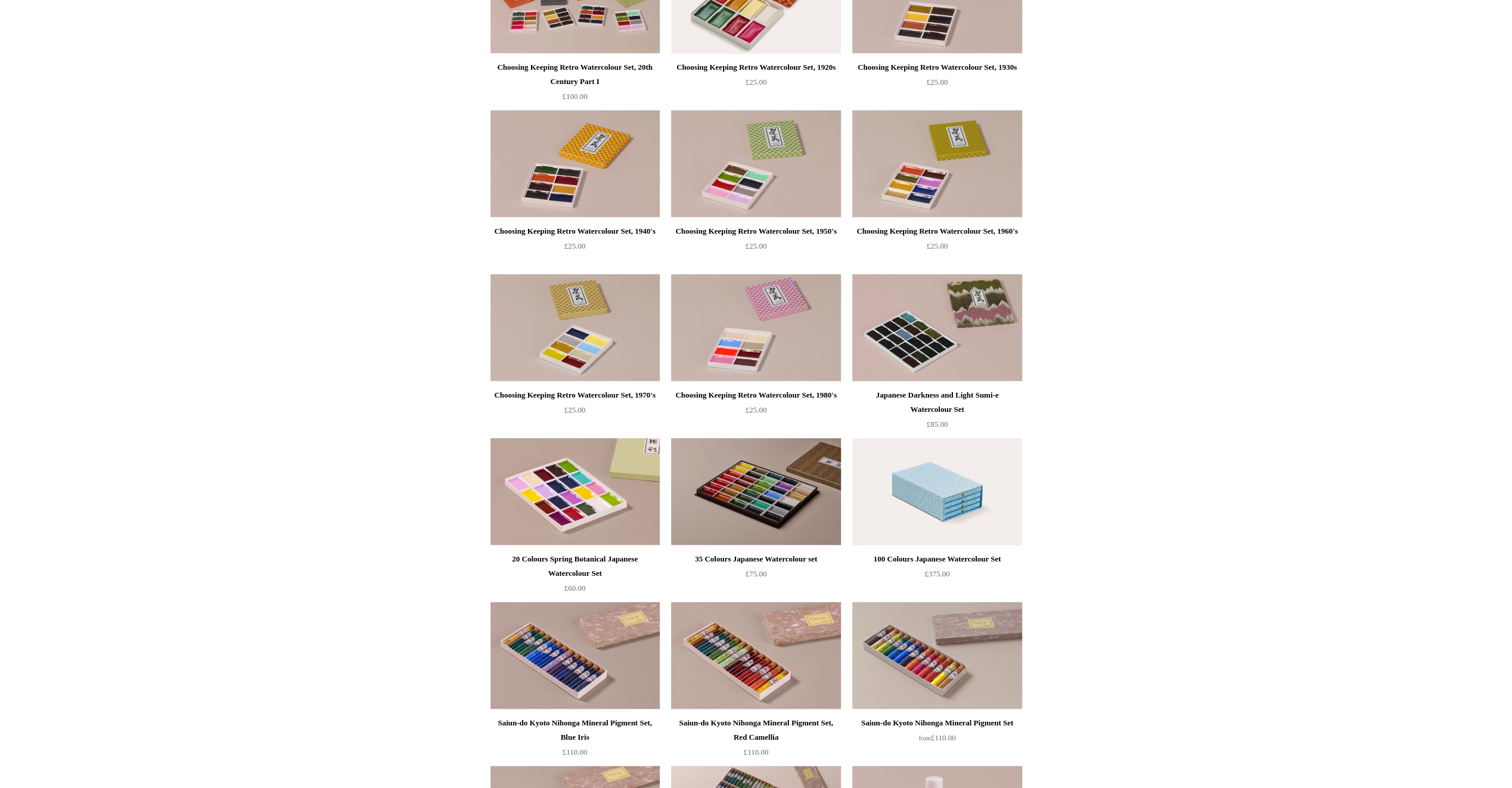
scroll to position [716, 0]
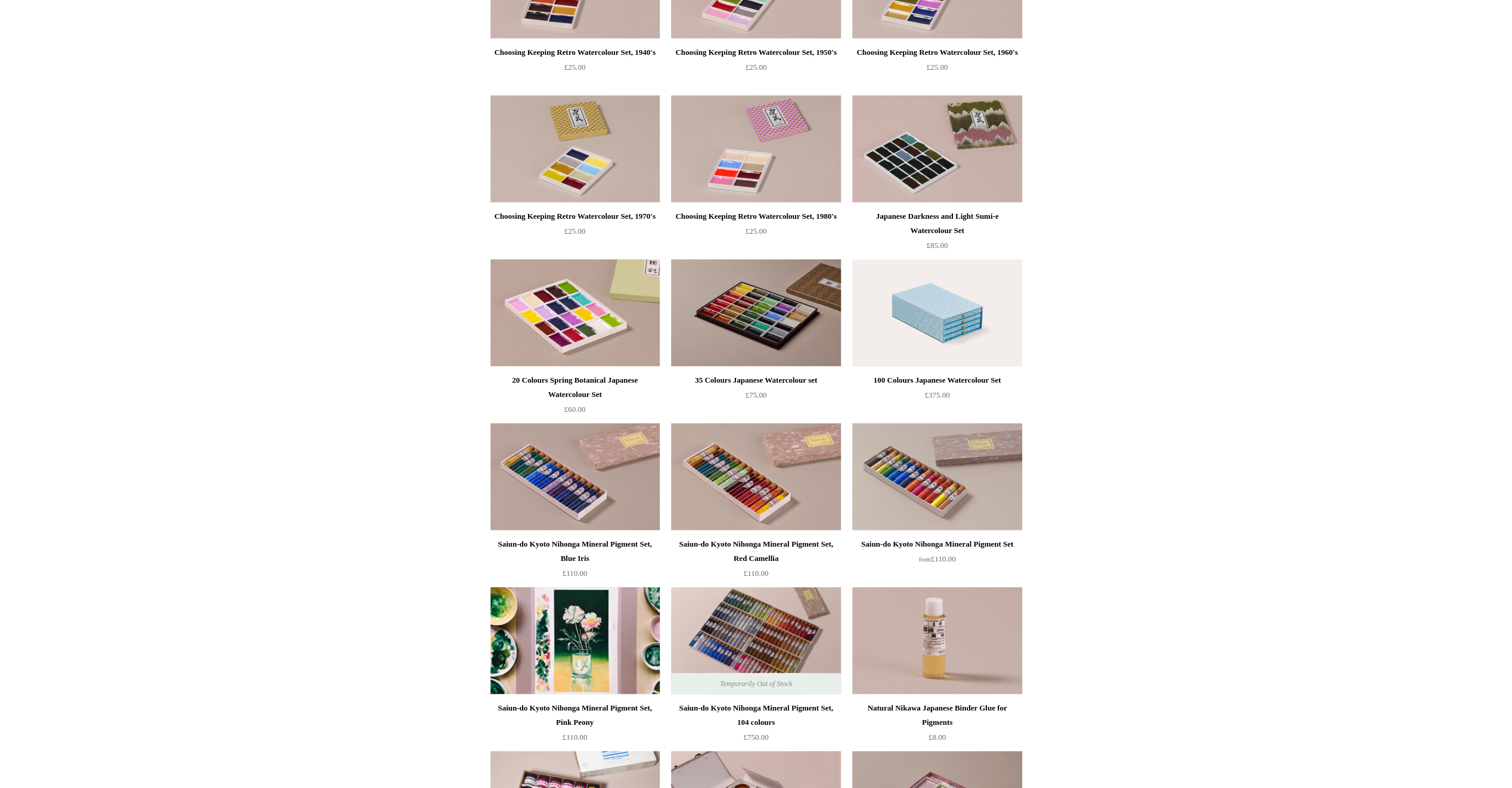
click at [596, 619] on img at bounding box center [575, 641] width 169 height 108
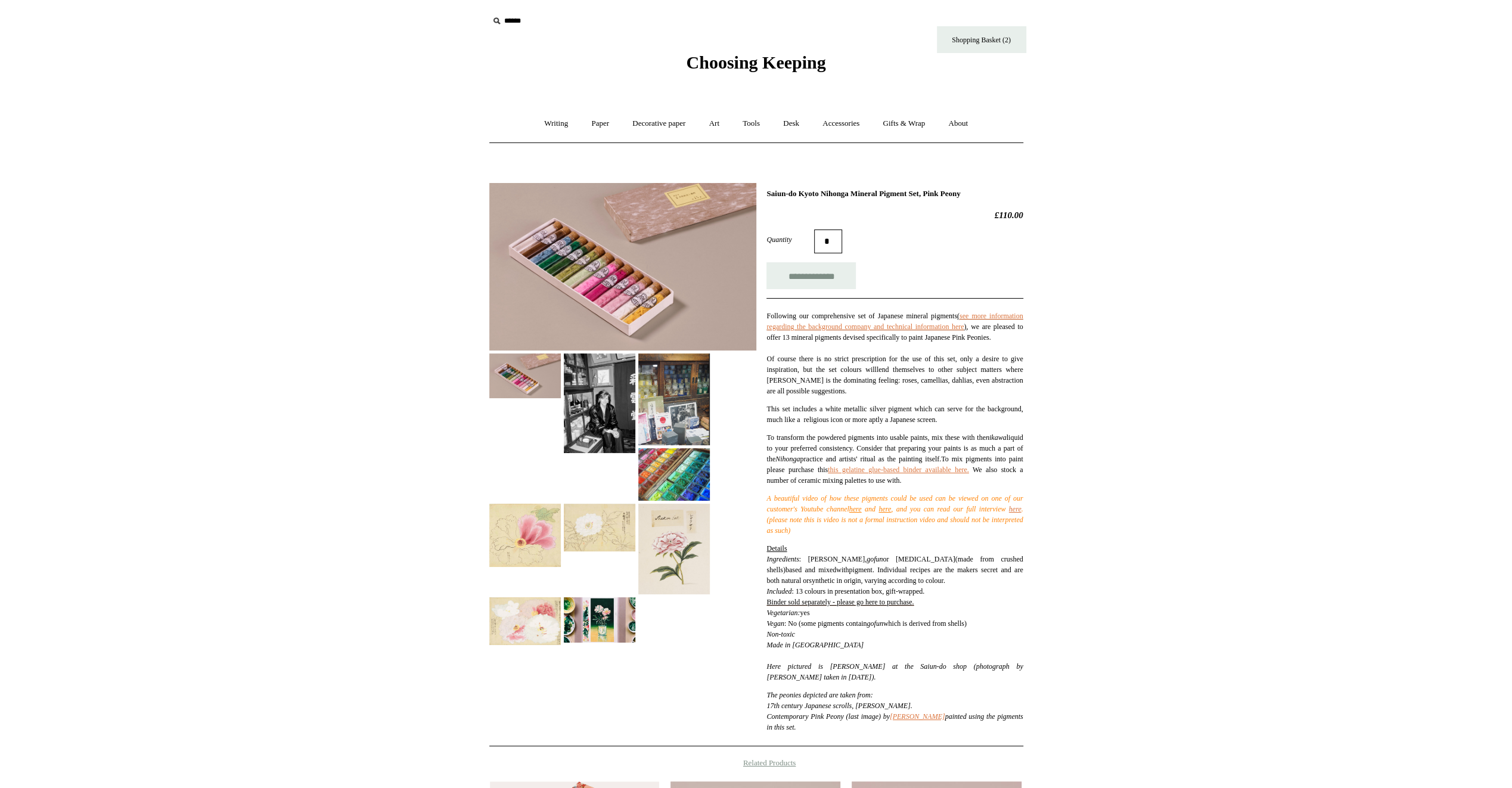
click at [588, 614] on img at bounding box center [599, 620] width 72 height 44
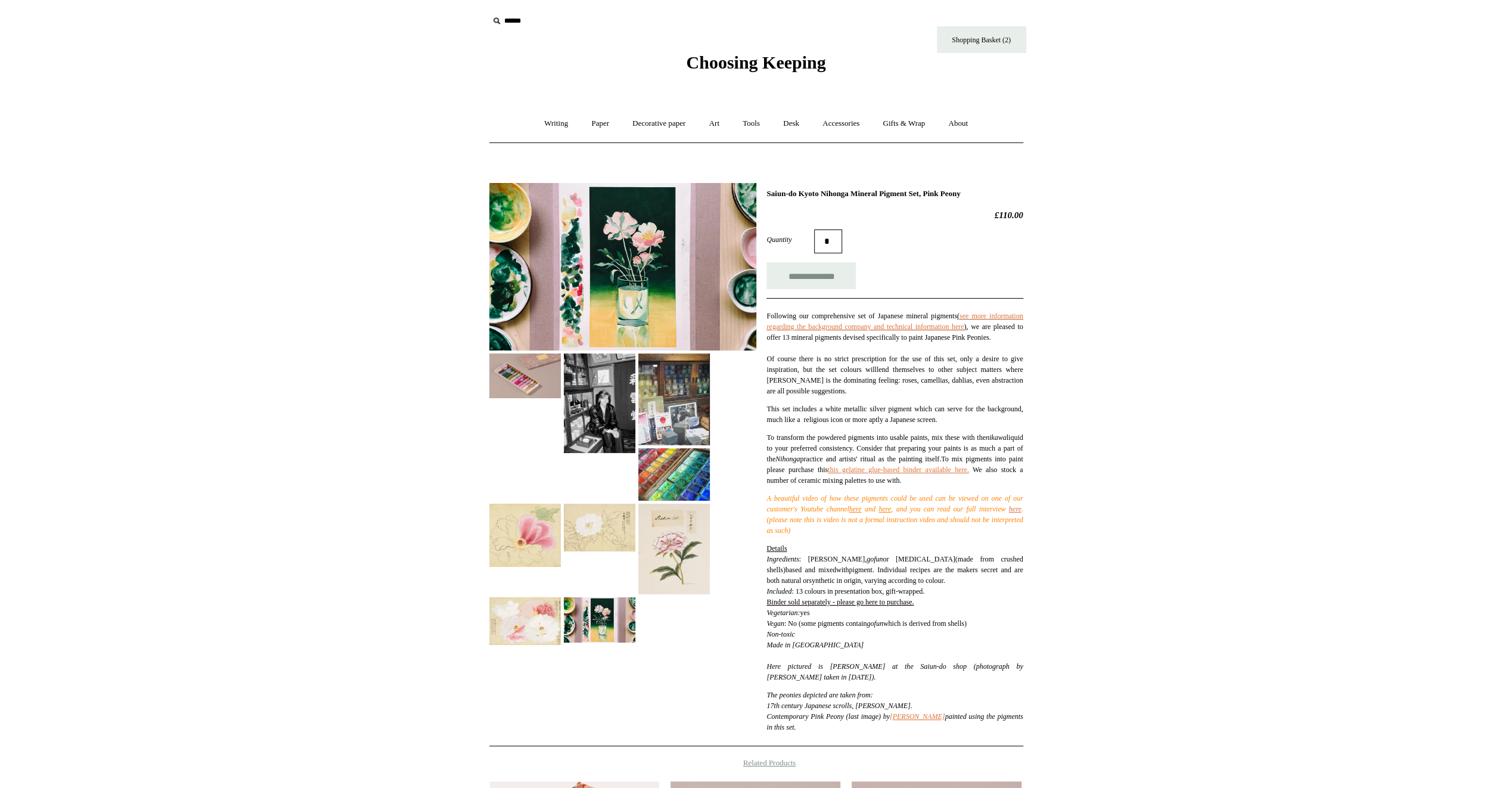
click at [619, 245] on img at bounding box center [623, 266] width 267 height 168
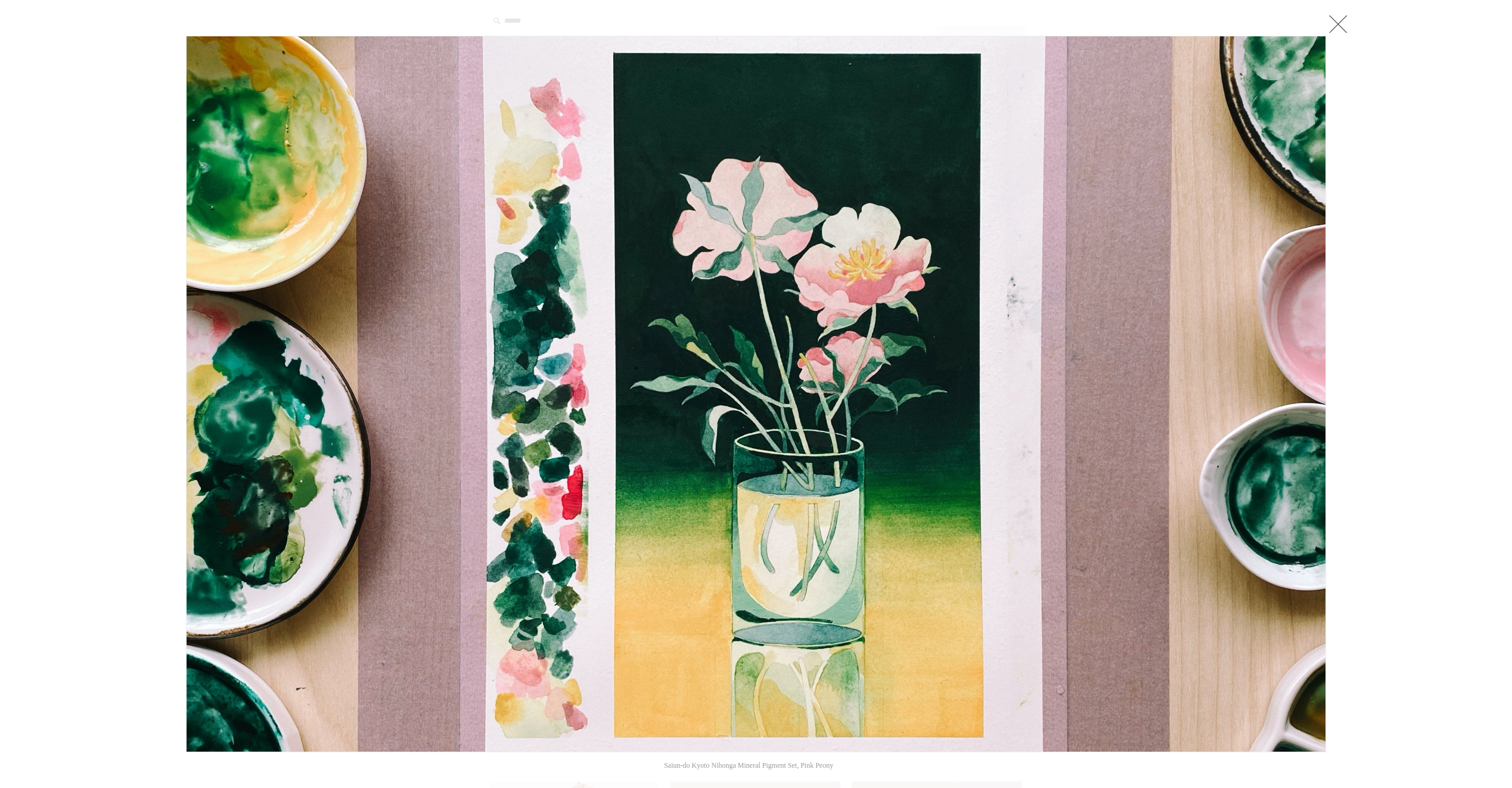
click at [1336, 19] on link at bounding box center [1338, 24] width 24 height 24
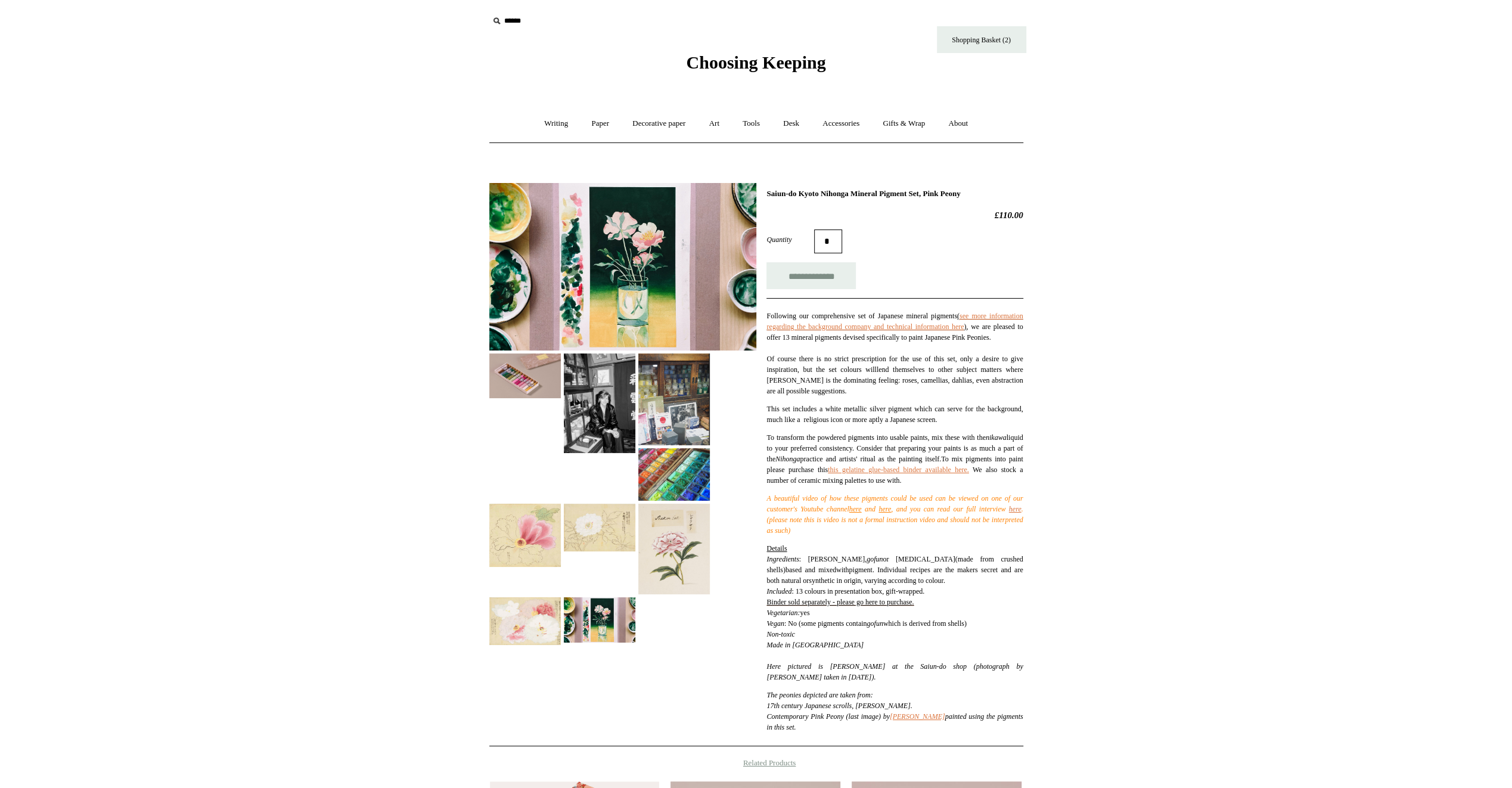
click at [770, 192] on h1 "Saiun-do Kyoto Nihonga Mineral Pigment Set, Pink Peony" at bounding box center [895, 194] width 256 height 10
drag, startPoint x: 769, startPoint y: 192, endPoint x: 1002, endPoint y: 185, distance: 233.1
click at [1002, 185] on div at bounding box center [757, 460] width 534 height 573
copy h1 "Saiun-do Kyoto Nihonga Mineral Pigment Set, Pink Peony"
